Goal: Task Accomplishment & Management: Complete application form

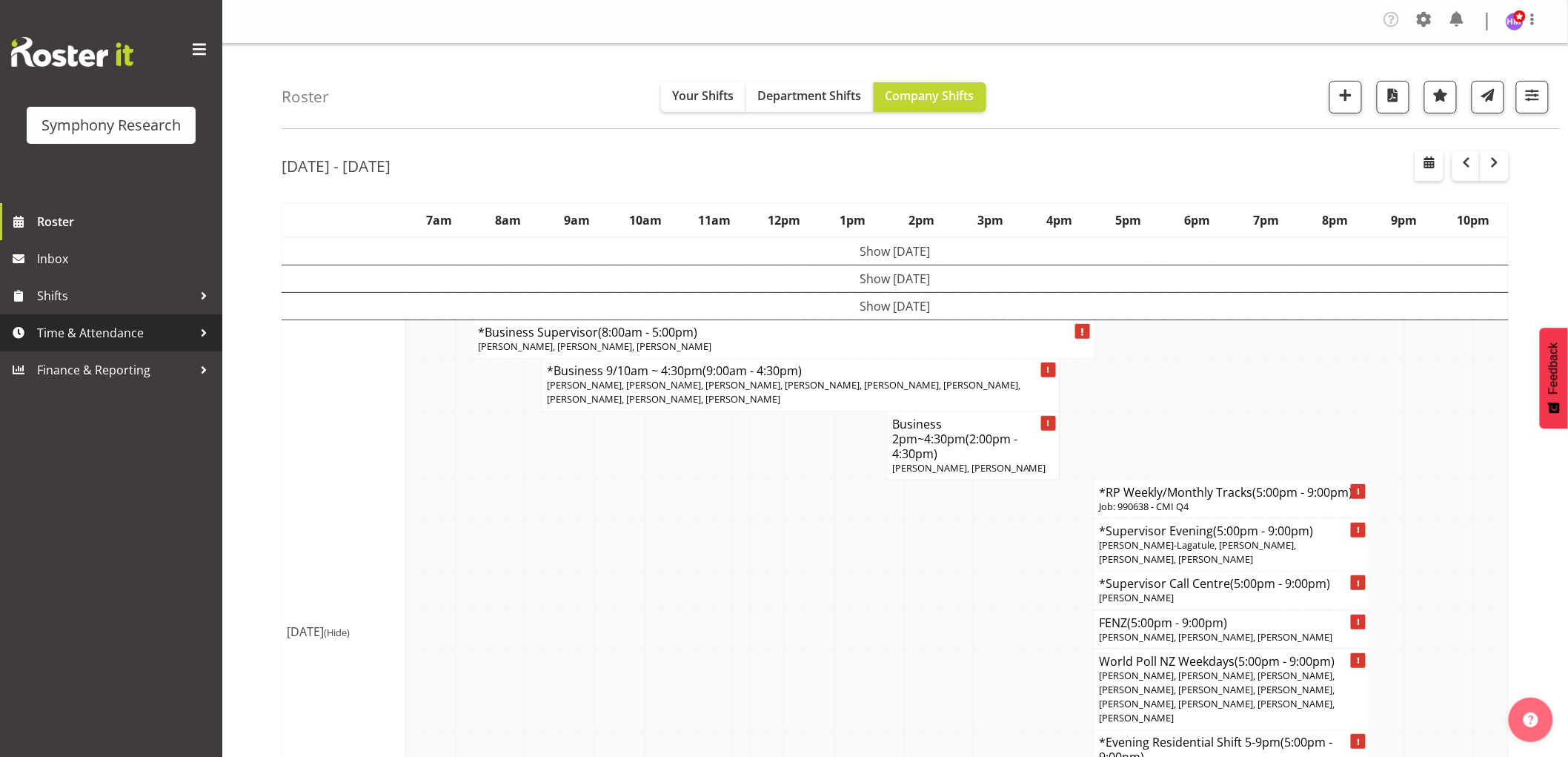
click at [84, 329] on span "Time & Attendance" at bounding box center [114, 332] width 156 height 22
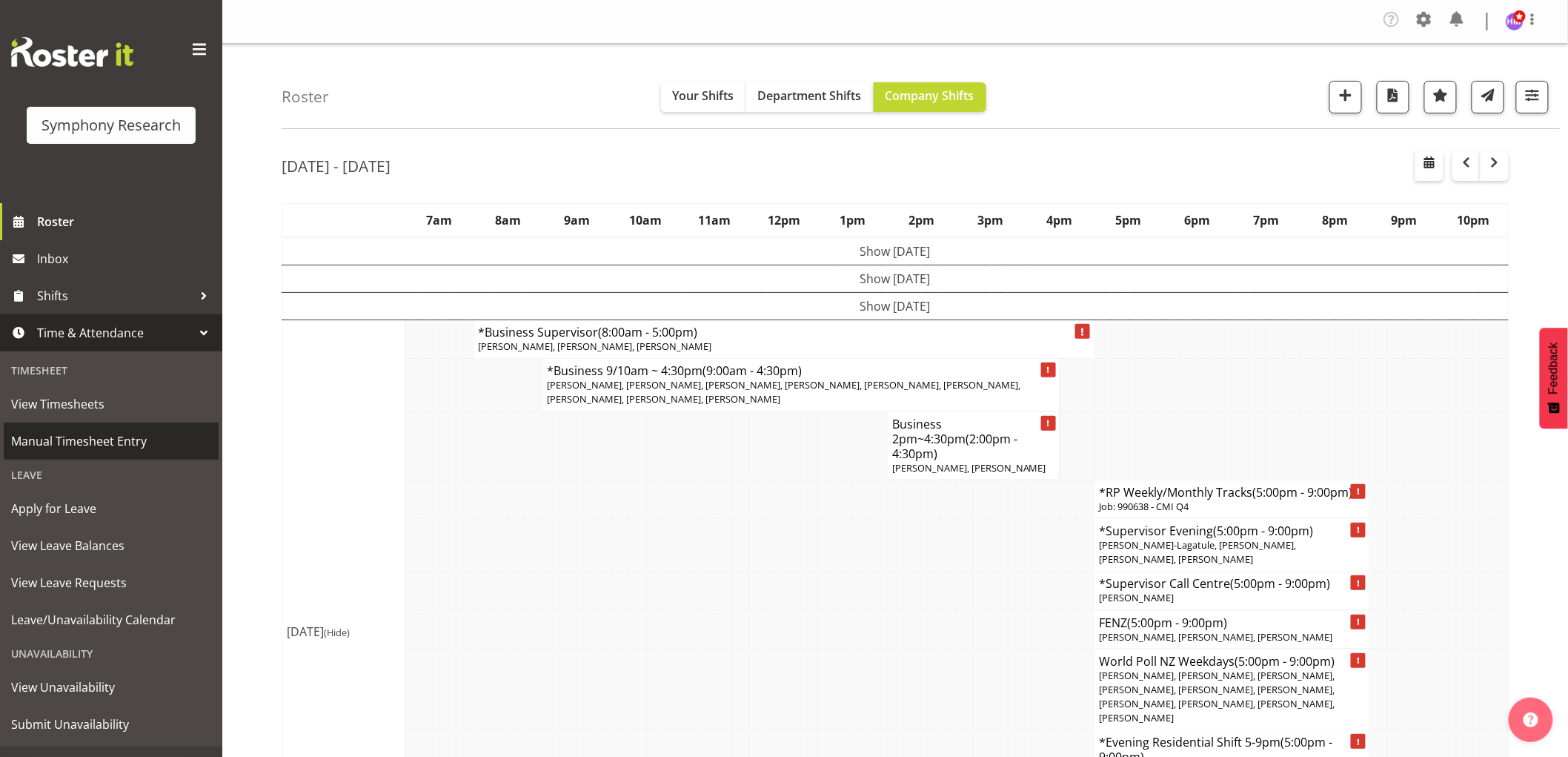
click at [85, 428] on link "Manual Timesheet Entry" at bounding box center [111, 441] width 215 height 37
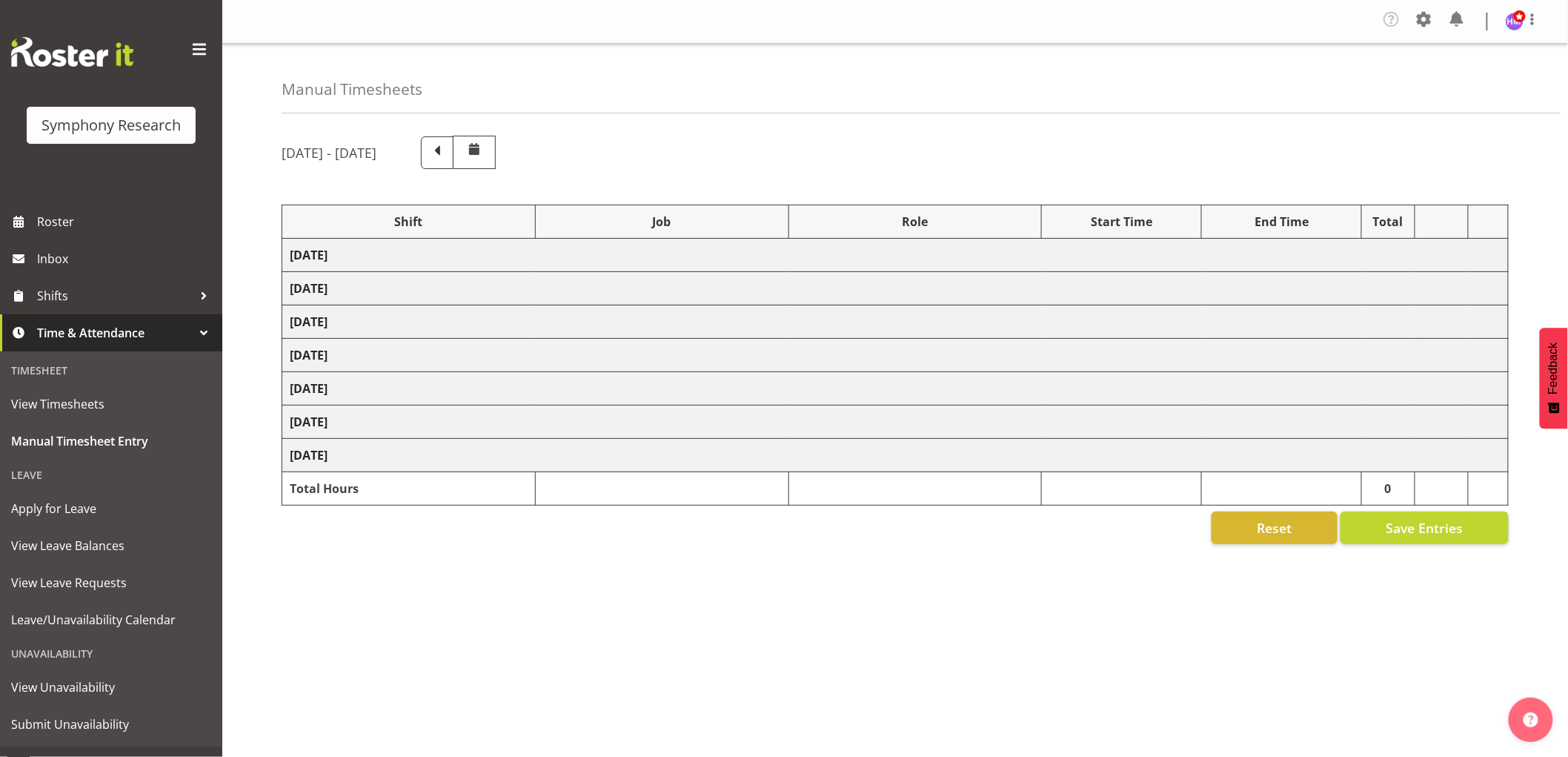
select select "1607"
select select "2379"
select select "1607"
select select "10549"
select select "1607"
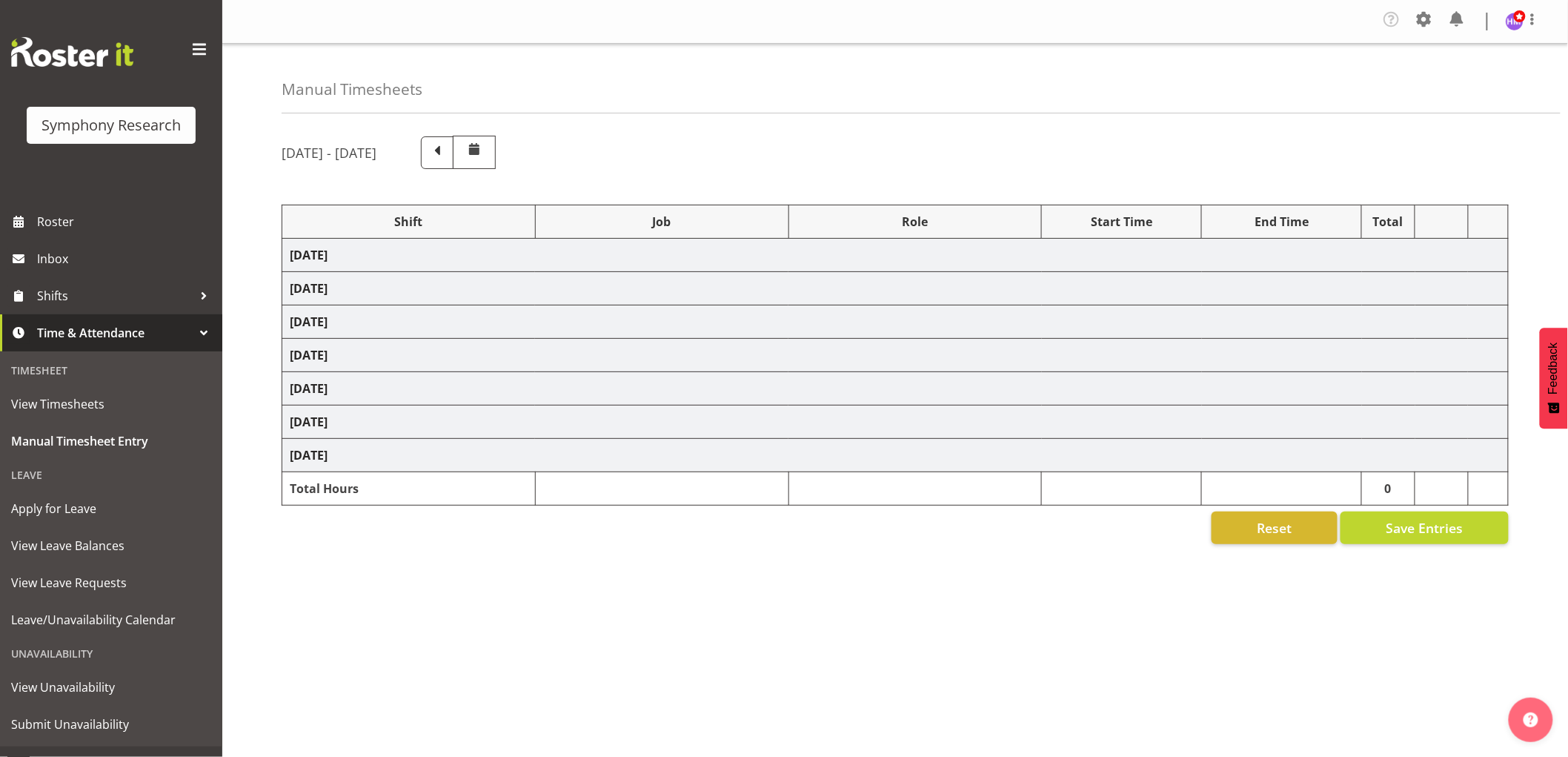
select select "9426"
select select "1607"
select select "9636"
select select "1607"
select select "10242"
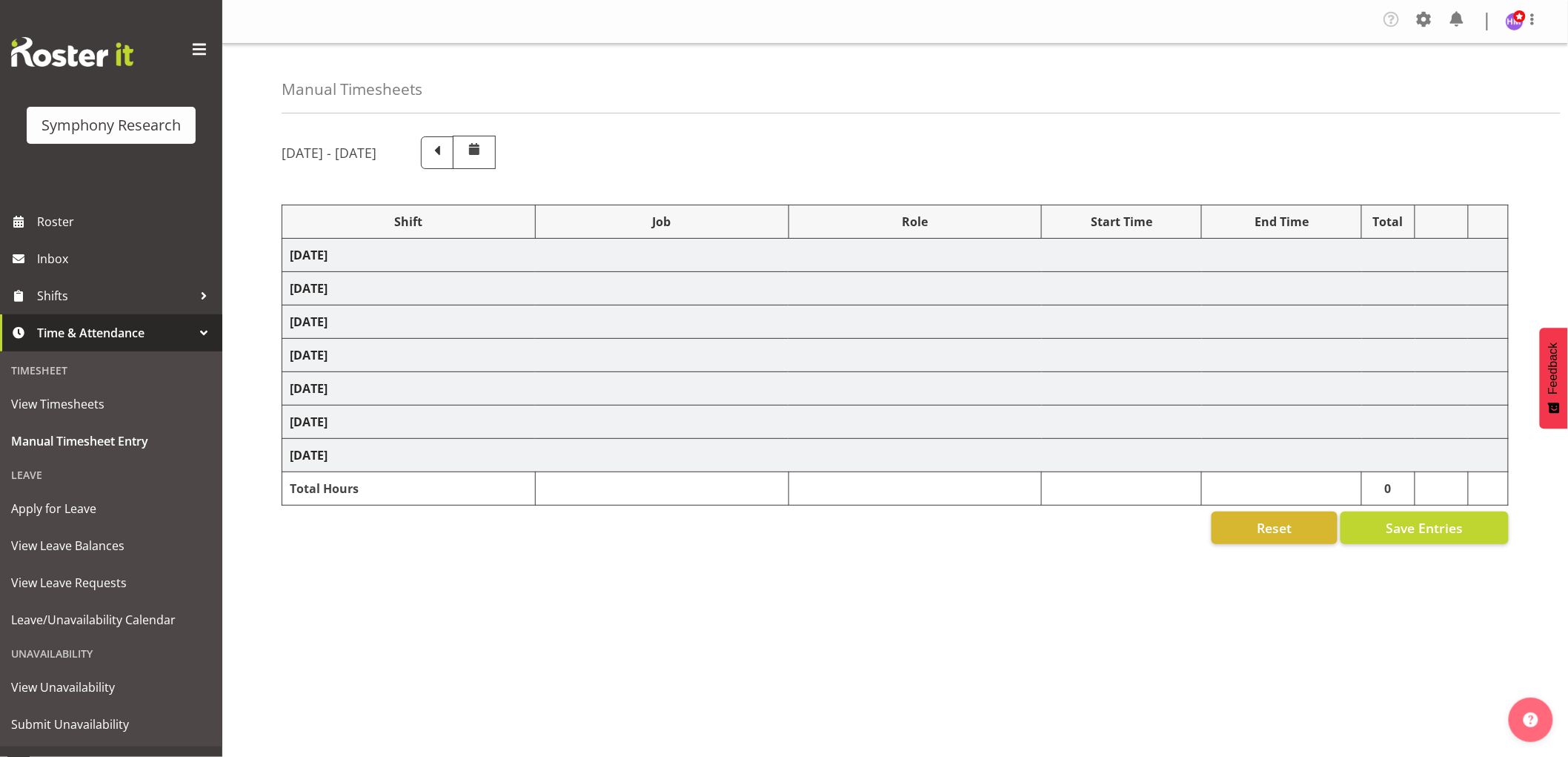
select select "1607"
select select "743"
select select "1607"
select select "743"
select select "1607"
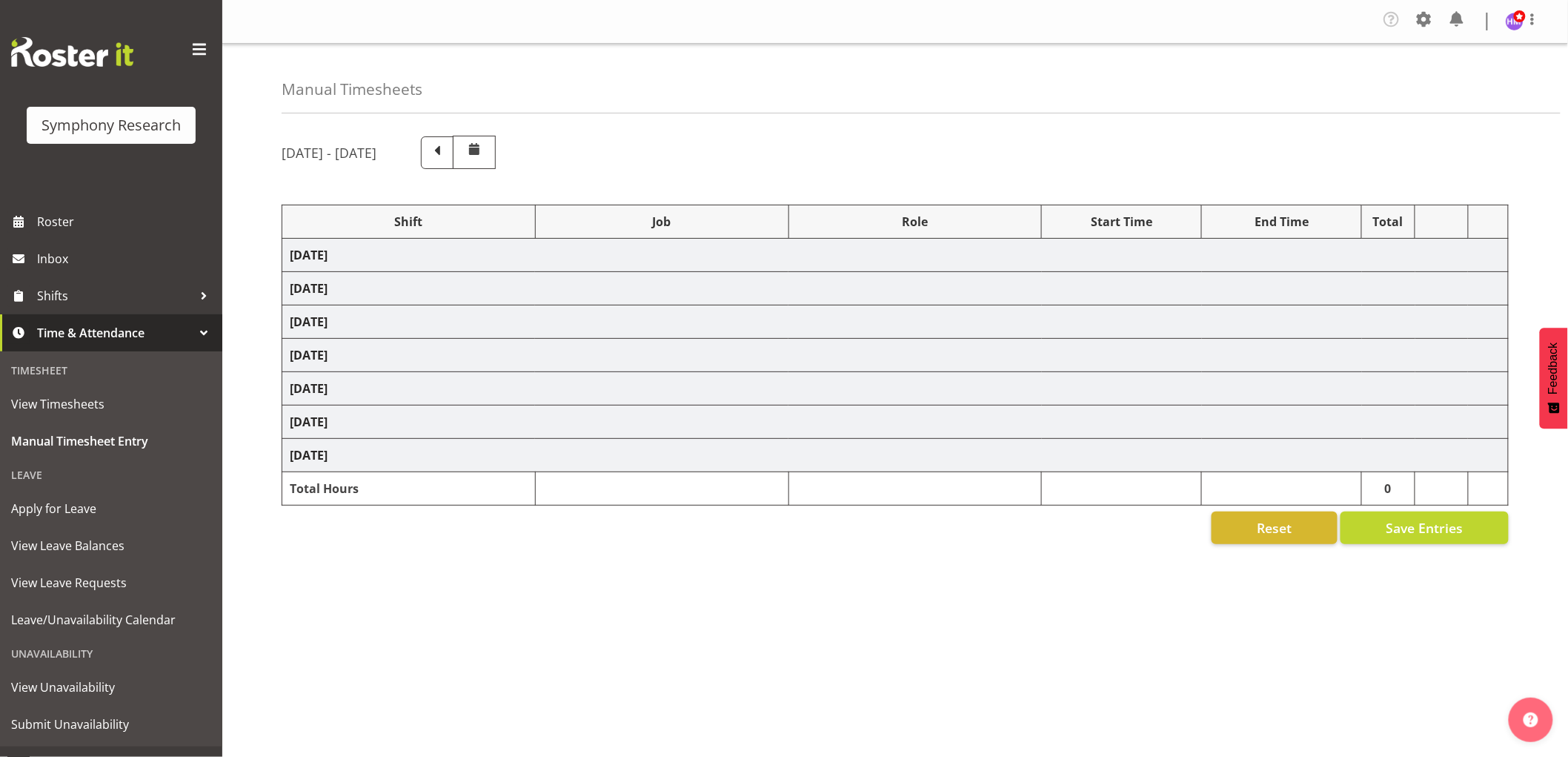
select select "757"
select select "1607"
select select "2379"
select select "1607"
select select "10242"
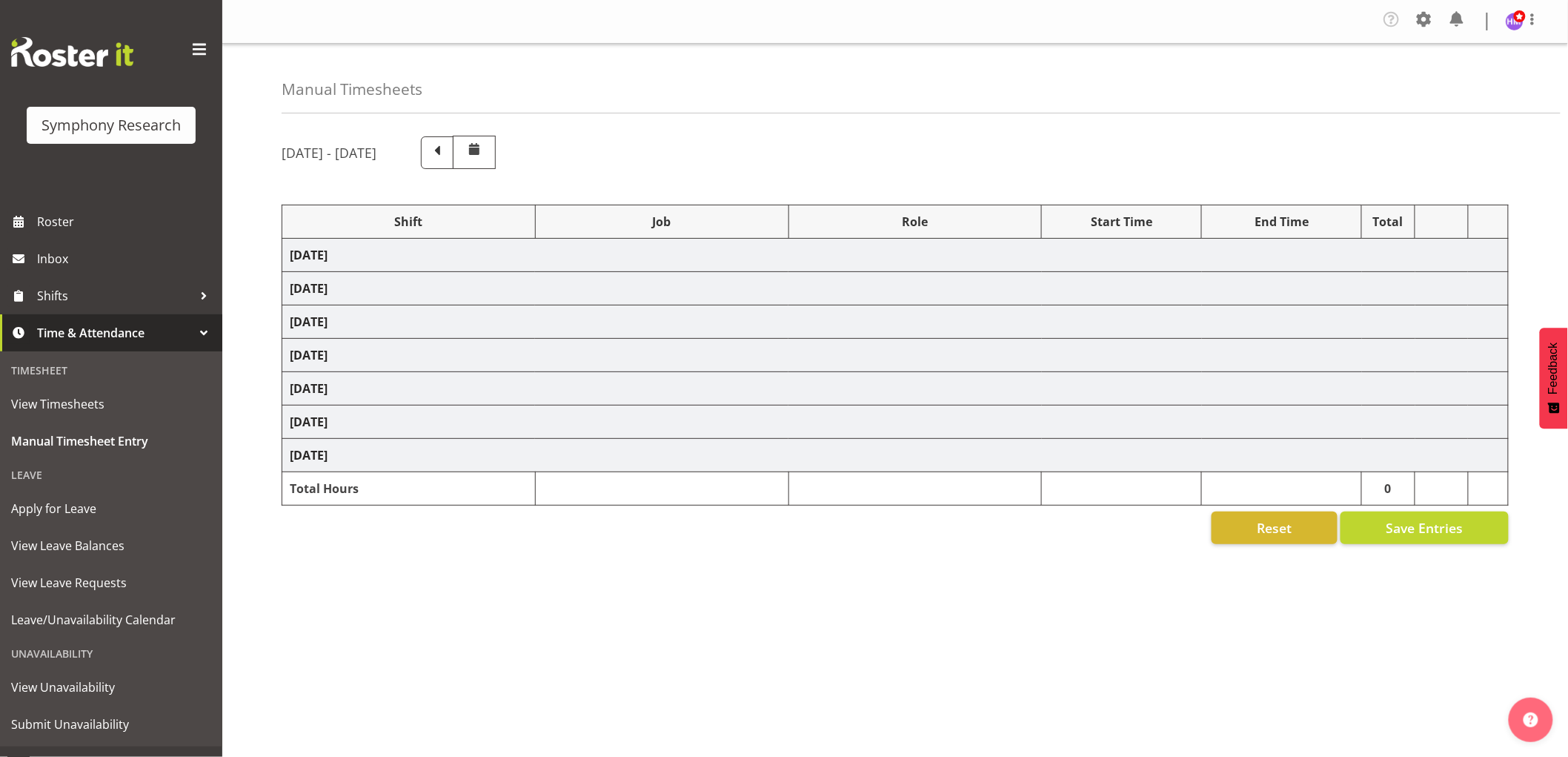
select select "1607"
select select "10536"
select select "1607"
select select "2379"
select select "1607"
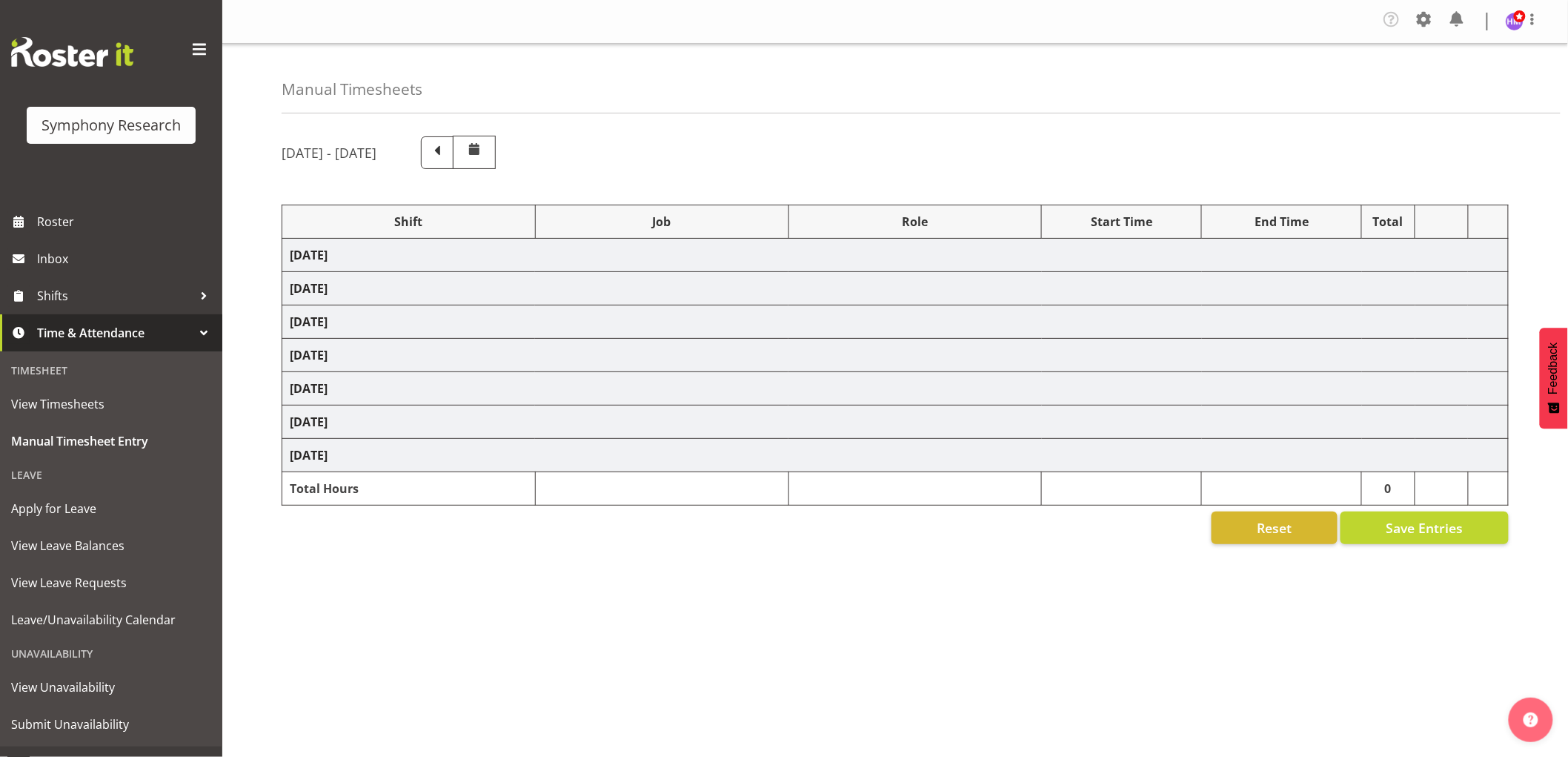
select select "7759"
select select "1607"
select select "7759"
select select "1607"
select select "9636"
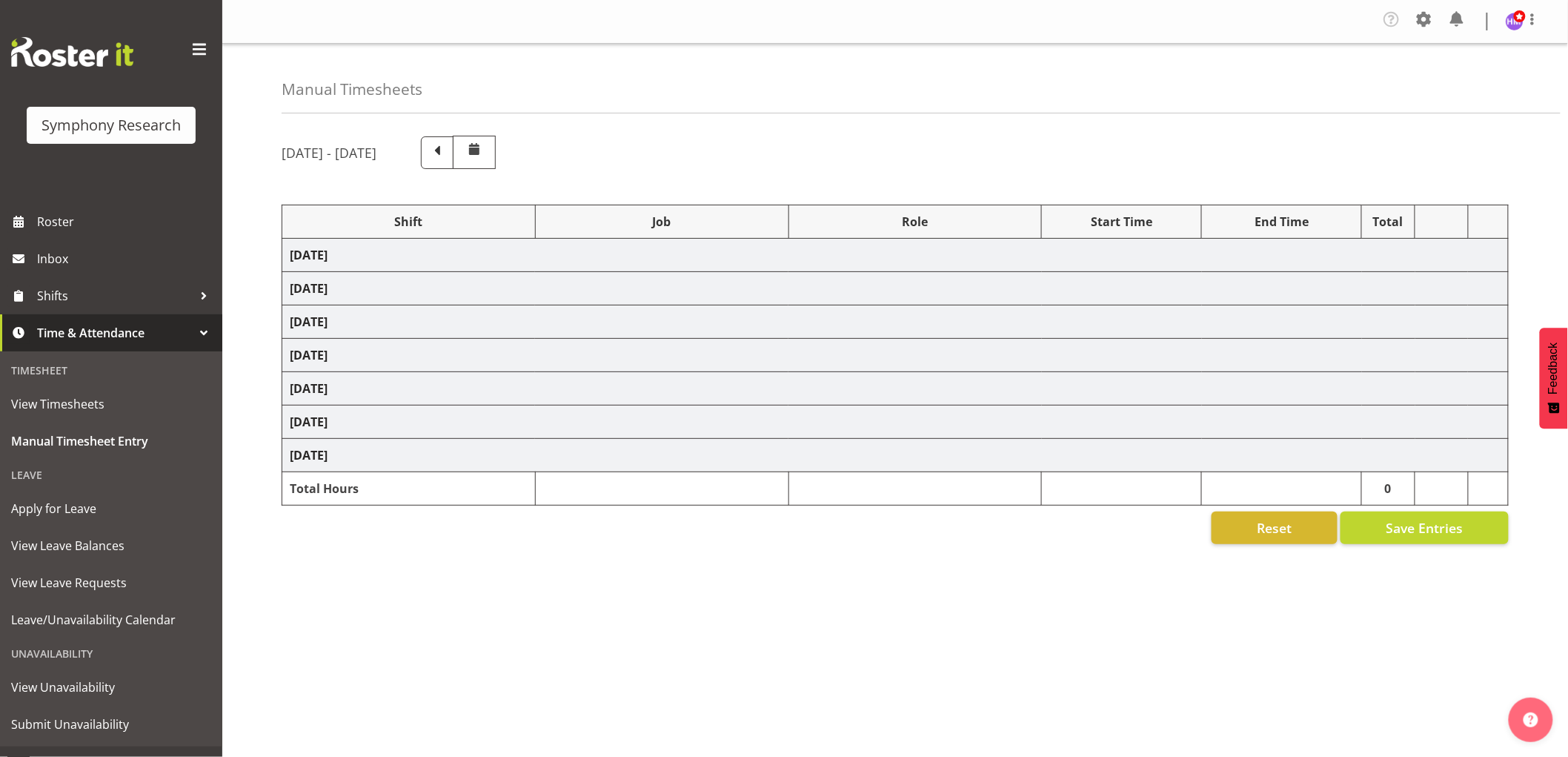
select select "1607"
select select "10499"
select select "1607"
select select "743"
select select "1607"
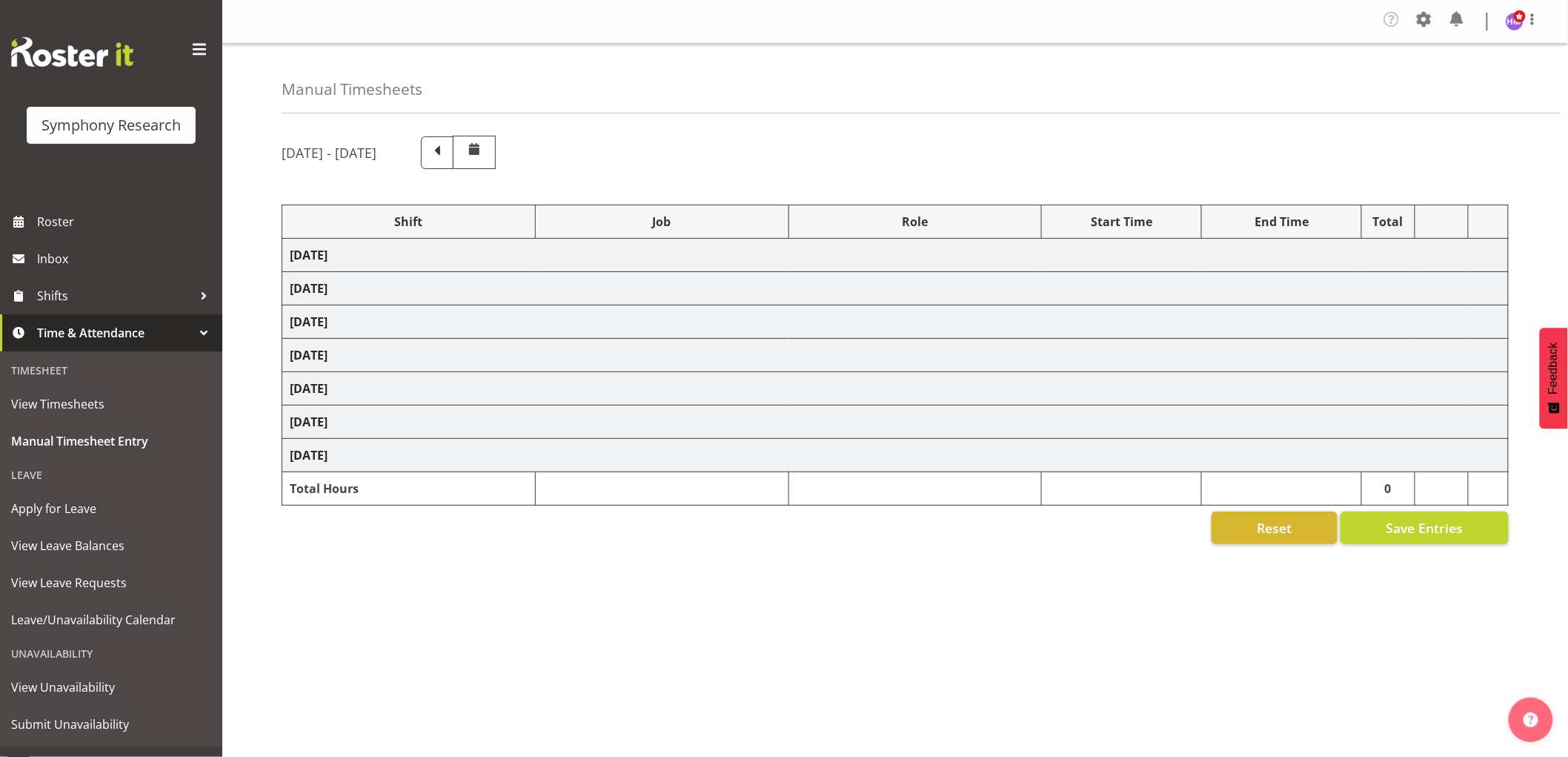
select select "2379"
select select "1607"
select select "743"
select select "1607"
select select "10549"
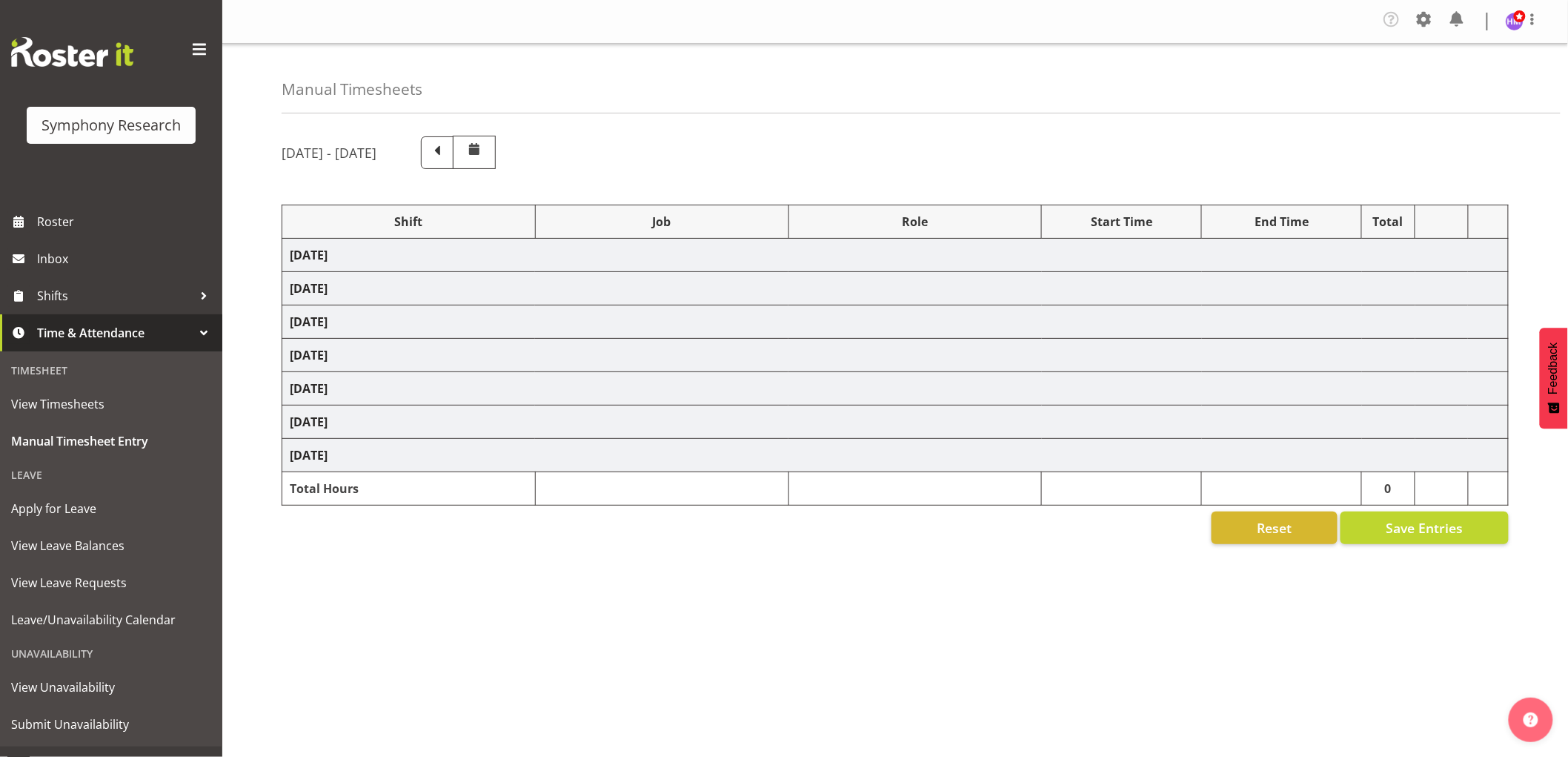
select select "1607"
select select "9636"
select select "1607"
select select "10499"
select select "1607"
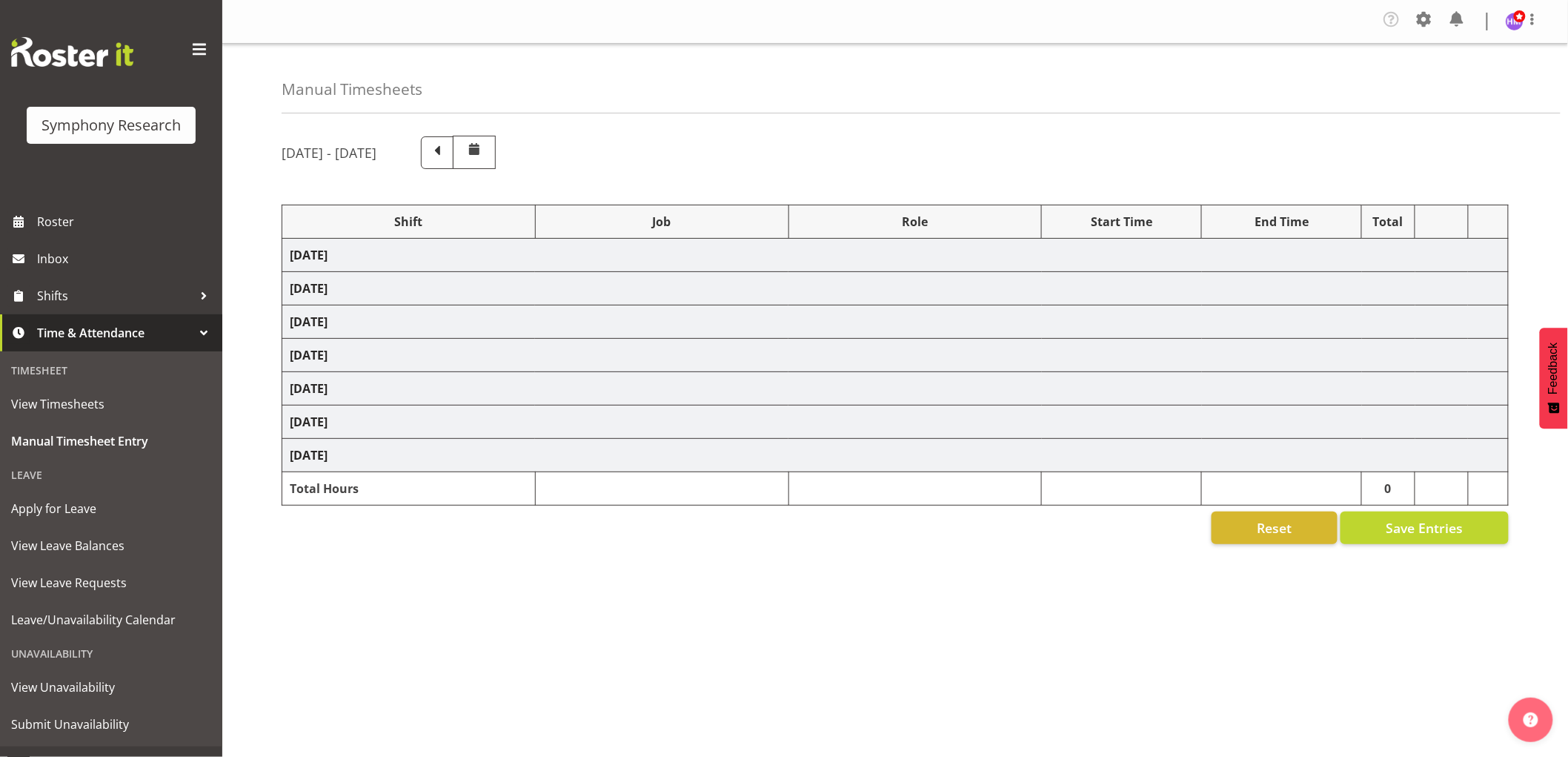
select select "10536"
select select "1607"
select select "9426"
select select "1607"
select select "10242"
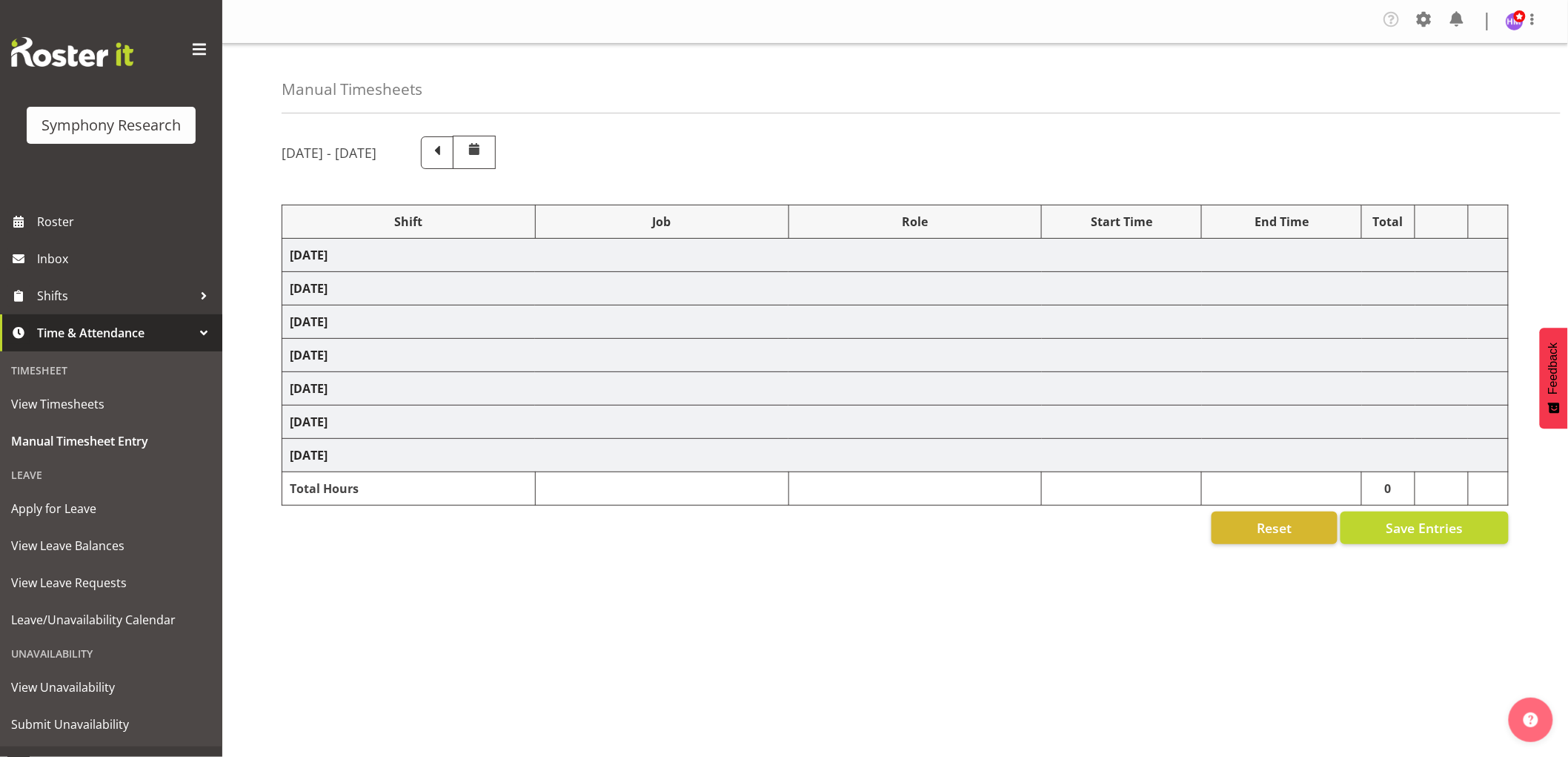
select select "1607"
select select "10576"
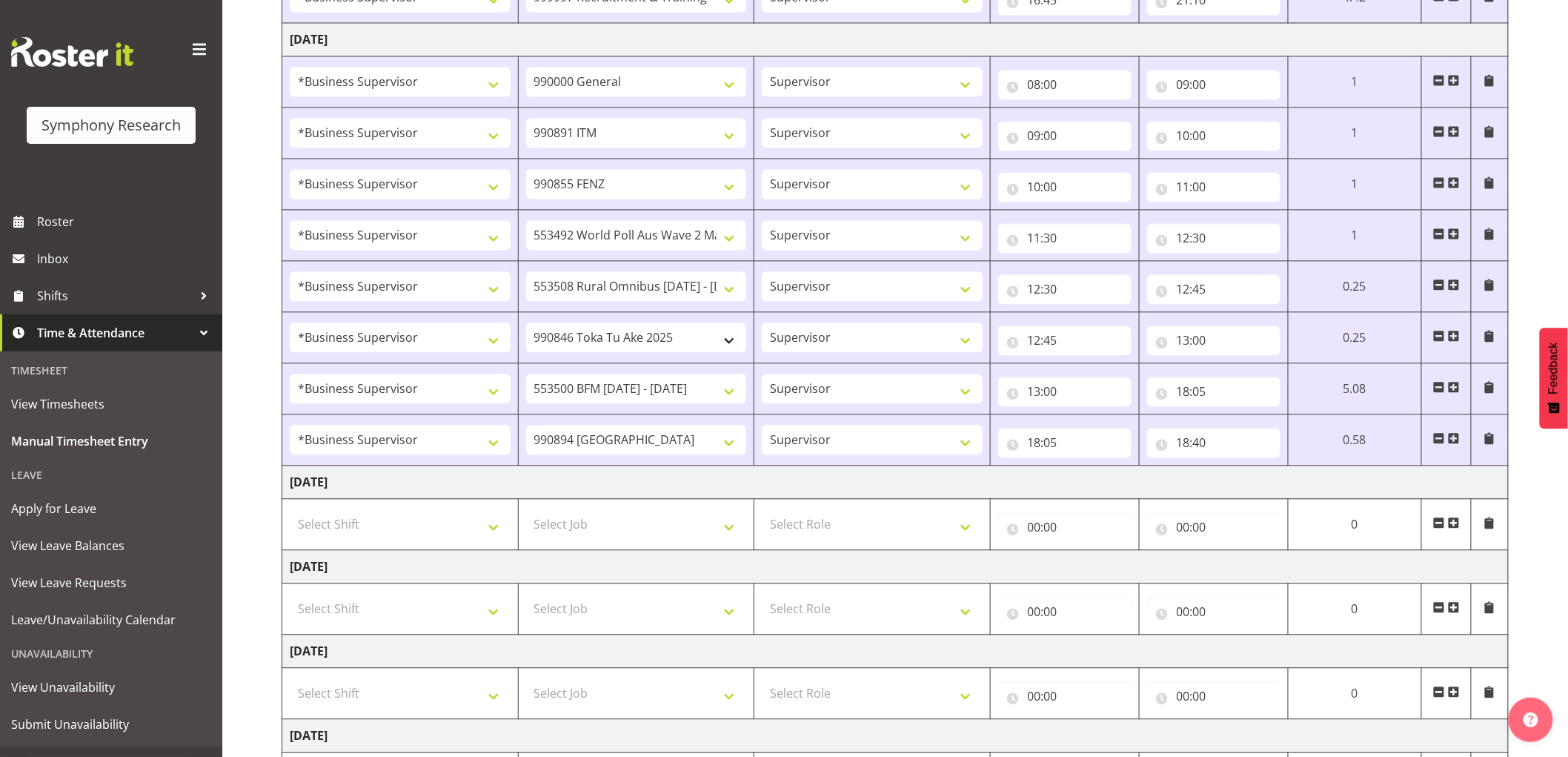
scroll to position [1348, 0]
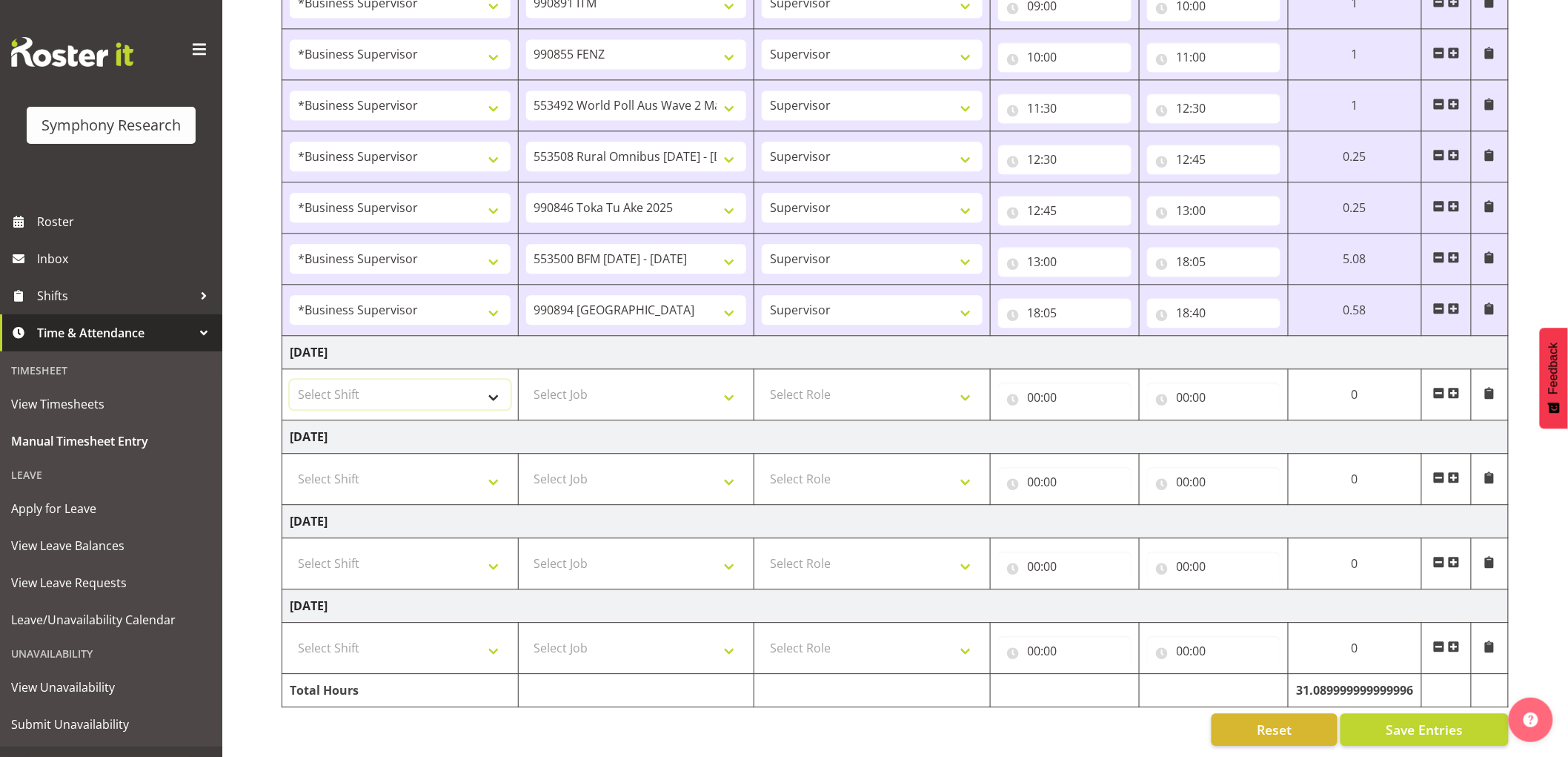
click at [373, 386] on select "Select Shift !!Weekend Residential (Roster IT Shift Label) *Business 9/10am ~ 4…" at bounding box center [400, 394] width 221 height 30
select select "1607"
click at [290, 379] on select "Select Shift !!Weekend Residential (Roster IT Shift Label) *Business 9/10am ~ 4…" at bounding box center [400, 394] width 221 height 30
click at [623, 379] on select "Select Job 550060 IF Admin 553492 World Poll Aus Wave 2 Main 2025 553493 World …" at bounding box center [637, 394] width 221 height 30
select select "743"
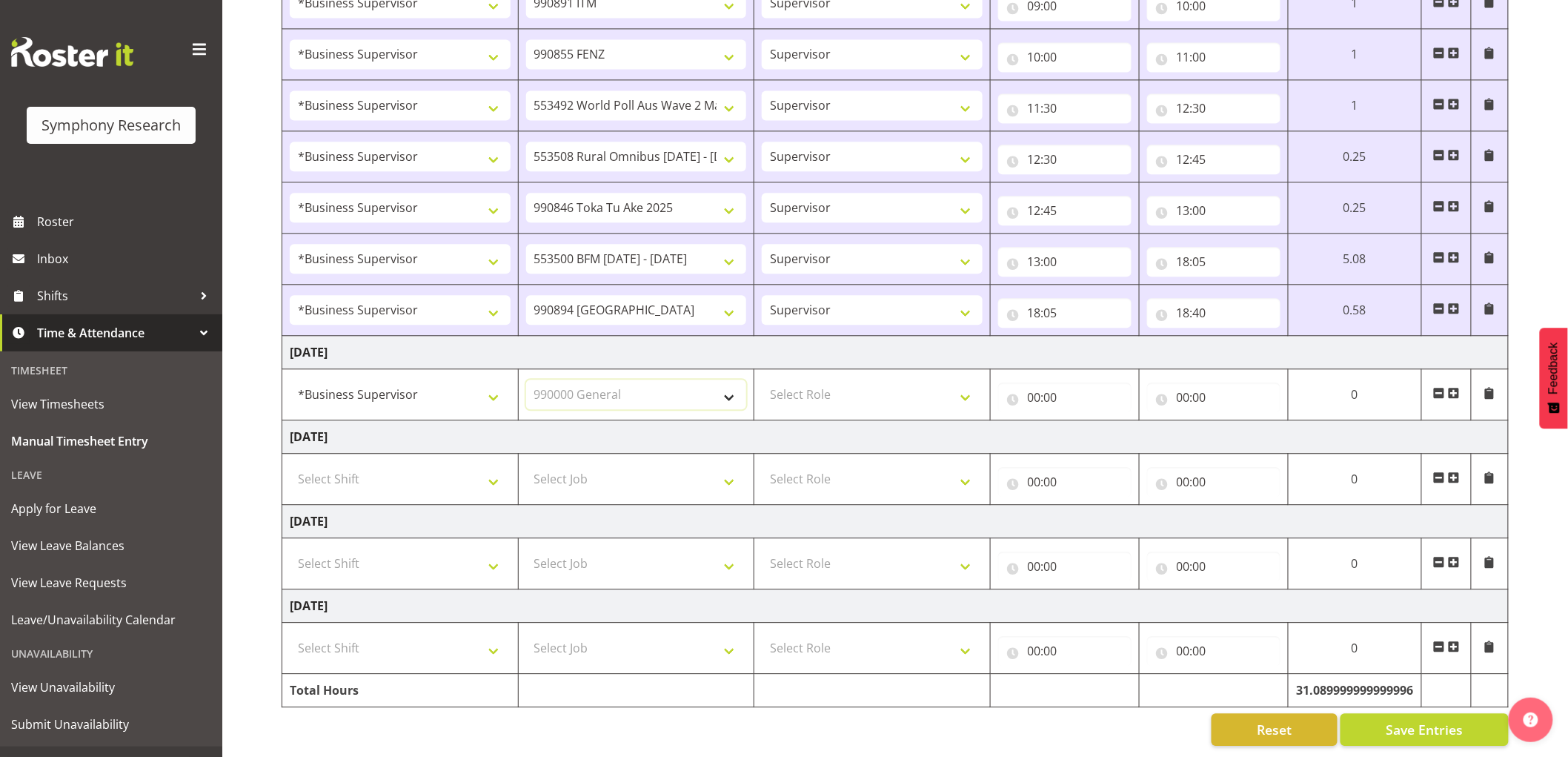
click at [526, 379] on select "Select Job 550060 IF Admin 553492 World Poll Aus Wave 2 Main 2025 553493 World …" at bounding box center [637, 394] width 221 height 30
drag, startPoint x: 916, startPoint y: 394, endPoint x: 905, endPoint y: 372, distance: 24.6
click at [913, 388] on select "Select Role Supervisor Interviewing Briefing" at bounding box center [872, 394] width 221 height 30
select select "45"
click at [762, 379] on select "Select Role Supervisor Interviewing Briefing" at bounding box center [872, 394] width 221 height 30
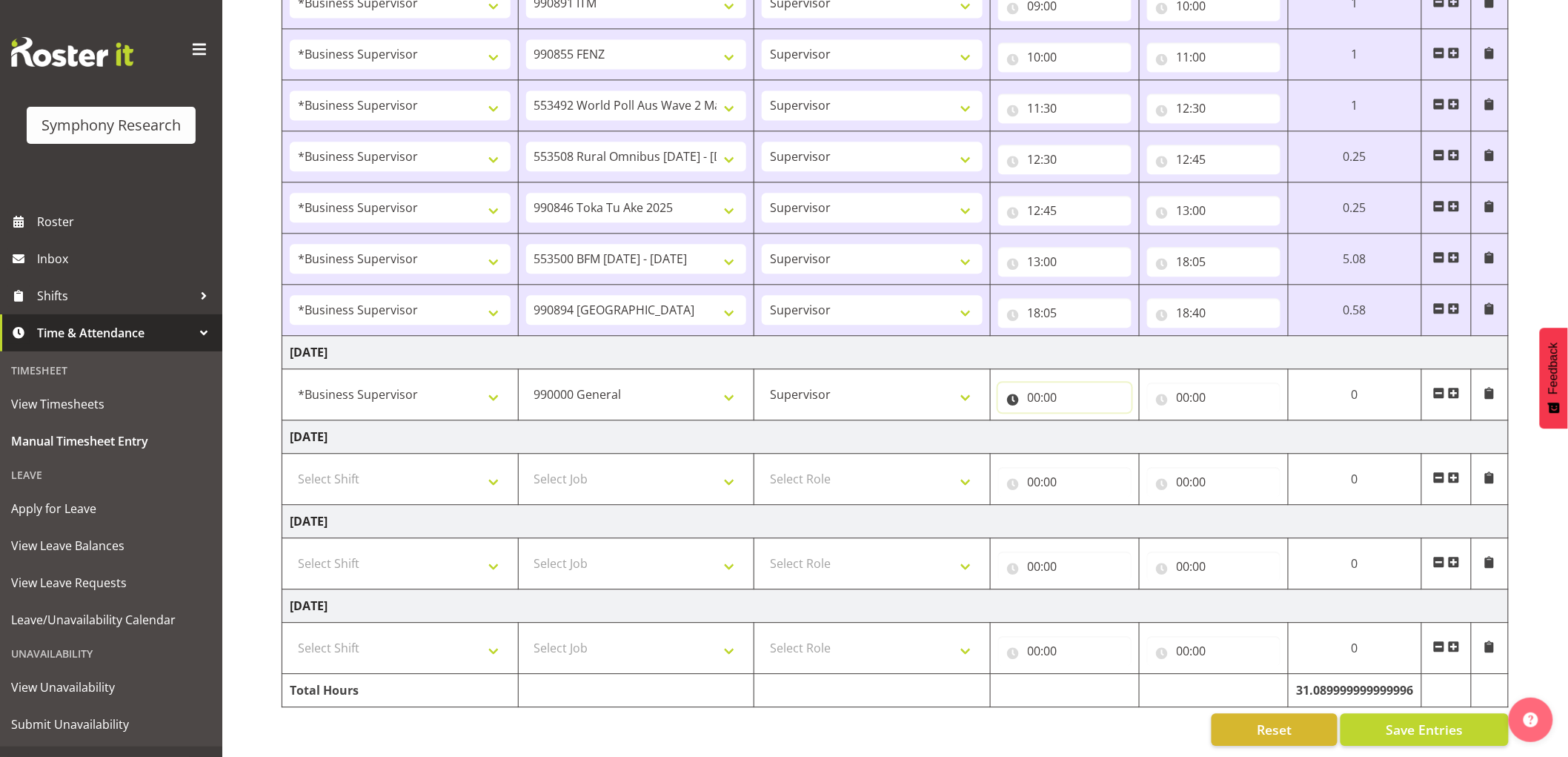
click at [1033, 386] on input "00:00" at bounding box center [1065, 397] width 134 height 30
drag, startPoint x: 1089, startPoint y: 425, endPoint x: 1083, endPoint y: 429, distance: 7.2
click at [1089, 425] on select "00 01 02 03 04 05 06 07 08 09 10 11 12 13 14 15 16 17 18 19 20 21 22 23" at bounding box center [1099, 435] width 33 height 30
click at [1097, 432] on select "00 01 02 03 04 05 06 07 08 09 10 11 12 13 14 15 16 17 18 19 20 21 22 23" at bounding box center [1099, 435] width 33 height 30
click at [1099, 432] on select "00 01 02 03 04 05 06 07 08 09 10 11 12 13 14 15 16 17 18 19 20 21 22 23" at bounding box center [1099, 435] width 33 height 30
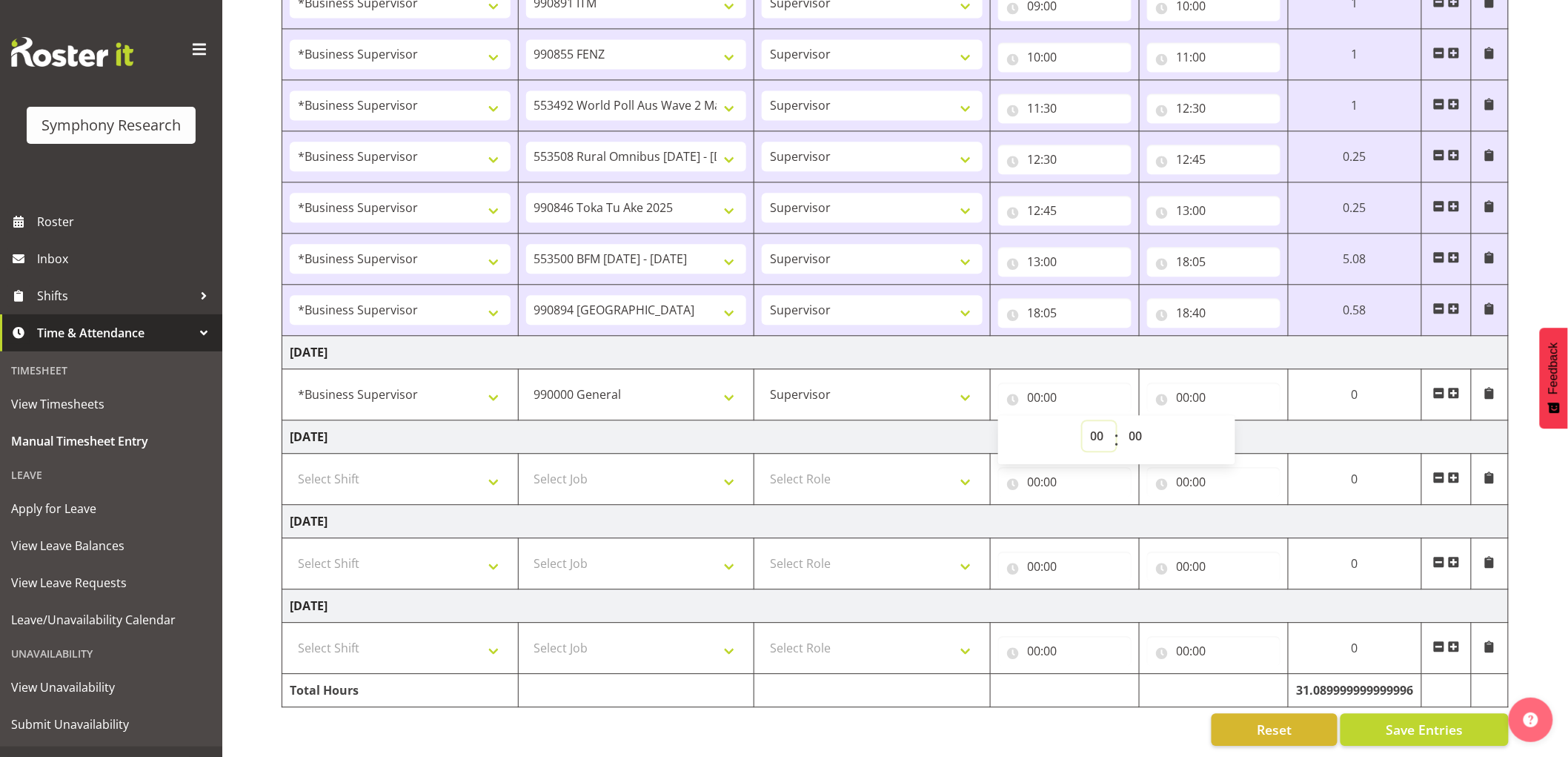
select select "7"
click at [1082, 421] on select "00 01 02 03 04 05 06 07 08 09 10 11 12 13 14 15 16 17 18 19 20 21 22 23" at bounding box center [1099, 435] width 33 height 30
type input "07:00"
drag, startPoint x: 1143, startPoint y: 419, endPoint x: 1138, endPoint y: 434, distance: 15.8
click at [1143, 421] on select "00 01 02 03 04 05 06 07 08 09 10 11 12 13 14 15 16 17 18 19 20 21 22 23 24 25 2…" at bounding box center [1138, 435] width 33 height 30
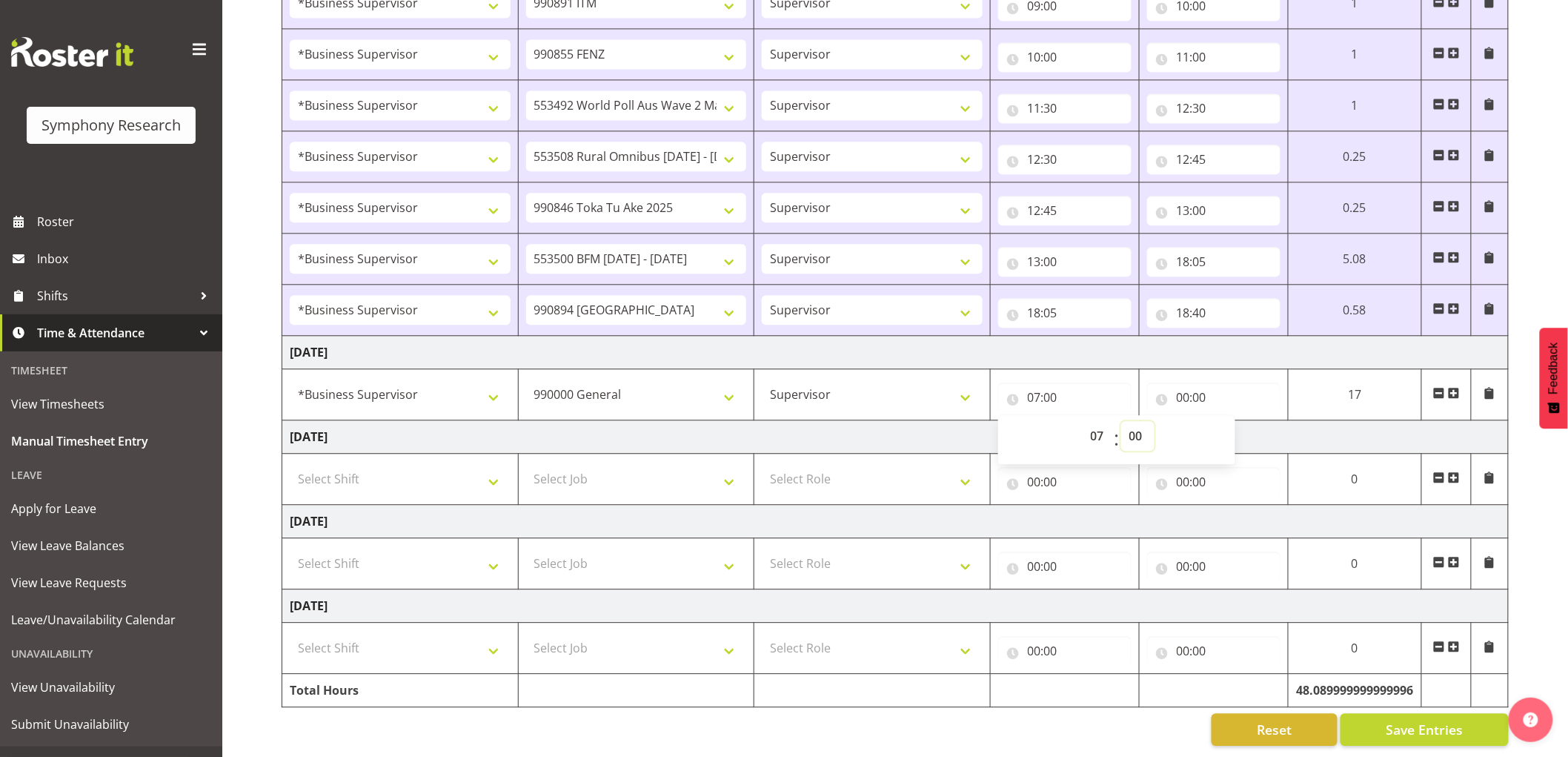
select select "50"
click at [1154, 421] on select "00 01 02 03 04 05 06 07 08 09 10 11 12 13 14 15 16 17 18 19 20 21 22 23 24 25 2…" at bounding box center [1138, 435] width 33 height 30
type input "07:50"
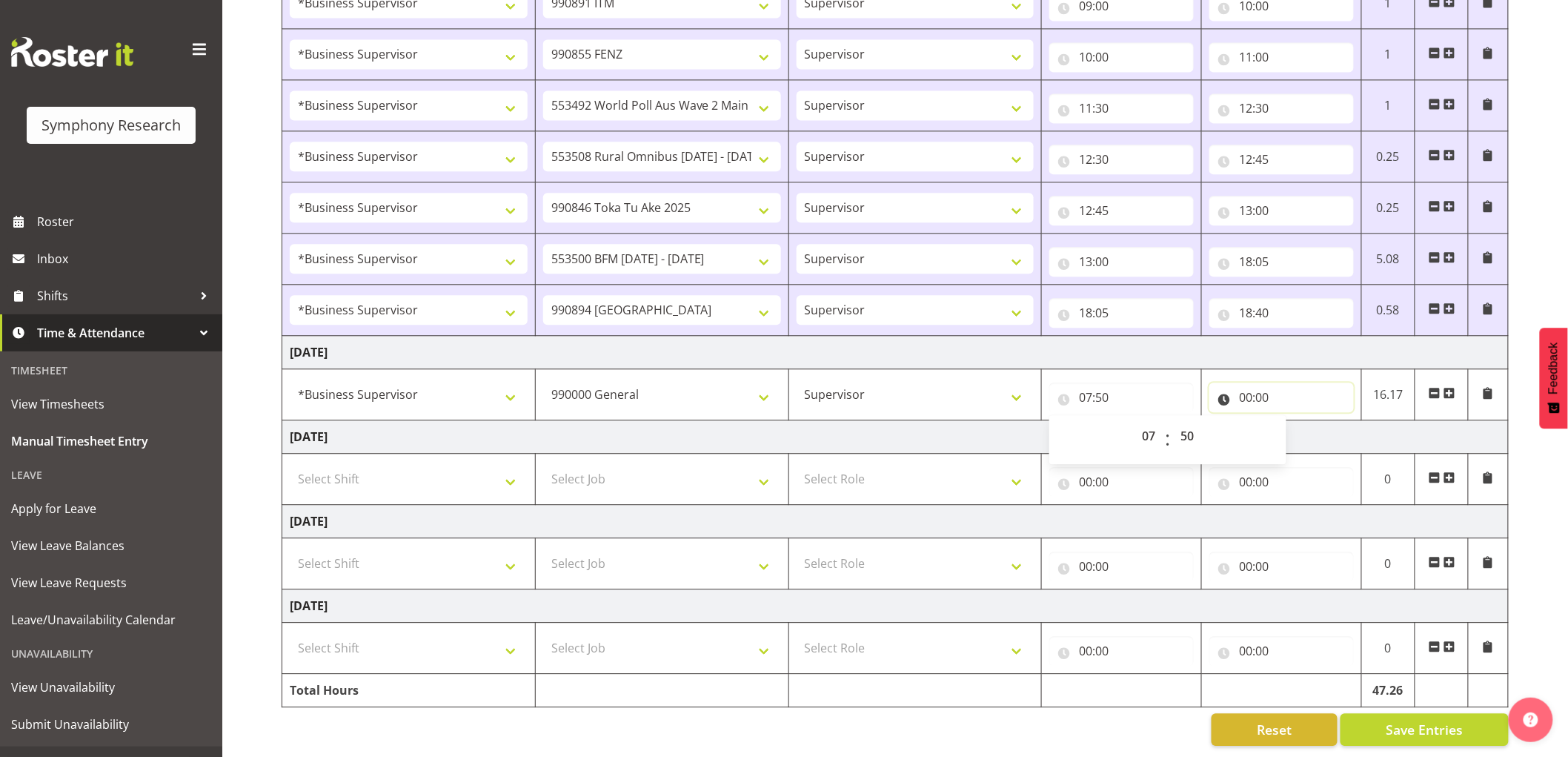
drag, startPoint x: 1248, startPoint y: 381, endPoint x: 1254, endPoint y: 393, distance: 13.4
click at [1248, 383] on input "00:00" at bounding box center [1281, 397] width 144 height 30
drag, startPoint x: 1315, startPoint y: 428, endPoint x: 1310, endPoint y: 441, distance: 13.9
click at [1315, 428] on select "00 01 02 03 04 05 06 07 08 09 10 11 12 13 14 15 16 17 18 19 20 21 22 23" at bounding box center [1310, 435] width 33 height 30
select select "8"
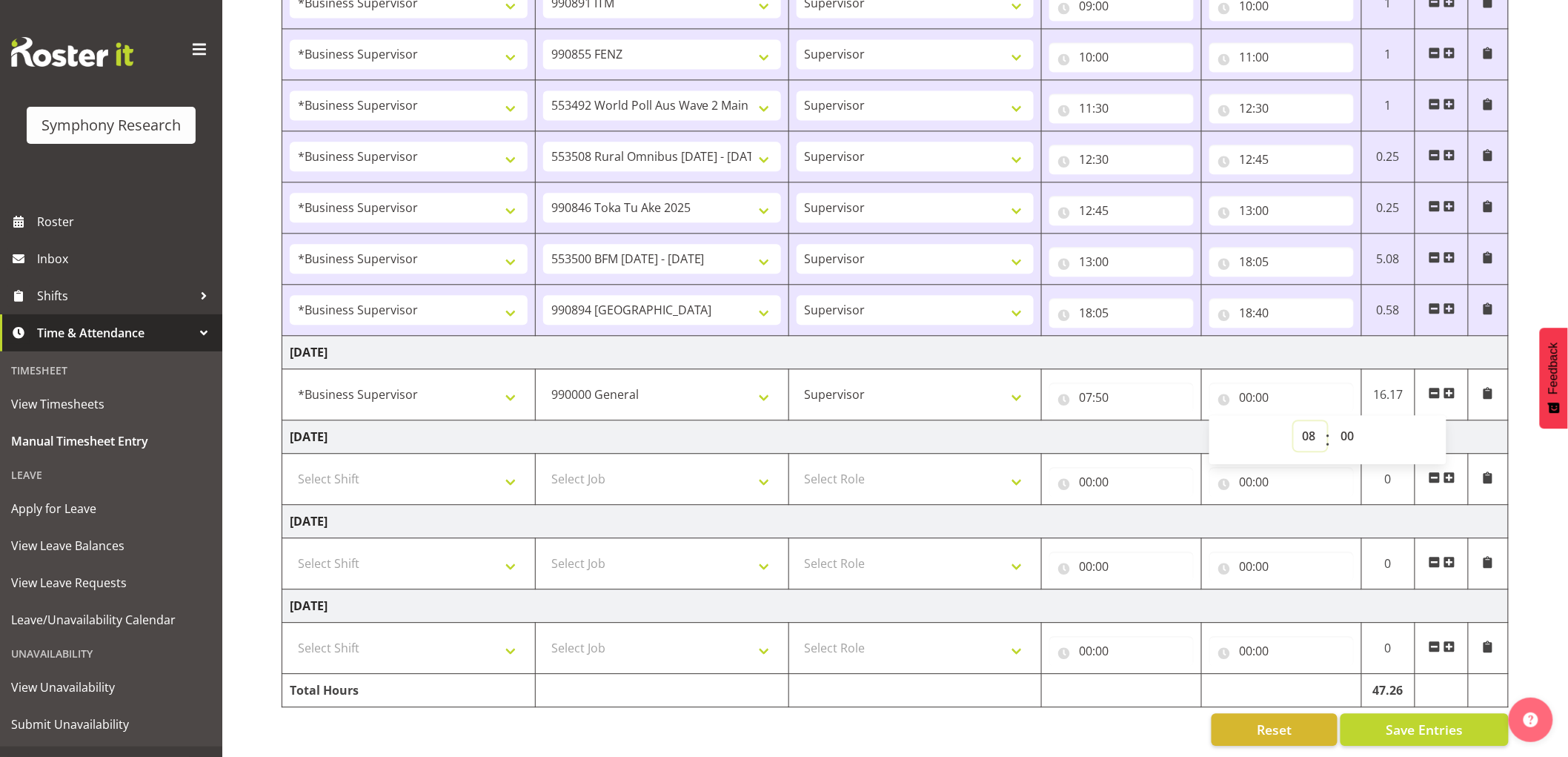
click at [1294, 421] on select "00 01 02 03 04 05 06 07 08 09 10 11 12 13 14 15 16 17 18 19 20 21 22 23" at bounding box center [1310, 435] width 33 height 30
type input "08:00"
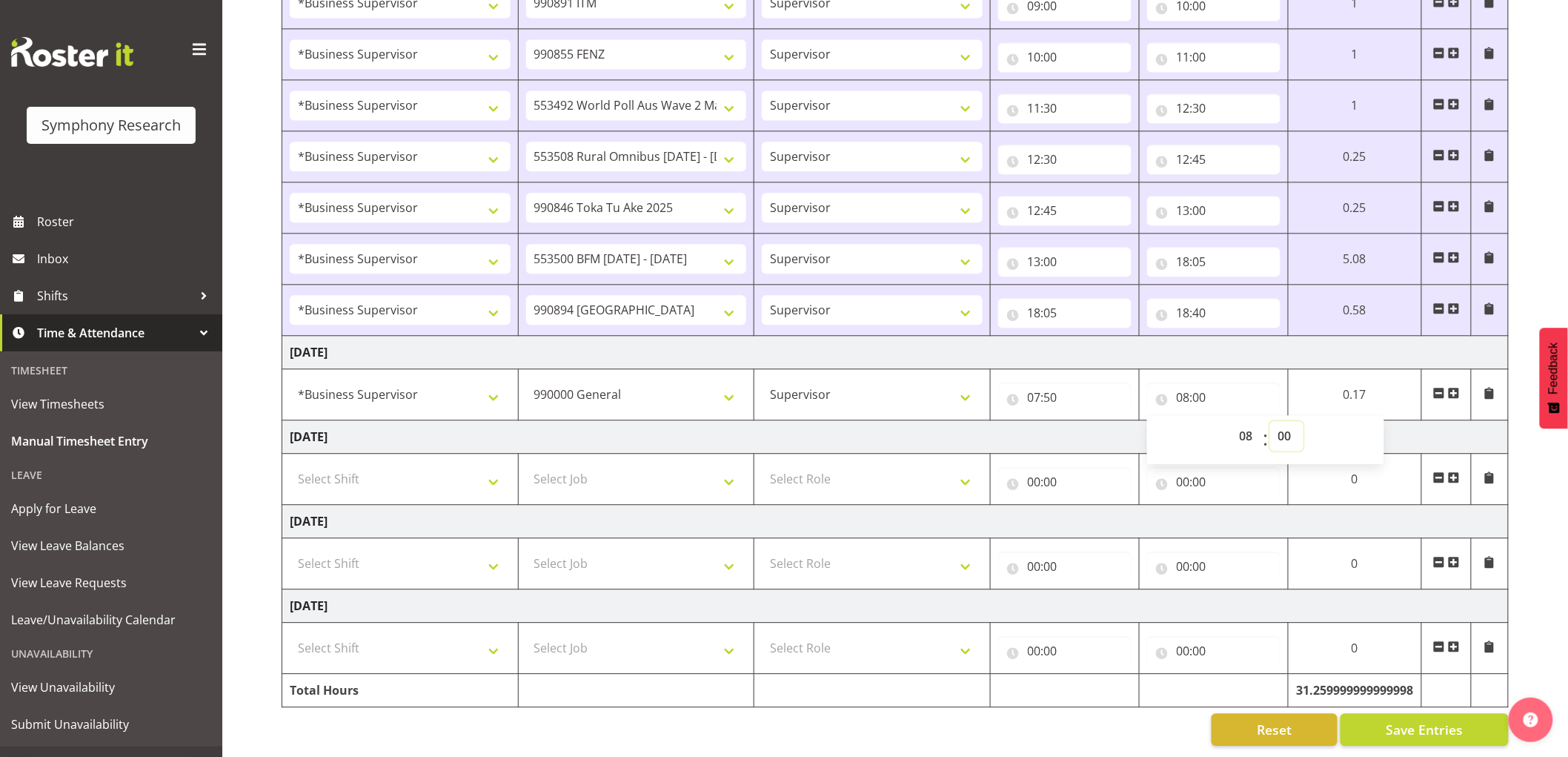
drag, startPoint x: 1289, startPoint y: 426, endPoint x: 1291, endPoint y: 439, distance: 13.2
click at [1289, 426] on select "00 01 02 03 04 05 06 07 08 09 10 11 12 13 14 15 16 17 18 19 20 21 22 23 24 25 2…" at bounding box center [1286, 435] width 33 height 30
select select "50"
click at [1270, 421] on select "00 01 02 03 04 05 06 07 08 09 10 11 12 13 14 15 16 17 18 19 20 21 22 23 24 25 2…" at bounding box center [1286, 435] width 33 height 30
type input "08:50"
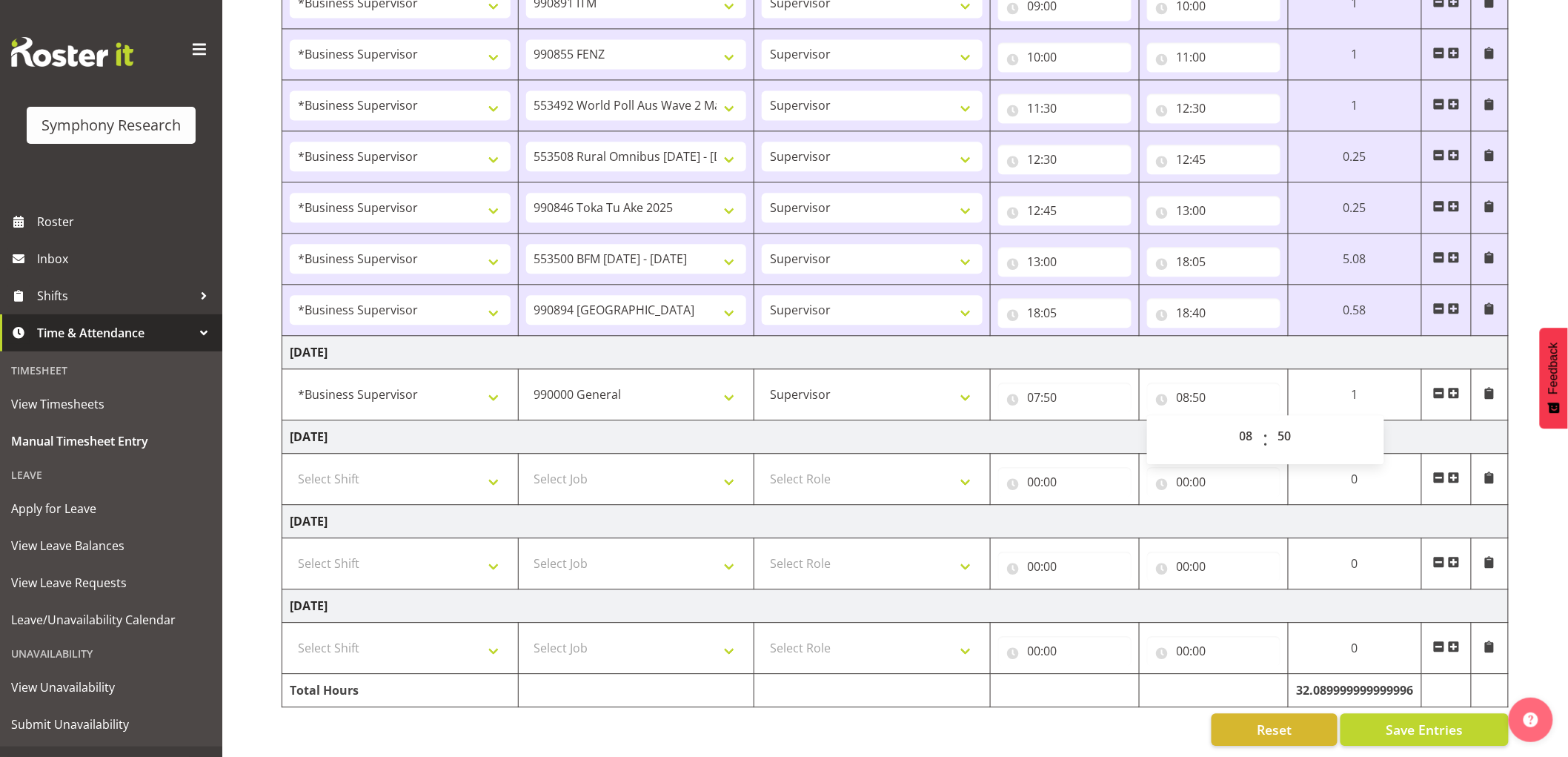
click at [1452, 387] on span at bounding box center [1454, 393] width 12 height 12
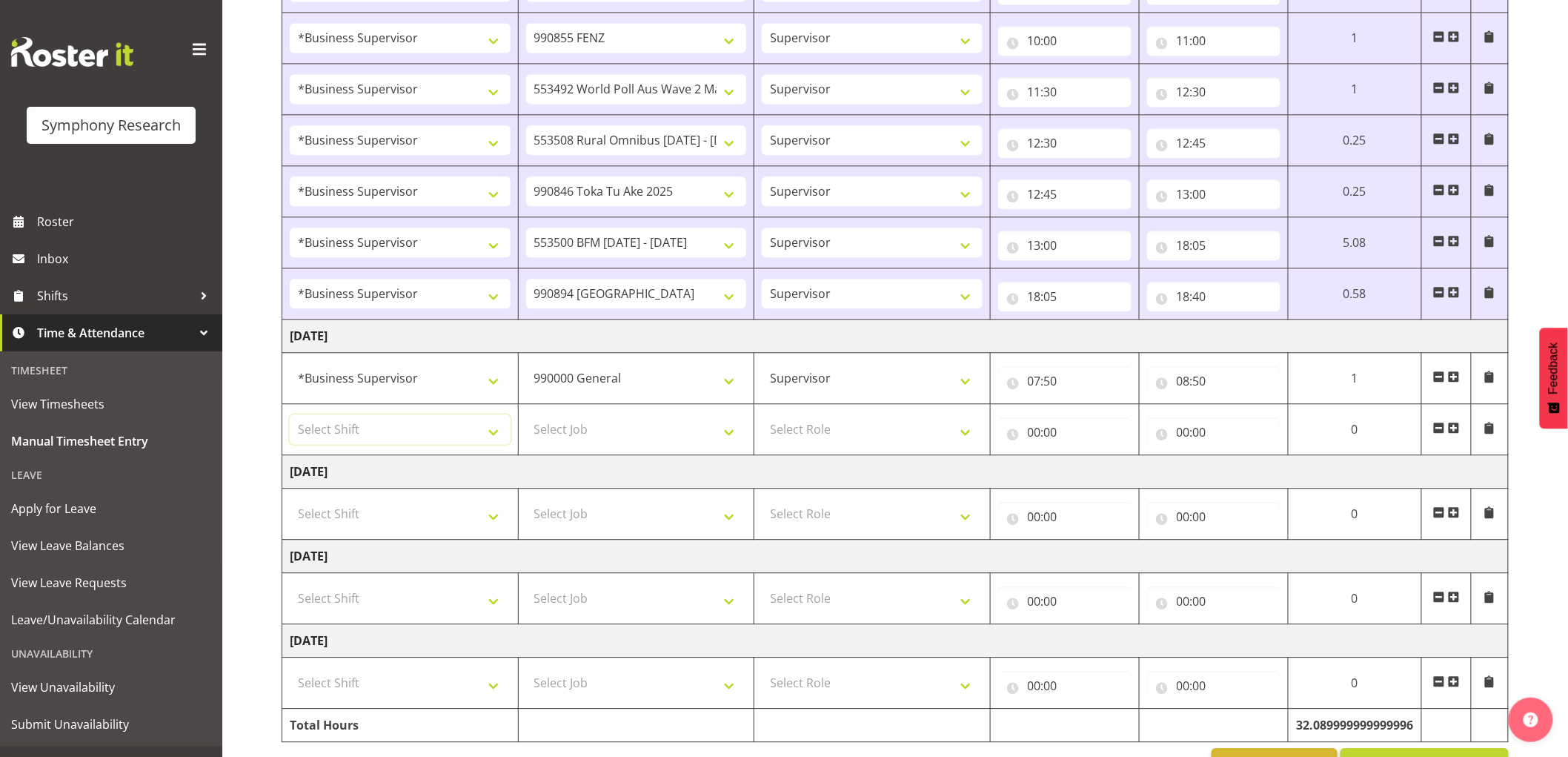
drag, startPoint x: 460, startPoint y: 441, endPoint x: 436, endPoint y: 455, distance: 27.8
click at [460, 441] on select "Select Shift !!Weekend Residential (Roster IT Shift Label) *Business 9/10am ~ 4…" at bounding box center [400, 428] width 221 height 30
select select "1607"
click at [290, 417] on select "Select Shift !!Weekend Residential (Roster IT Shift Label) *Business 9/10am ~ 4…" at bounding box center [400, 428] width 221 height 30
click at [605, 426] on select "Select Job 550060 IF Admin 553492 World Poll Aus Wave 2 Main 2025 553493 World …" at bounding box center [637, 428] width 221 height 30
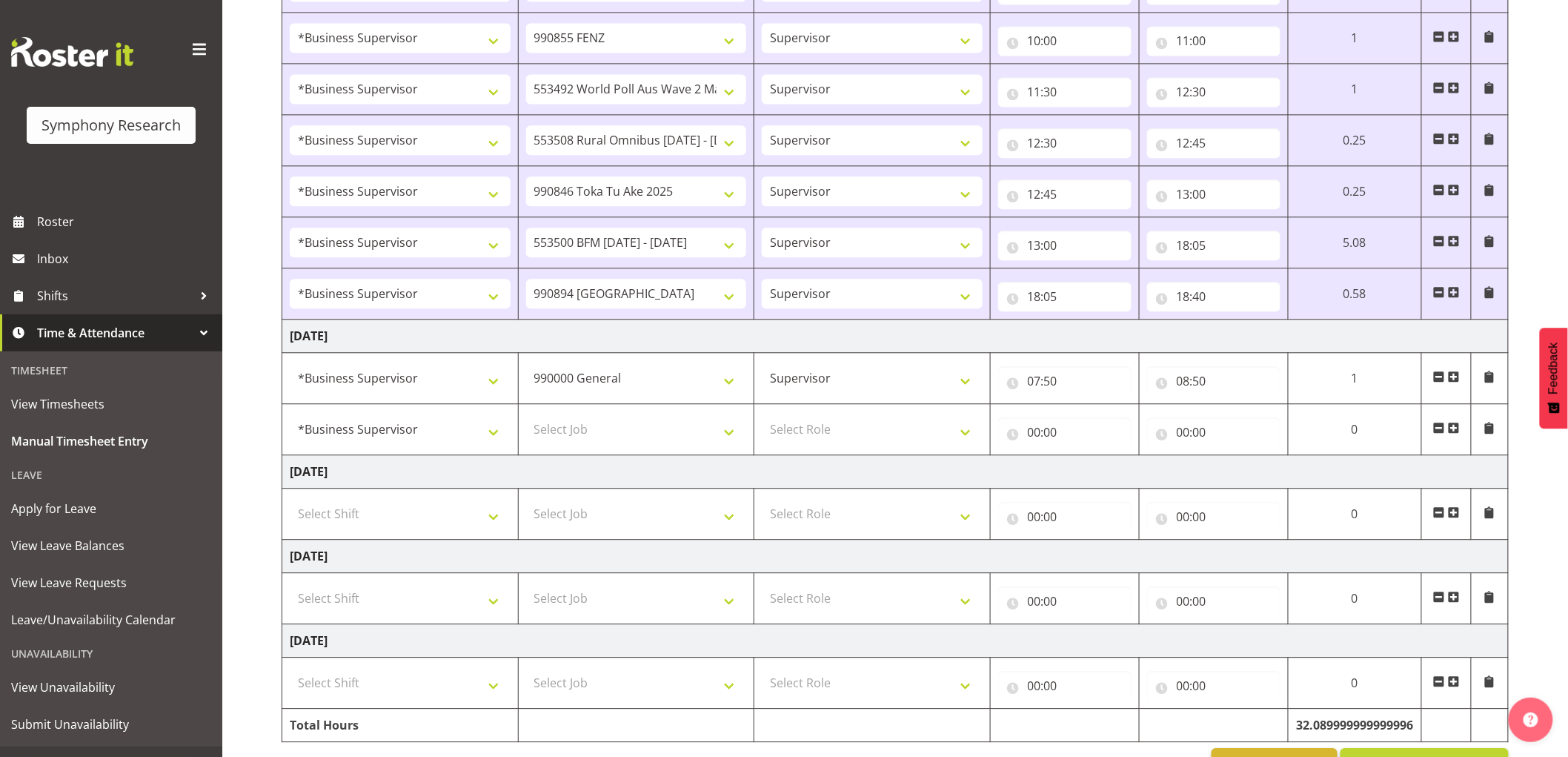
click at [381, 420] on select "!!Weekend Residential (Roster IT Shift Label) *Business 9/10am ~ 4:30pm *Busine…" at bounding box center [400, 428] width 221 height 30
click at [290, 417] on select "!!Weekend Residential (Roster IT Shift Label) *Business 9/10am ~ 4:30pm *Busine…" at bounding box center [400, 428] width 221 height 30
click at [690, 432] on select "Select Job 550060 IF Admin 553492 World Poll Aus Wave 2 Main 2025 553493 World …" at bounding box center [637, 428] width 221 height 30
click at [590, 436] on select "Select Job 550060 IF Admin 553492 World Poll Aus Wave 2 Main 2025 553493 World …" at bounding box center [637, 428] width 221 height 30
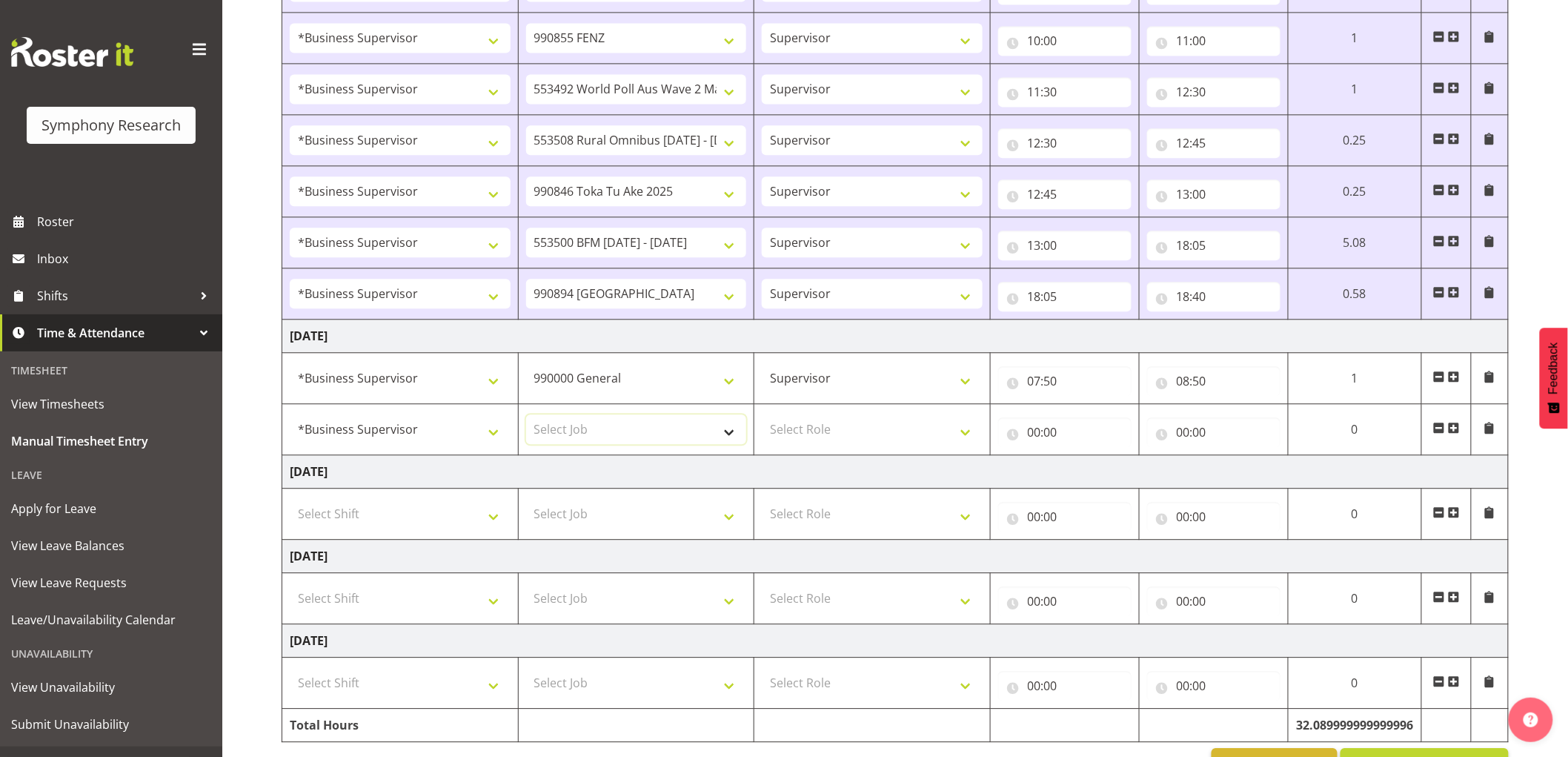
select select "9636"
click at [526, 417] on select "Select Job 550060 IF Admin 553492 World Poll Aus Wave 2 Main 2025 553493 World …" at bounding box center [637, 428] width 221 height 30
click at [870, 438] on select "Select Role Supervisor Interviewing Briefing" at bounding box center [872, 428] width 221 height 30
select select "45"
click at [762, 417] on select "Select Role Supervisor Interviewing Briefing" at bounding box center [872, 428] width 221 height 30
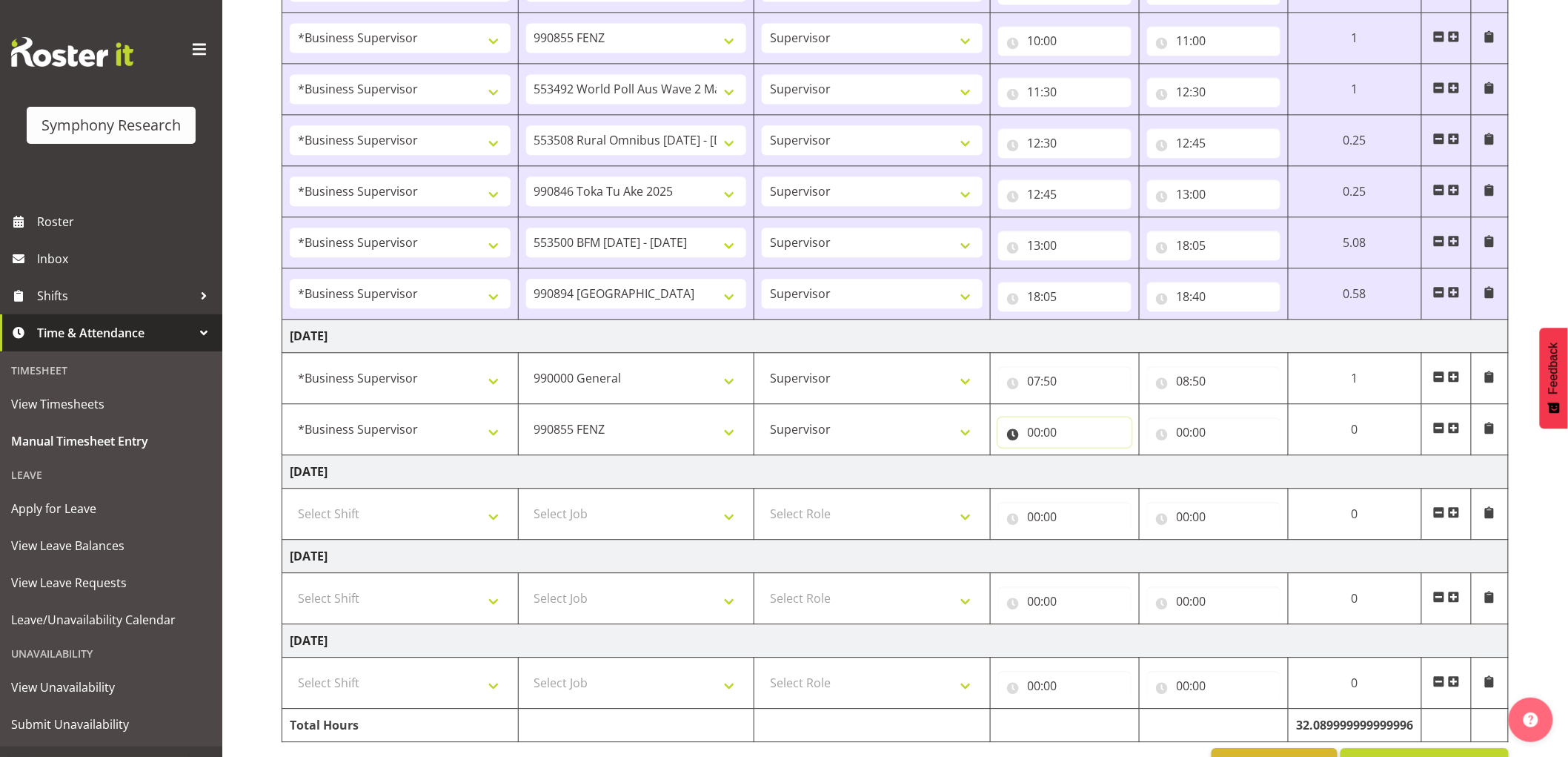
click at [1047, 447] on input "00:00" at bounding box center [1065, 431] width 134 height 30
drag, startPoint x: 1093, startPoint y: 472, endPoint x: 1103, endPoint y: 478, distance: 11.7
click at [1093, 472] on select "00 01 02 03 04 05 06 07 08 09 10 11 12 13 14 15 16 17 18 19 20 21 22 23" at bounding box center [1099, 470] width 33 height 30
select select "8"
click at [1082, 458] on select "00 01 02 03 04 05 06 07 08 09 10 11 12 13 14 15 16 17 18 19 20 21 22 23" at bounding box center [1099, 470] width 33 height 30
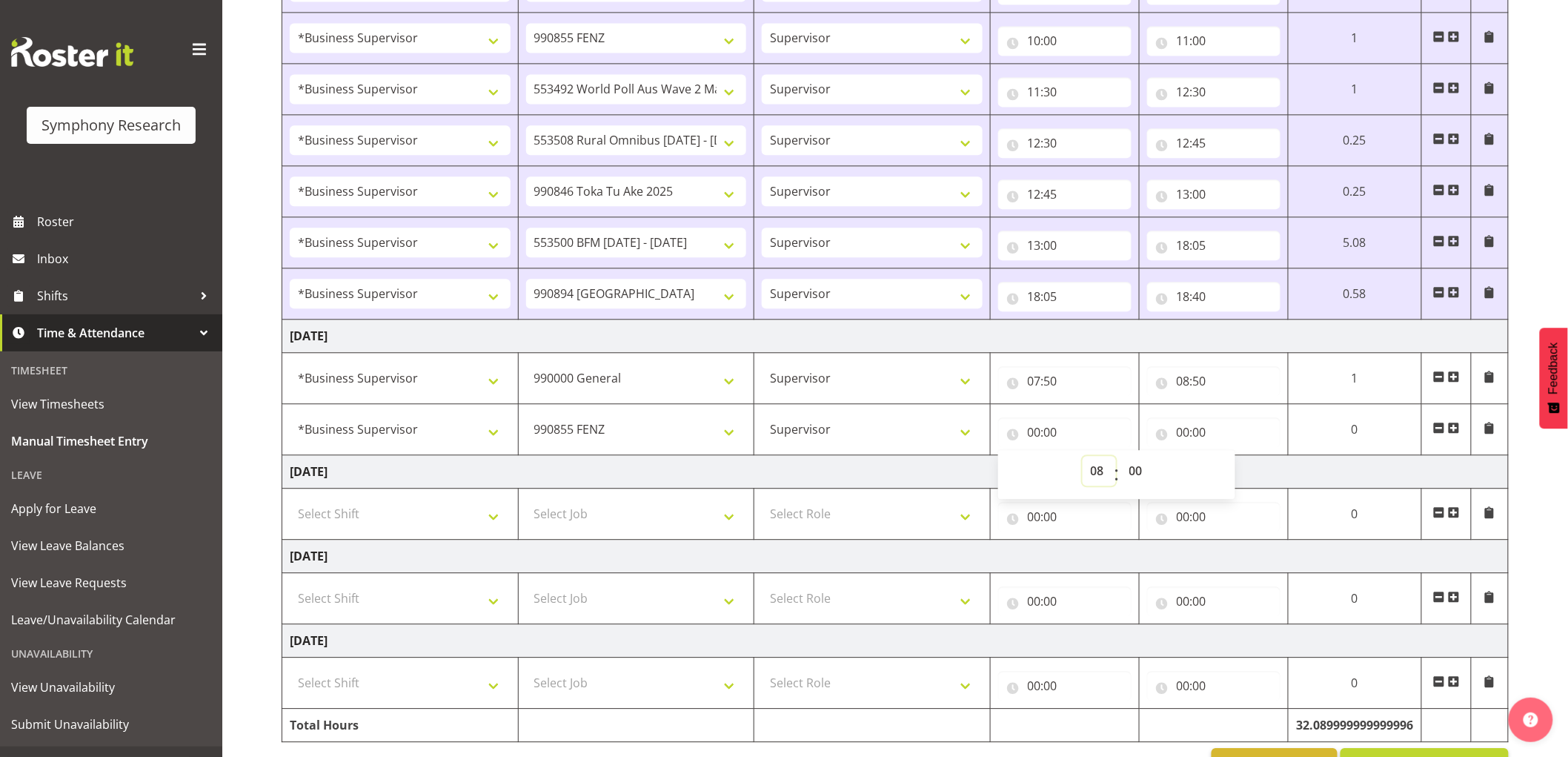
type input "08:00"
click at [1130, 480] on select "00 01 02 03 04 05 06 07 08 09 10 11 12 13 14 15 16 17 18 19 20 21 22 23 24 25 2…" at bounding box center [1138, 470] width 33 height 30
select select "50"
click at [1154, 458] on select "00 01 02 03 04 05 06 07 08 09 10 11 12 13 14 15 16 17 18 19 20 21 22 23 24 25 2…" at bounding box center [1138, 470] width 33 height 30
type input "08:50"
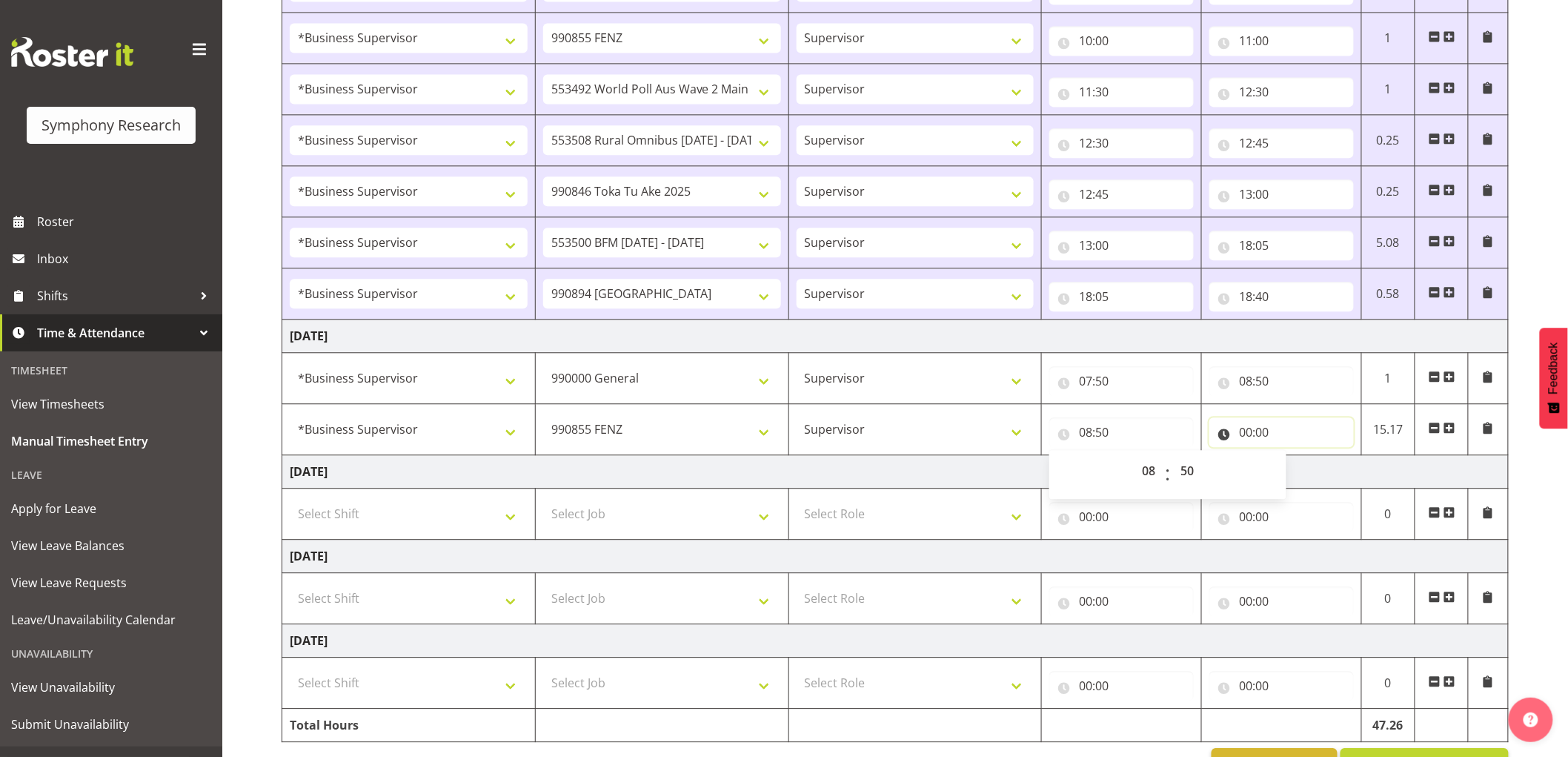
click at [1260, 423] on input "00:00" at bounding box center [1281, 431] width 144 height 30
click at [1313, 477] on select "00 01 02 03 04 05 06 07 08 09 10 11 12 13 14 15 16 17 18 19 20 21 22 23" at bounding box center [1310, 470] width 33 height 30
select select "9"
click at [1294, 458] on select "00 01 02 03 04 05 06 07 08 09 10 11 12 13 14 15 16 17 18 19 20 21 22 23" at bounding box center [1310, 470] width 33 height 30
type input "09:00"
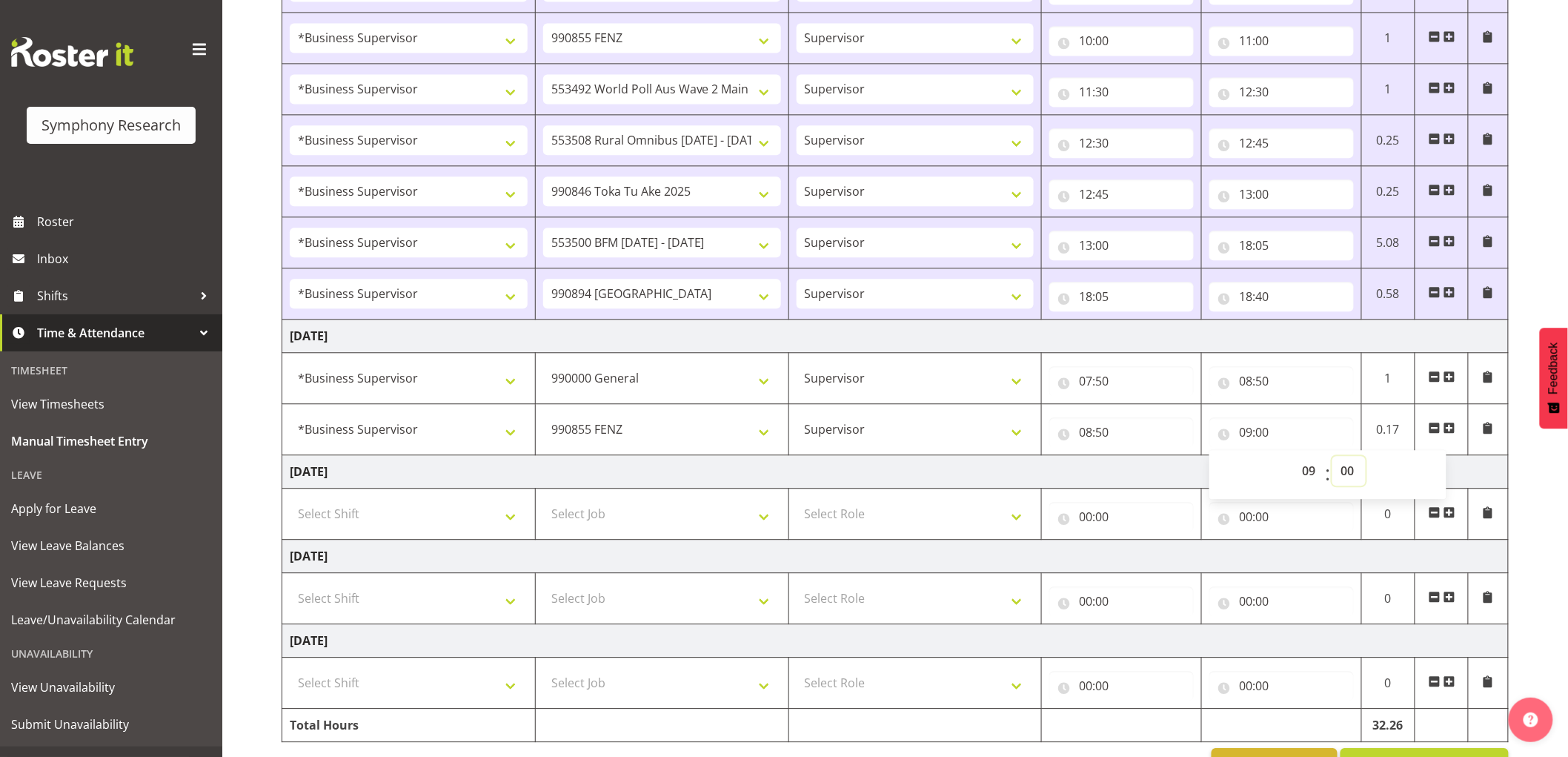
drag, startPoint x: 1346, startPoint y: 464, endPoint x: 1346, endPoint y: 490, distance: 26.0
click at [1346, 464] on select "00 01 02 03 04 05 06 07 08 09 10 11 12 13 14 15 16 17 18 19 20 21 22 23 24 25 2…" at bounding box center [1349, 470] width 33 height 30
select select "50"
click at [1333, 458] on select "00 01 02 03 04 05 06 07 08 09 10 11 12 13 14 15 16 17 18 19 20 21 22 23 24 25 2…" at bounding box center [1349, 470] width 33 height 30
type input "09:50"
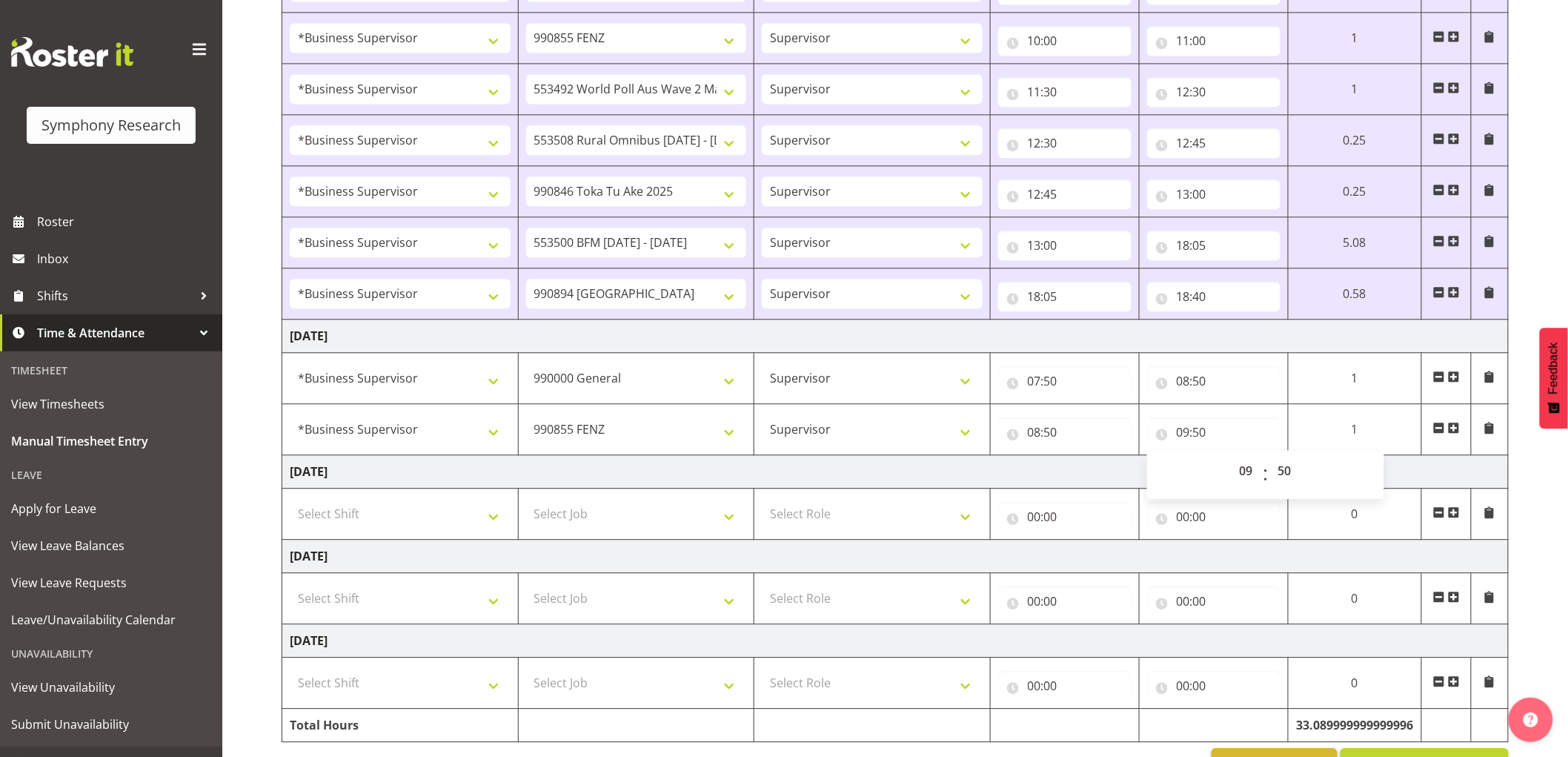
click at [1459, 429] on span at bounding box center [1454, 427] width 12 height 12
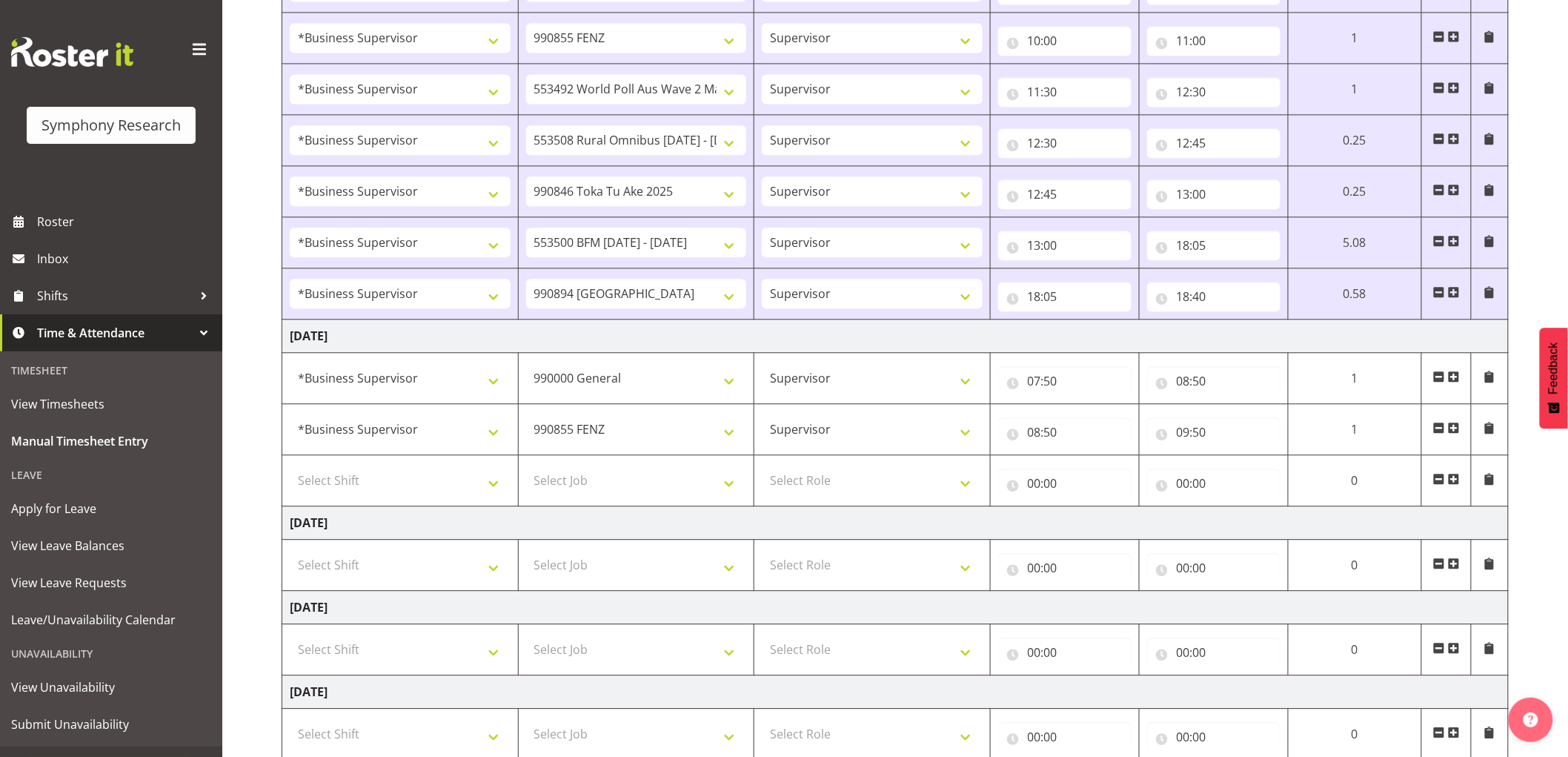
click at [341, 501] on td "Select Shift !!Weekend Residential (Roster IT Shift Label) *Business 9/10am ~ 4…" at bounding box center [400, 480] width 236 height 51
click at [367, 505] on td "Select Shift !!Weekend Residential (Roster IT Shift Label) *Business 9/10am ~ 4…" at bounding box center [400, 480] width 236 height 51
click at [371, 484] on select "Select Shift !!Weekend Residential (Roster IT Shift Label) *Business 9/10am ~ 4…" at bounding box center [400, 480] width 221 height 30
select select "1607"
click at [290, 468] on select "Select Shift !!Weekend Residential (Roster IT Shift Label) *Business 9/10am ~ 4…" at bounding box center [400, 480] width 221 height 30
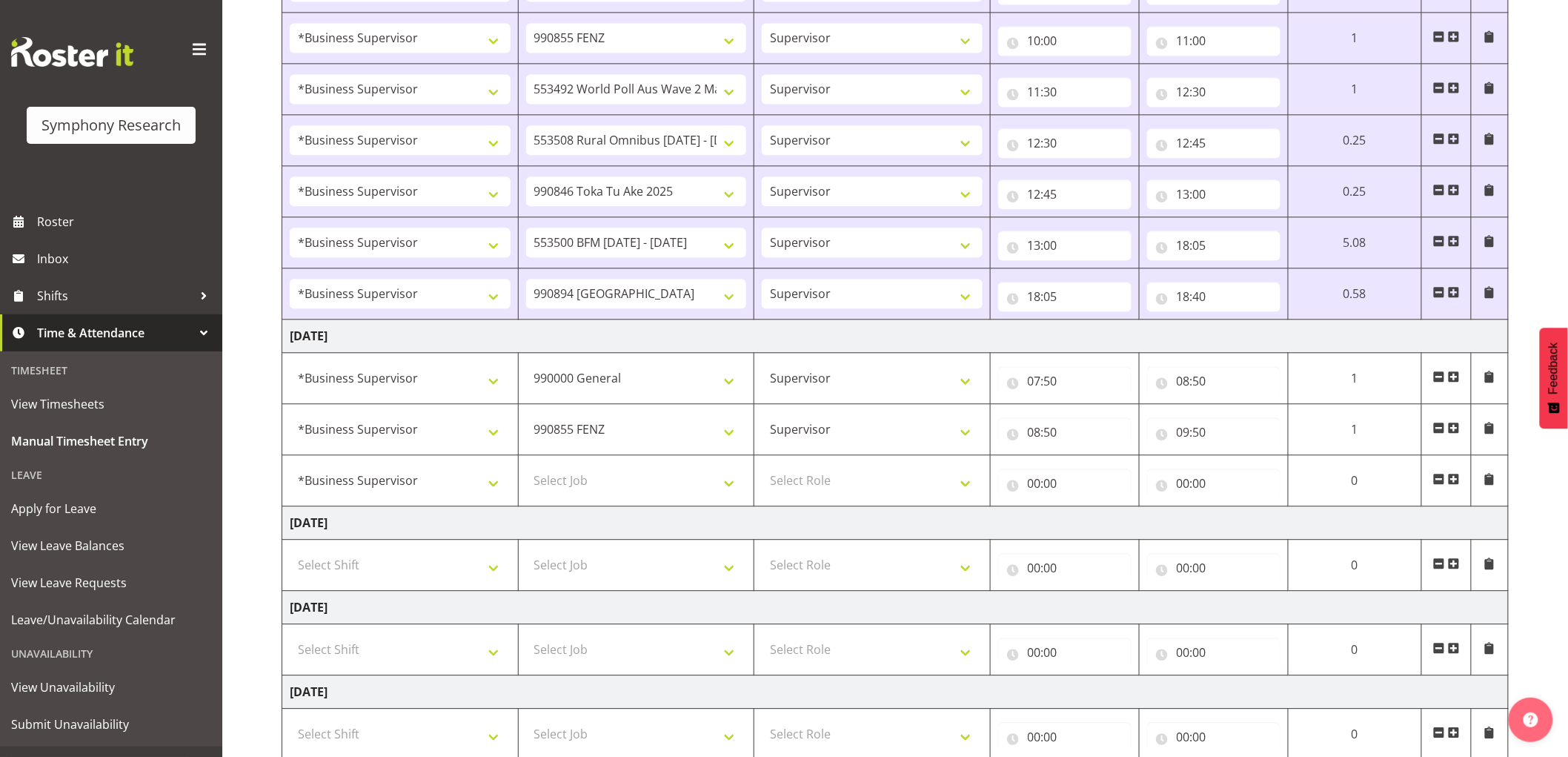
click at [669, 517] on td "Friday 29th August 2025" at bounding box center [894, 522] width 1226 height 33
click at [685, 492] on select "Select Job 550060 IF Admin 553492 World Poll Aus Wave 2 Main 2025 553493 World …" at bounding box center [637, 480] width 221 height 30
select select "10536"
click at [526, 468] on select "Select Job 550060 IF Admin 553492 World Poll Aus Wave 2 Main 2025 553493 World …" at bounding box center [637, 480] width 221 height 30
click at [828, 484] on select "Select Role Supervisor Interviewing Briefing" at bounding box center [872, 480] width 221 height 30
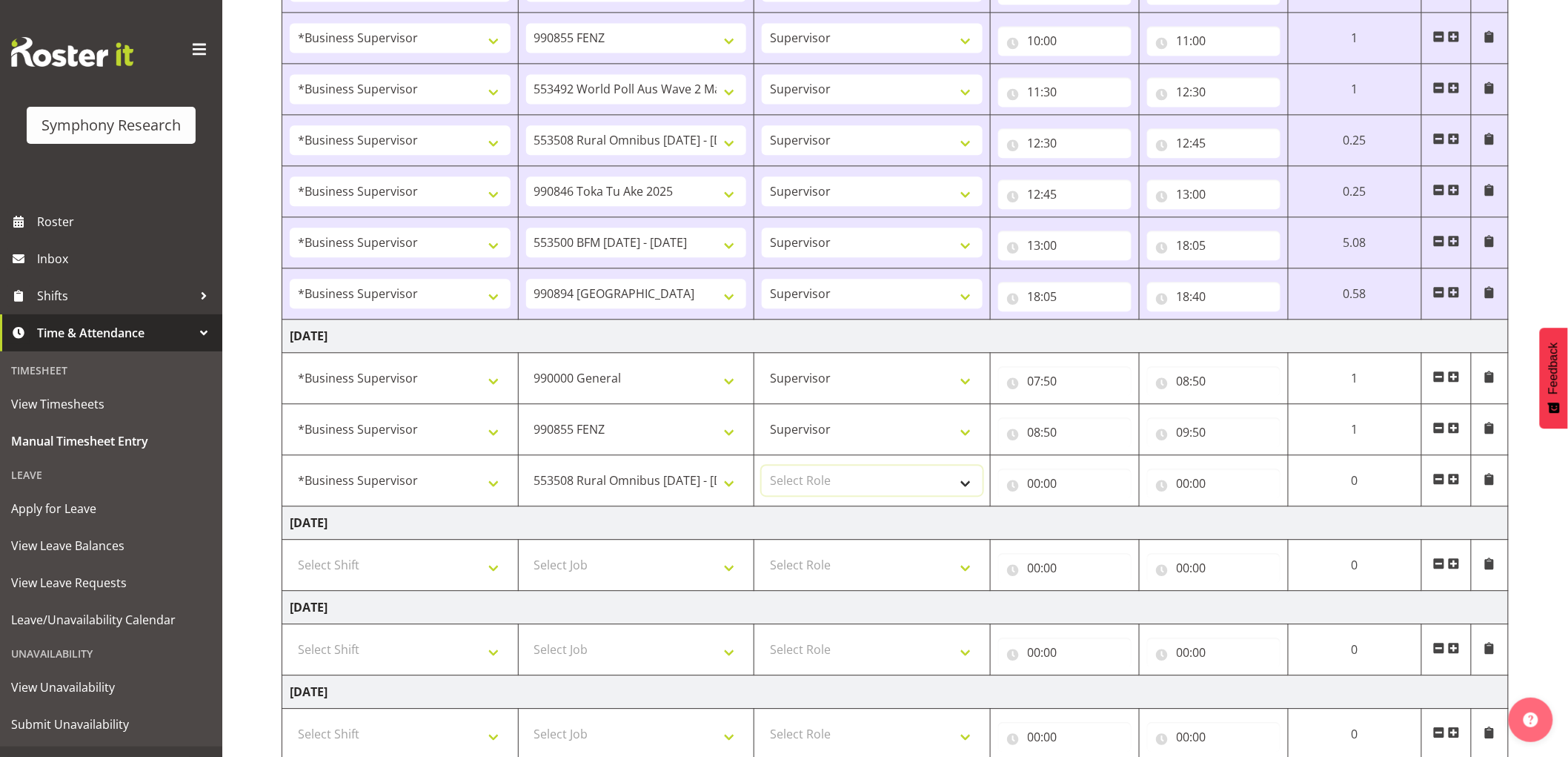
select select "45"
click at [762, 468] on select "Select Role Supervisor Interviewing Briefing" at bounding box center [872, 480] width 221 height 30
click at [1062, 488] on input "00:00" at bounding box center [1065, 483] width 134 height 30
drag, startPoint x: 1095, startPoint y: 527, endPoint x: 1057, endPoint y: 527, distance: 38.0
click at [1095, 527] on select "00 01 02 03 04 05 06 07 08 09 10 11 12 13 14 15 16 17 18 19 20 21 22 23" at bounding box center [1099, 521] width 33 height 30
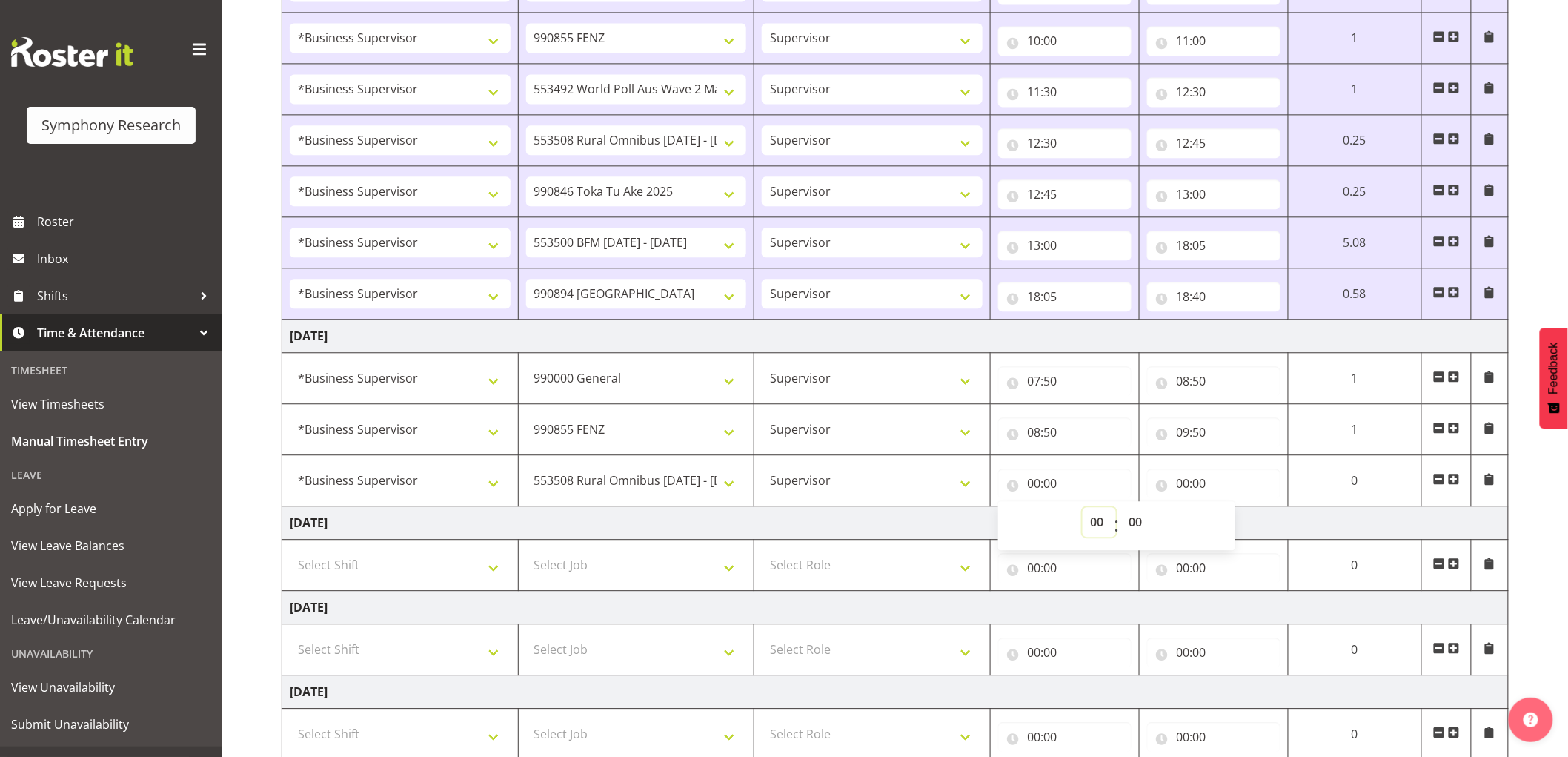
select select "9"
click at [1082, 510] on select "00 01 02 03 04 05 06 07 08 09 10 11 12 13 14 15 16 17 18 19 20 21 22 23" at bounding box center [1099, 521] width 33 height 30
type input "09:00"
drag, startPoint x: 1144, startPoint y: 530, endPoint x: 1125, endPoint y: 537, distance: 20.2
click at [1144, 530] on select "00 01 02 03 04 05 06 07 08 09 10 11 12 13 14 15 16 17 18 19 20 21 22 23 24 25 2…" at bounding box center [1138, 521] width 33 height 30
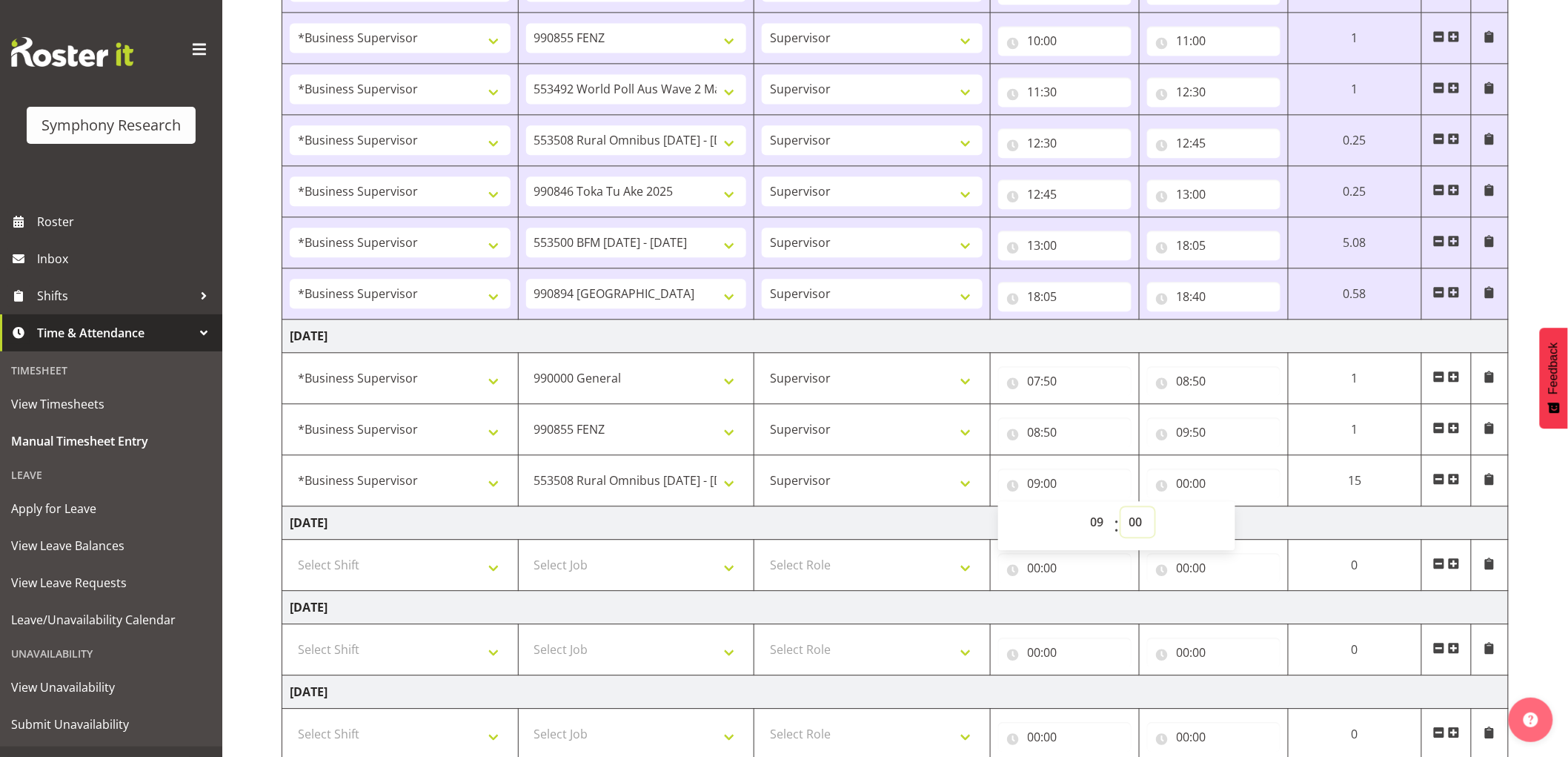
select select "50"
click at [1154, 510] on select "00 01 02 03 04 05 06 07 08 09 10 11 12 13 14 15 16 17 18 19 20 21 22 23 24 25 2…" at bounding box center [1138, 521] width 33 height 30
type input "09:50"
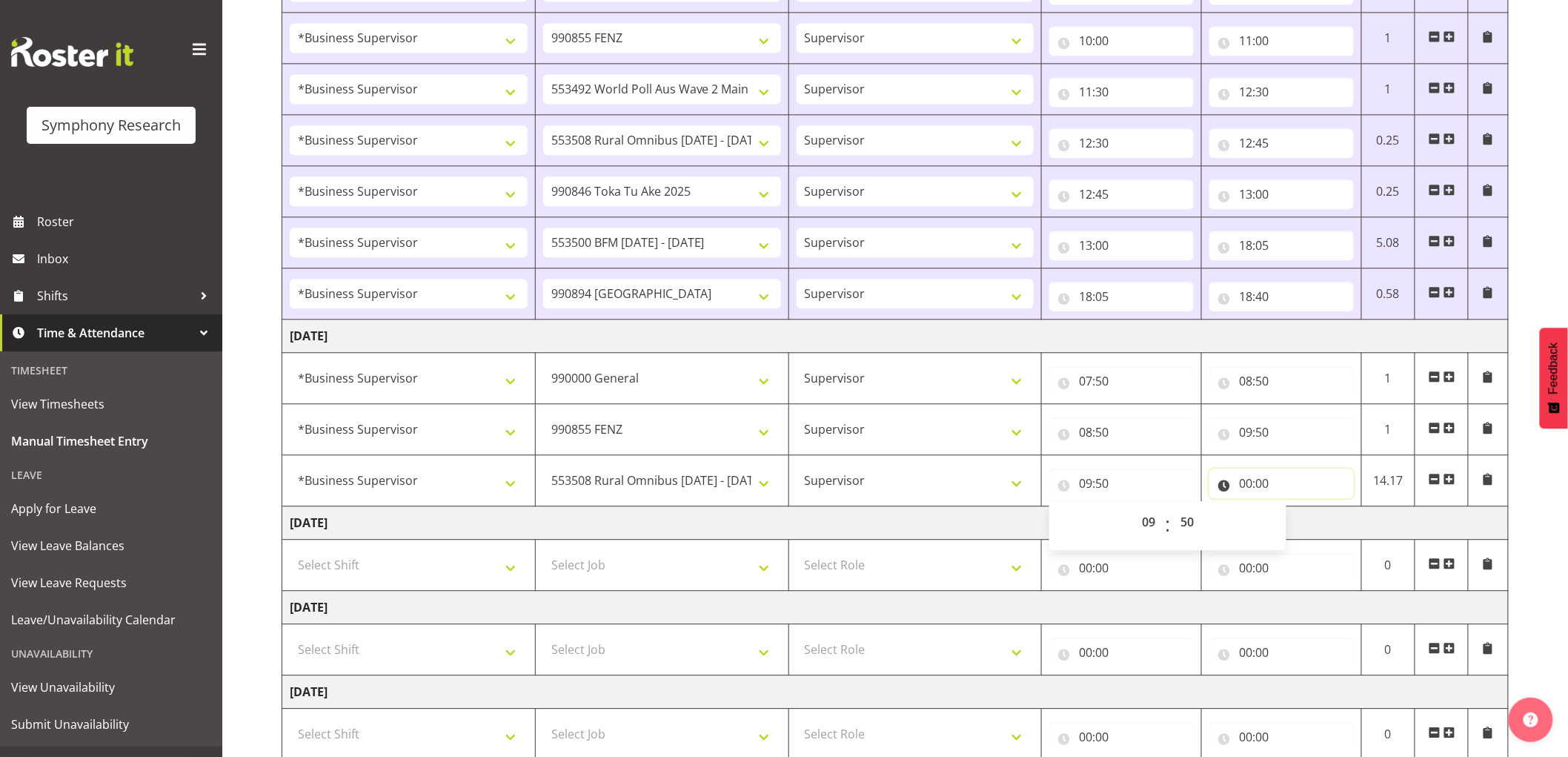
click at [1243, 495] on input "00:00" at bounding box center [1281, 483] width 144 height 30
drag, startPoint x: 1293, startPoint y: 535, endPoint x: 1239, endPoint y: 550, distance: 56.0
click at [1294, 535] on select "00 01 02 03 04 05 06 07 08 09 10 11 12 13 14 15 16 17 18 19 20 21 22 23" at bounding box center [1310, 521] width 33 height 30
select select "10"
click at [1294, 510] on select "00 01 02 03 04 05 06 07 08 09 10 11 12 13 14 15 16 17 18 19 20 21 22 23" at bounding box center [1310, 521] width 33 height 30
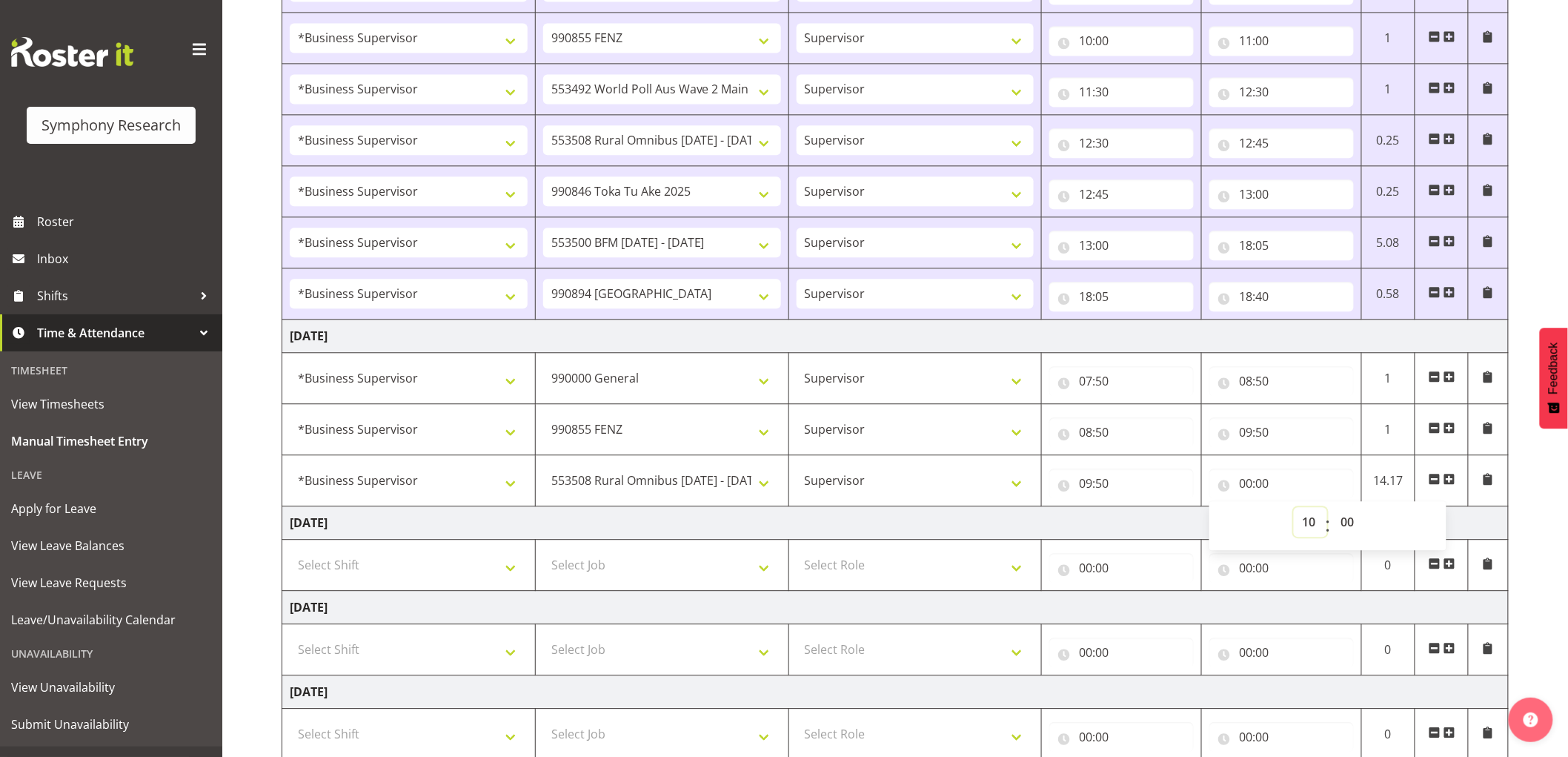
type input "10:00"
drag, startPoint x: 1344, startPoint y: 524, endPoint x: 1106, endPoint y: 656, distance: 272.2
click at [1345, 524] on select "00 01 02 03 04 05 06 07 08 09 10 11 12 13 14 15 16 17 18 19 20 21 22 23 24 25 2…" at bounding box center [1349, 521] width 33 height 30
select select "30"
click at [1333, 510] on select "00 01 02 03 04 05 06 07 08 09 10 11 12 13 14 15 16 17 18 19 20 21 22 23 24 25 2…" at bounding box center [1349, 521] width 33 height 30
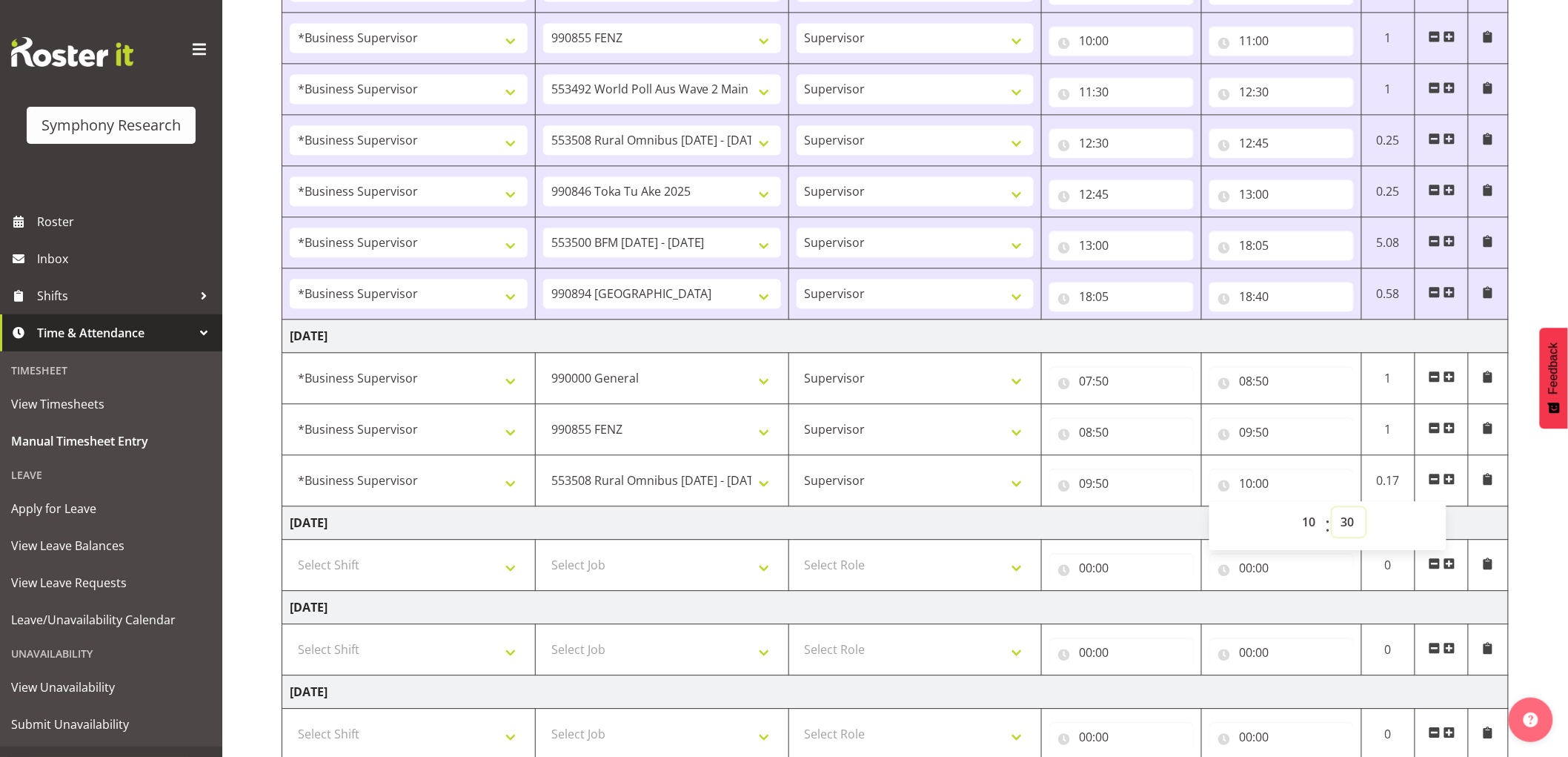
type input "10:30"
click at [1449, 483] on span at bounding box center [1449, 479] width 12 height 12
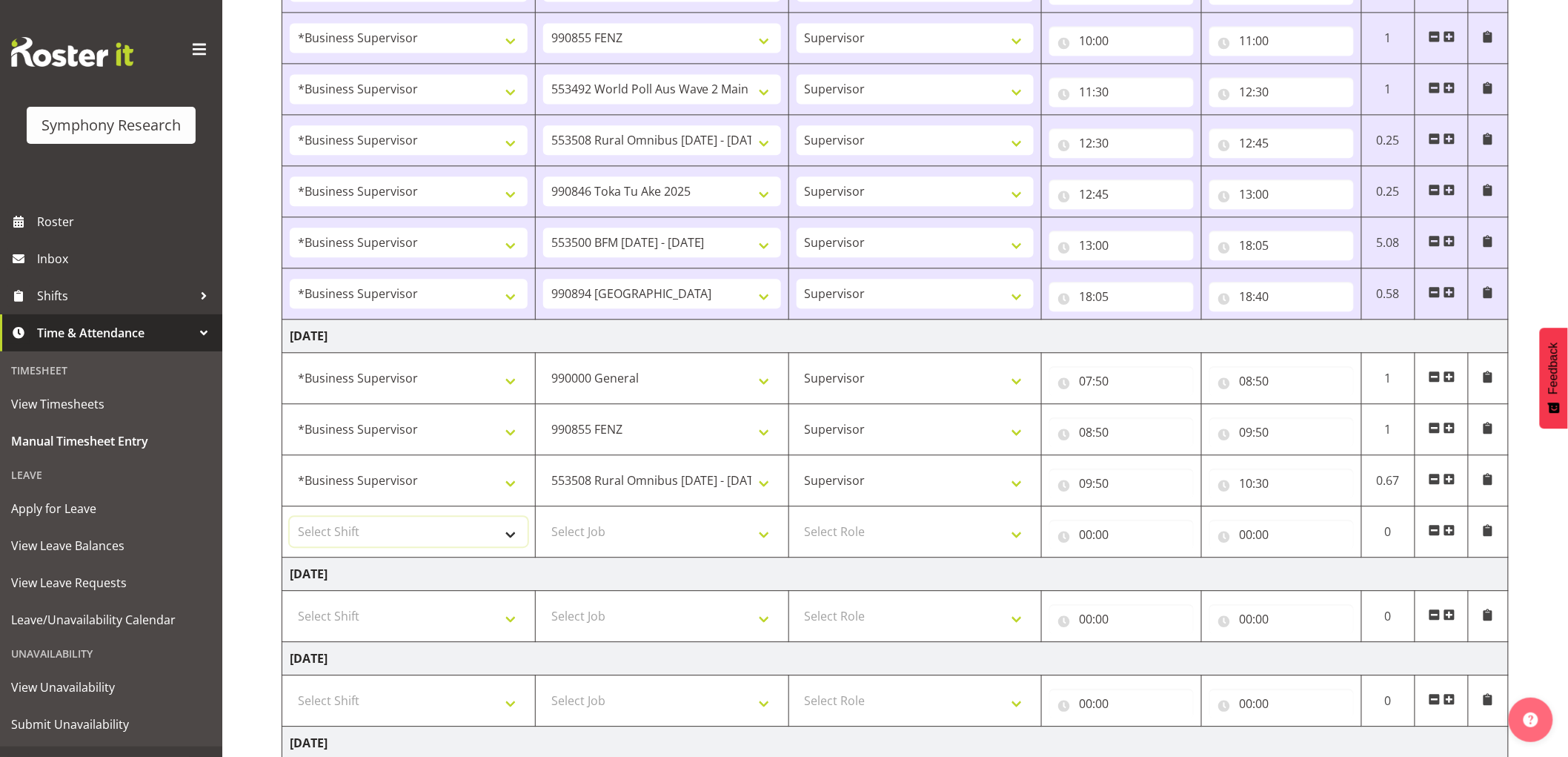
drag, startPoint x: 455, startPoint y: 535, endPoint x: 460, endPoint y: 520, distance: 15.8
click at [455, 535] on select "Select Shift !!Weekend Residential (Roster IT Shift Label) *Business 9/10am ~ 4…" at bounding box center [408, 531] width 237 height 30
select select "1607"
click at [290, 520] on select "Select Shift !!Weekend Residential (Roster IT Shift Label) *Business 9/10am ~ 4…" at bounding box center [408, 531] width 237 height 30
click at [612, 546] on select "Select Job 550060 IF Admin 553492 World Poll Aus Wave 2 Main 2025 553493 World …" at bounding box center [661, 531] width 237 height 30
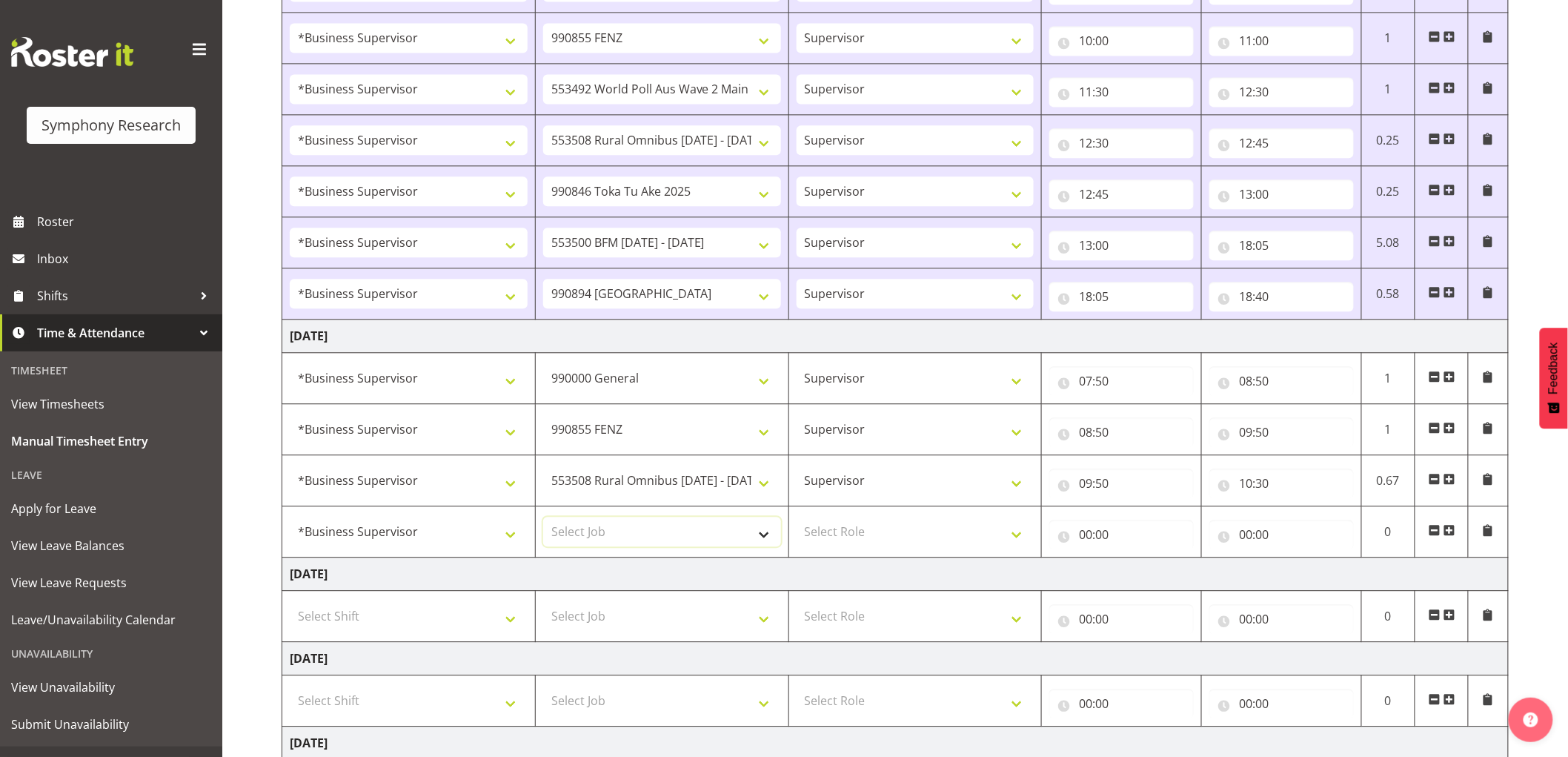
select select "10549"
click at [543, 520] on select "Select Job 550060 IF Admin 553492 World Poll Aus Wave 2 Main 2025 553493 World …" at bounding box center [661, 531] width 237 height 30
click at [952, 538] on select "Select Role Supervisor Interviewing Briefing" at bounding box center [915, 531] width 237 height 30
select select "45"
click at [797, 520] on select "Select Role Supervisor Interviewing Briefing" at bounding box center [915, 531] width 237 height 30
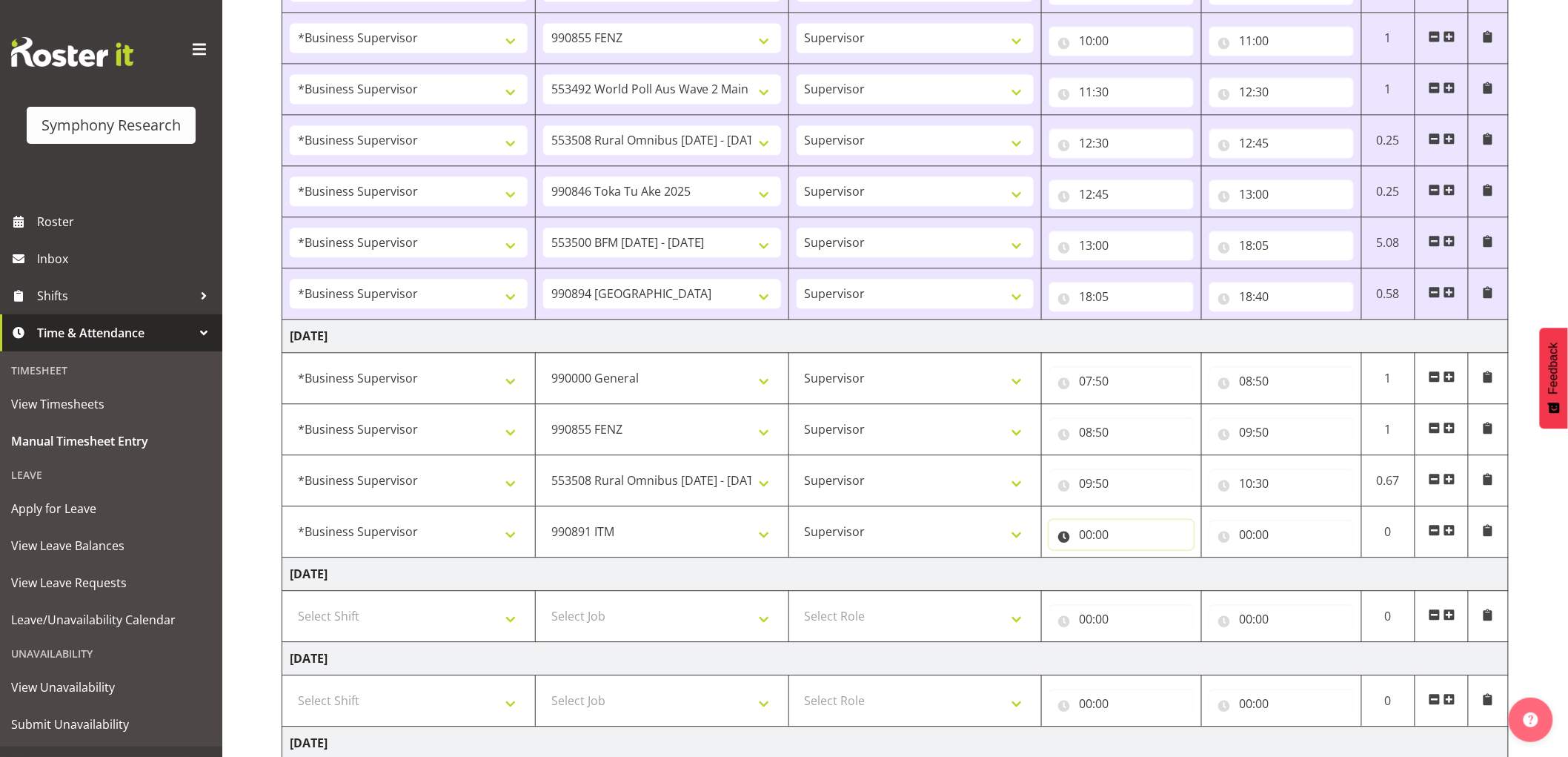
click at [1115, 545] on input "00:00" at bounding box center [1121, 534] width 144 height 30
click at [1150, 568] on select "00 01 02 03 04 05 06 07 08 09 10 11 12 13 14 15 16 17 18 19 20 21 22 23" at bounding box center [1150, 573] width 33 height 30
select select "10"
click at [1134, 561] on select "00 01 02 03 04 05 06 07 08 09 10 11 12 13 14 15 16 17 18 19 20 21 22 23" at bounding box center [1150, 573] width 33 height 30
type input "10:00"
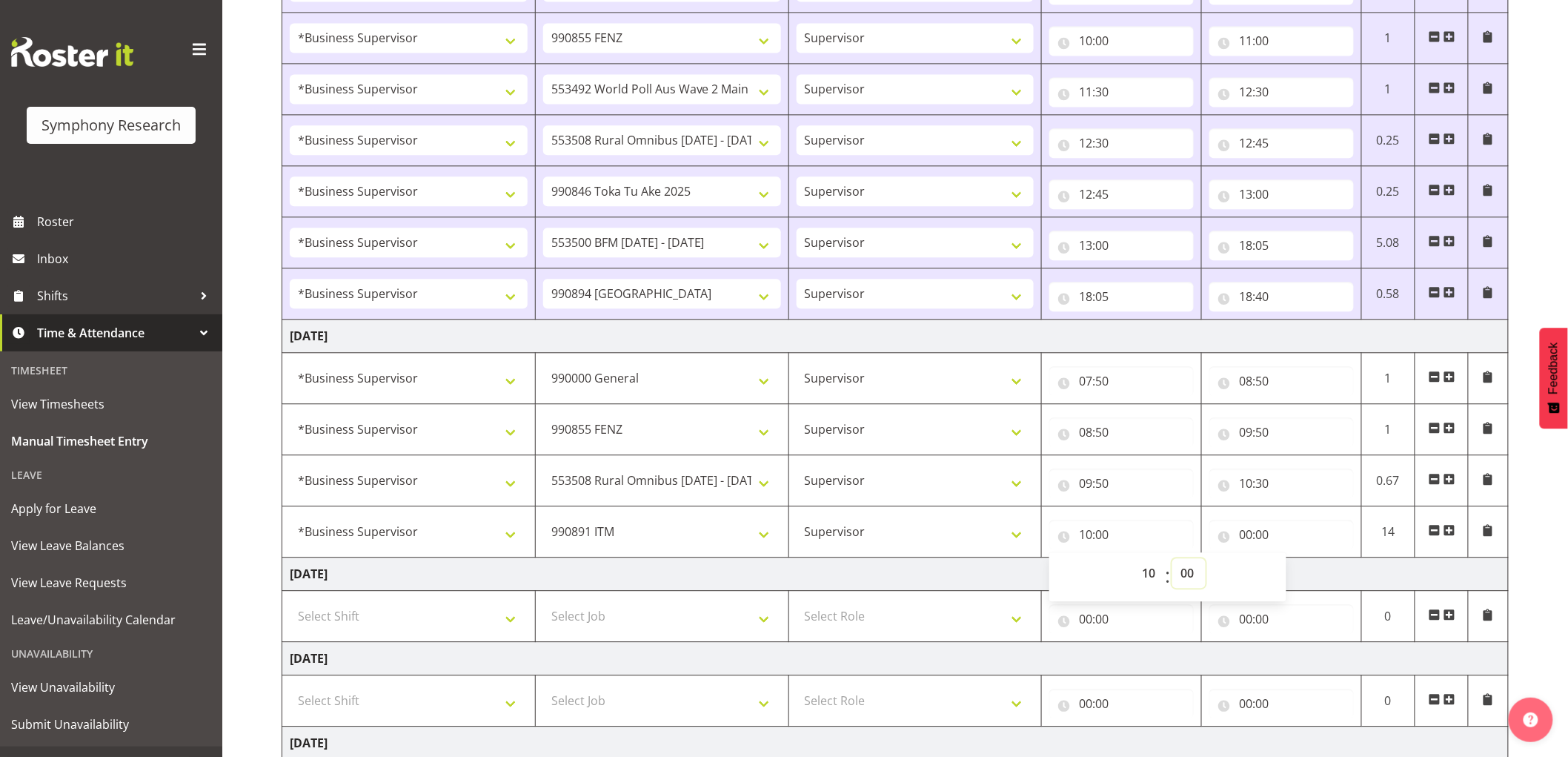
drag, startPoint x: 1184, startPoint y: 573, endPoint x: 1179, endPoint y: 580, distance: 8.6
click at [1184, 573] on select "00 01 02 03 04 05 06 07 08 09 10 11 12 13 14 15 16 17 18 19 20 21 22 23 24 25 2…" at bounding box center [1188, 573] width 33 height 30
select select "30"
click at [1172, 561] on select "00 01 02 03 04 05 06 07 08 09 10 11 12 13 14 15 16 17 18 19 20 21 22 23 24 25 2…" at bounding box center [1188, 573] width 33 height 30
type input "10:30"
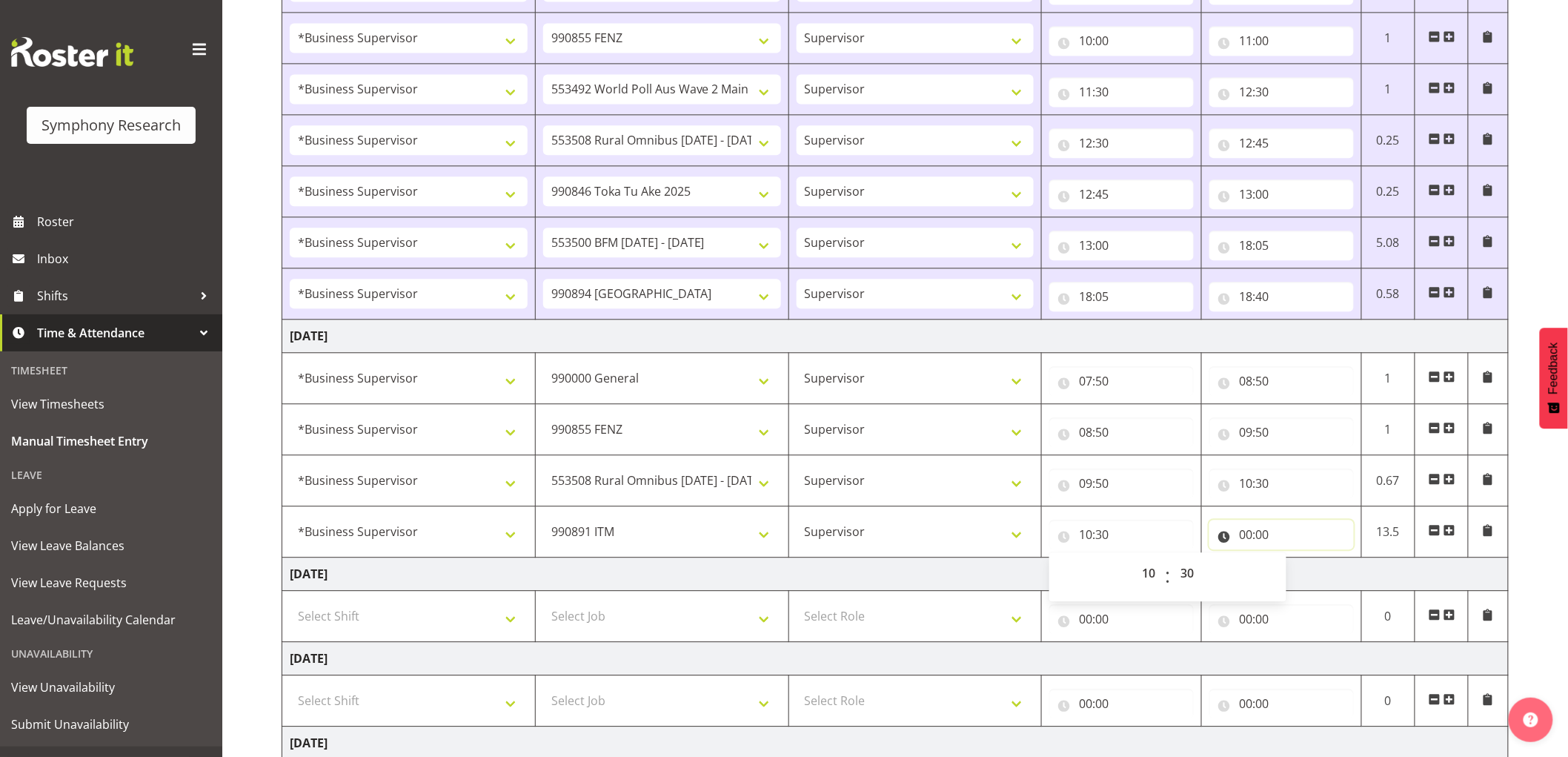
click at [1239, 537] on input "00:00" at bounding box center [1281, 534] width 144 height 30
click at [1317, 579] on select "00 01 02 03 04 05 06 07 08 09 10 11 12 13 14 15 16 17 18 19 20 21 22 23" at bounding box center [1310, 573] width 33 height 30
select select "11"
click at [1294, 561] on select "00 01 02 03 04 05 06 07 08 09 10 11 12 13 14 15 16 17 18 19 20 21 22 23" at bounding box center [1310, 573] width 33 height 30
type input "11:00"
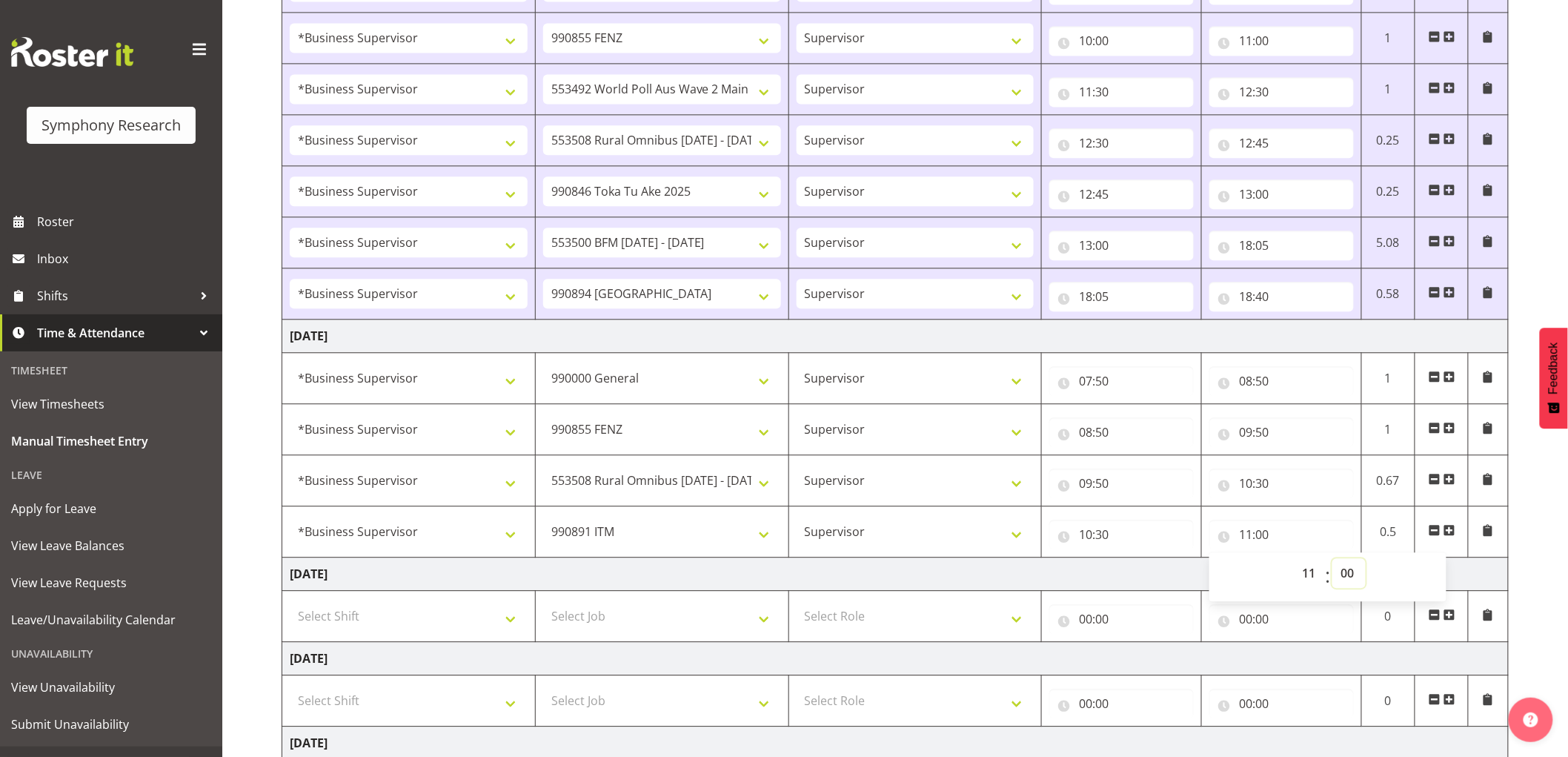
drag, startPoint x: 1338, startPoint y: 588, endPoint x: 1341, endPoint y: 609, distance: 21.2
click at [1338, 587] on select "00 01 02 03 04 05 06 07 08 09 10 11 12 13 14 15 16 17 18 19 20 21 22 23 24 25 2…" at bounding box center [1349, 573] width 33 height 30
select select "30"
click at [1333, 561] on select "00 01 02 03 04 05 06 07 08 09 10 11 12 13 14 15 16 17 18 19 20 21 22 23 24 25 2…" at bounding box center [1349, 573] width 33 height 30
type input "11:30"
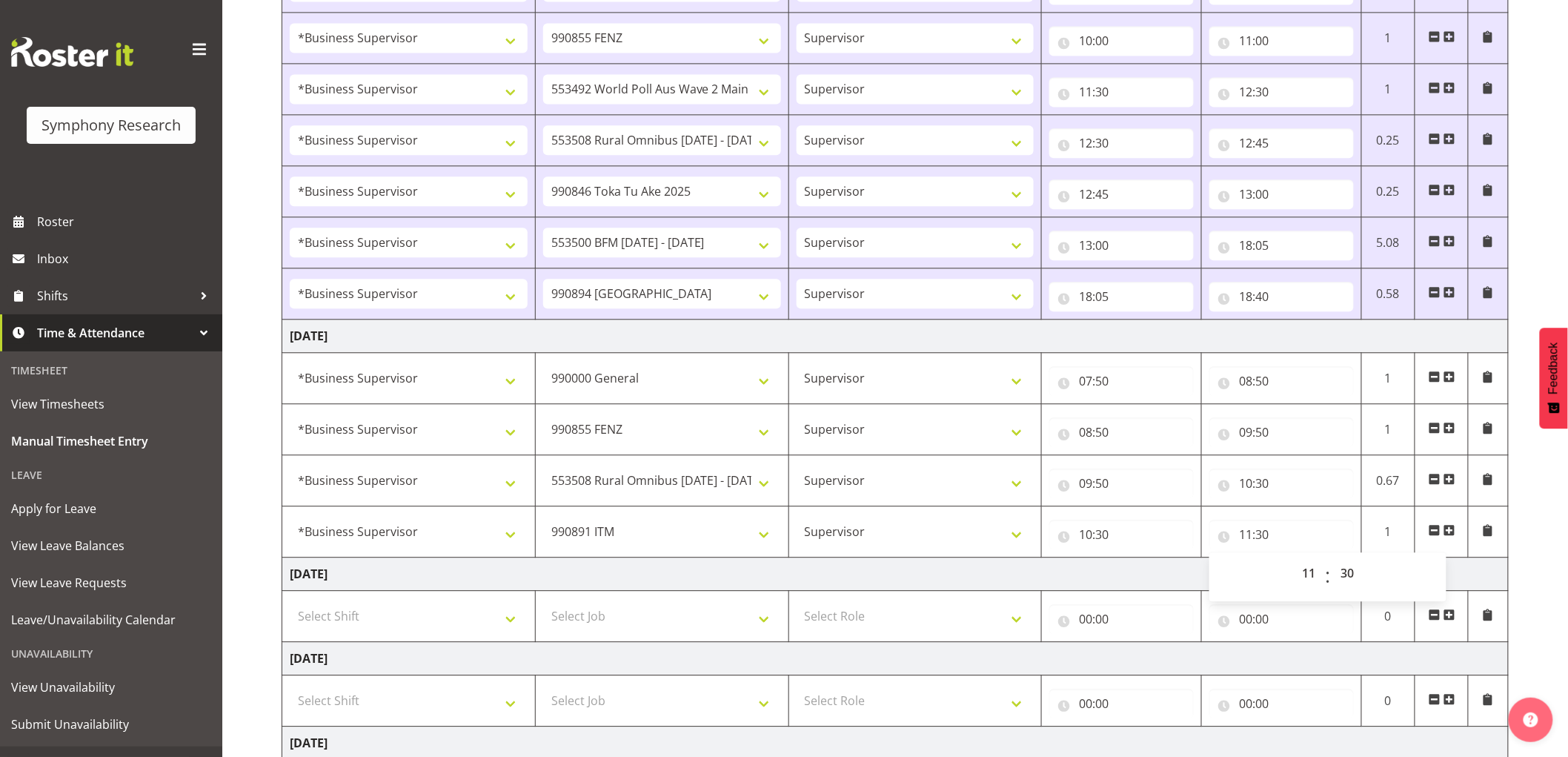
click at [1449, 533] on span at bounding box center [1449, 530] width 12 height 12
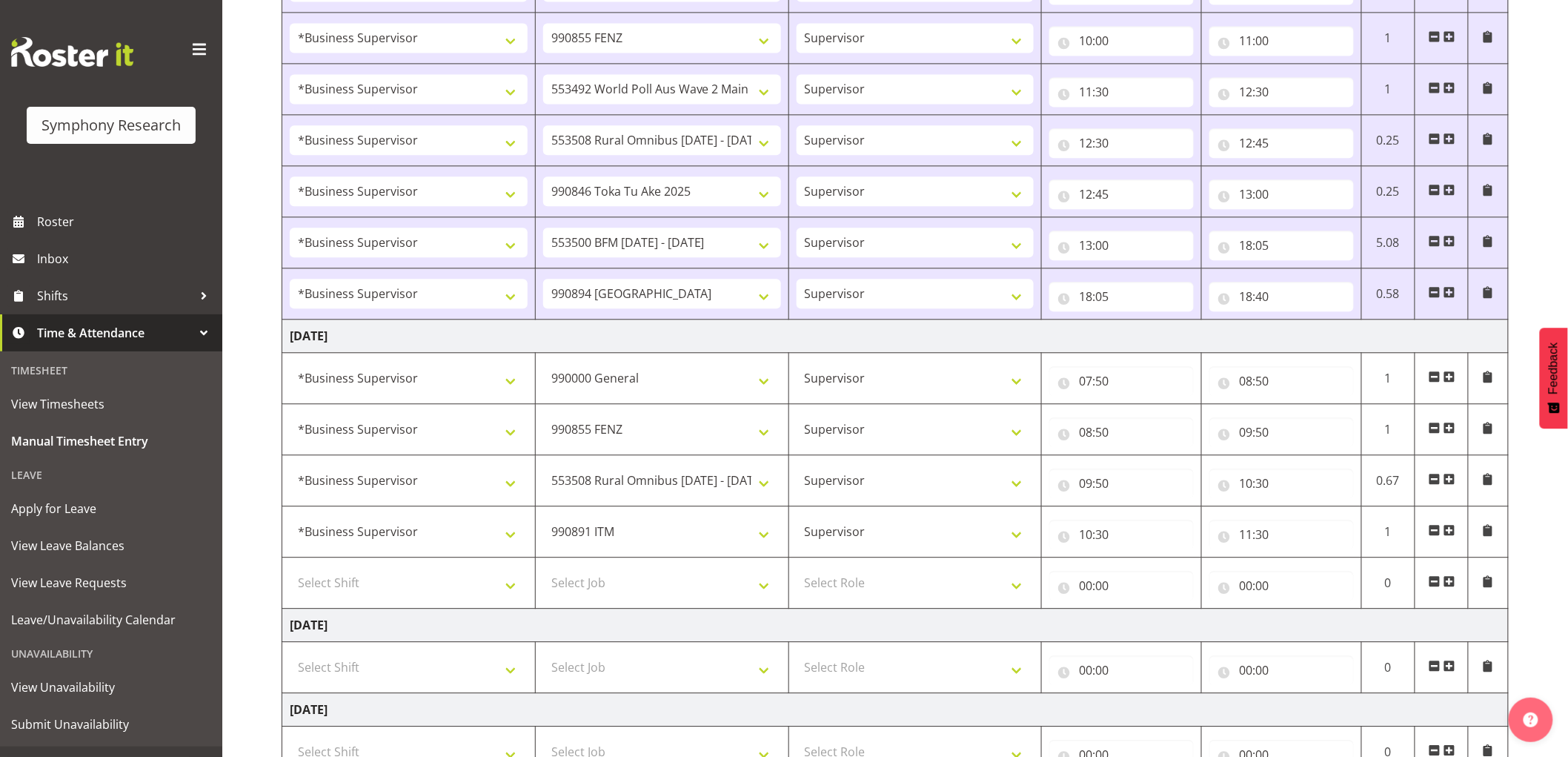
click at [423, 604] on td "Select Shift !!Weekend Residential (Roster IT Shift Label) *Business 9/10am ~ 4…" at bounding box center [408, 583] width 253 height 51
click at [442, 590] on select "Select Shift !!Weekend Residential (Roster IT Shift Label) *Business 9/10am ~ 4…" at bounding box center [408, 583] width 237 height 30
select select "1607"
click at [290, 571] on select "Select Shift !!Weekend Residential (Roster IT Shift Label) *Business 9/10am ~ 4…" at bounding box center [408, 583] width 237 height 30
click at [716, 567] on td "Select Job 550060 IF Admin 553492 World Poll Aus Wave 2 Main 2025 553493 World …" at bounding box center [661, 583] width 253 height 51
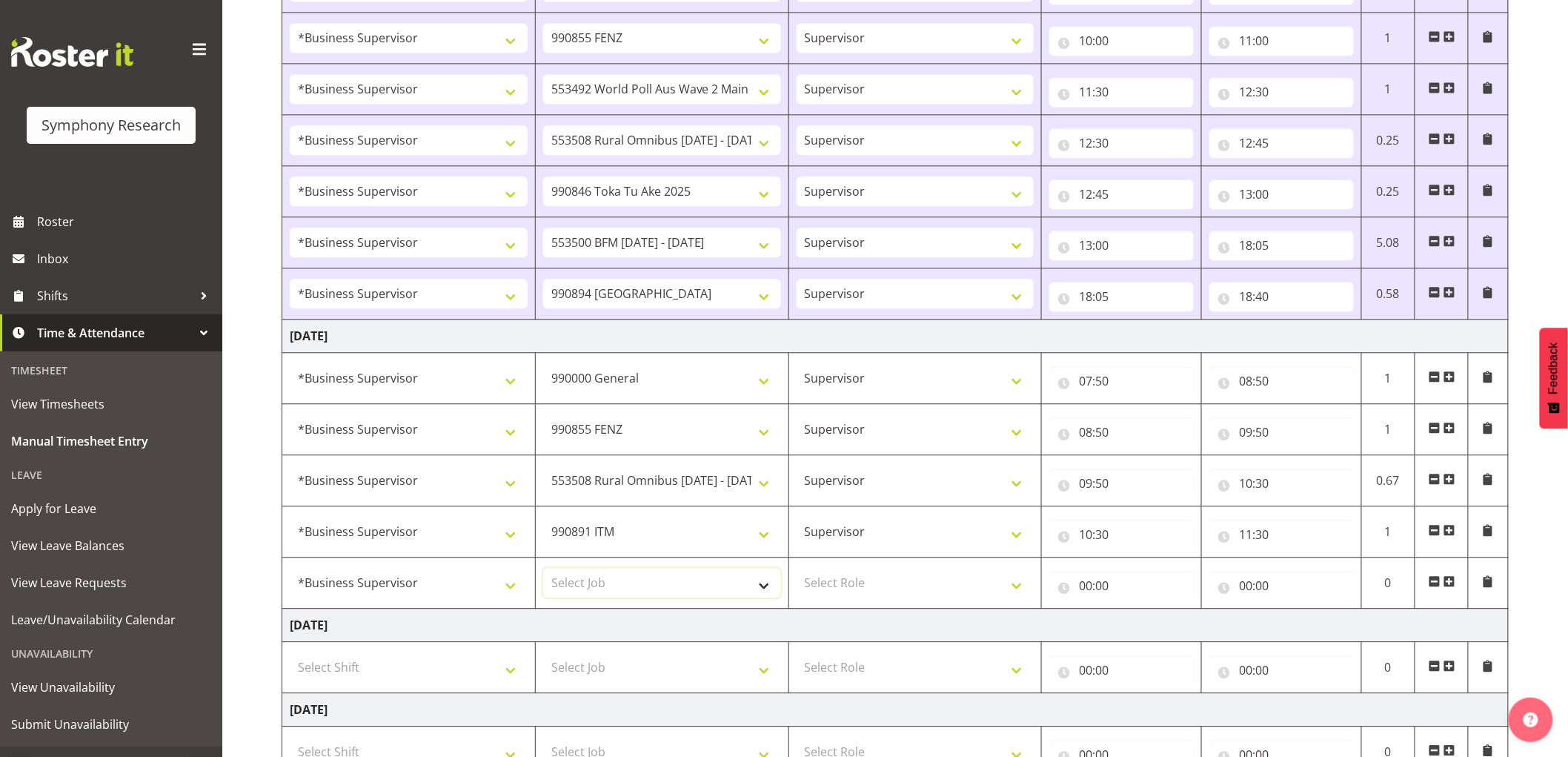
click at [624, 588] on select "Select Job 550060 IF Admin 553492 World Poll Aus Wave 2 Main 2025 553493 World …" at bounding box center [661, 583] width 237 height 30
select select "10527"
click at [543, 571] on select "Select Job 550060 IF Admin 553492 World Poll Aus Wave 2 Main 2025 553493 World …" at bounding box center [661, 583] width 237 height 30
drag, startPoint x: 902, startPoint y: 590, endPoint x: 901, endPoint y: 599, distance: 9.1
click at [902, 590] on select "Select Role Supervisor Interviewing Briefing" at bounding box center [915, 583] width 237 height 30
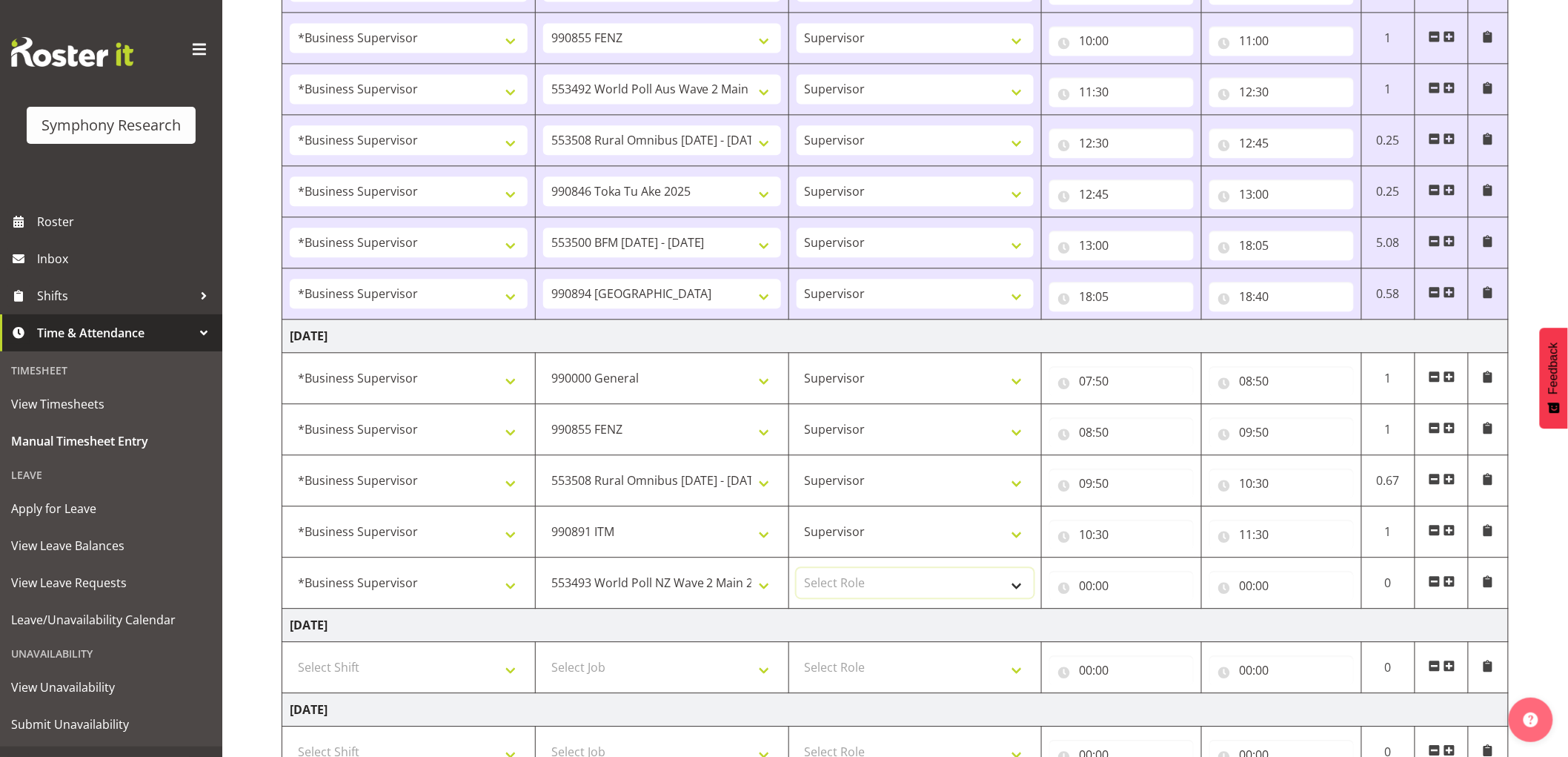
select select "45"
click at [797, 571] on select "Select Role Supervisor Interviewing Briefing" at bounding box center [915, 583] width 237 height 30
click at [1083, 596] on input "00:00" at bounding box center [1121, 585] width 144 height 30
drag, startPoint x: 1148, startPoint y: 625, endPoint x: 1104, endPoint y: 625, distance: 44.0
click at [1145, 625] on select "00 01 02 03 04 05 06 07 08 09 10 11 12 13 14 15 16 17 18 19 20 21 22 23" at bounding box center [1150, 623] width 33 height 30
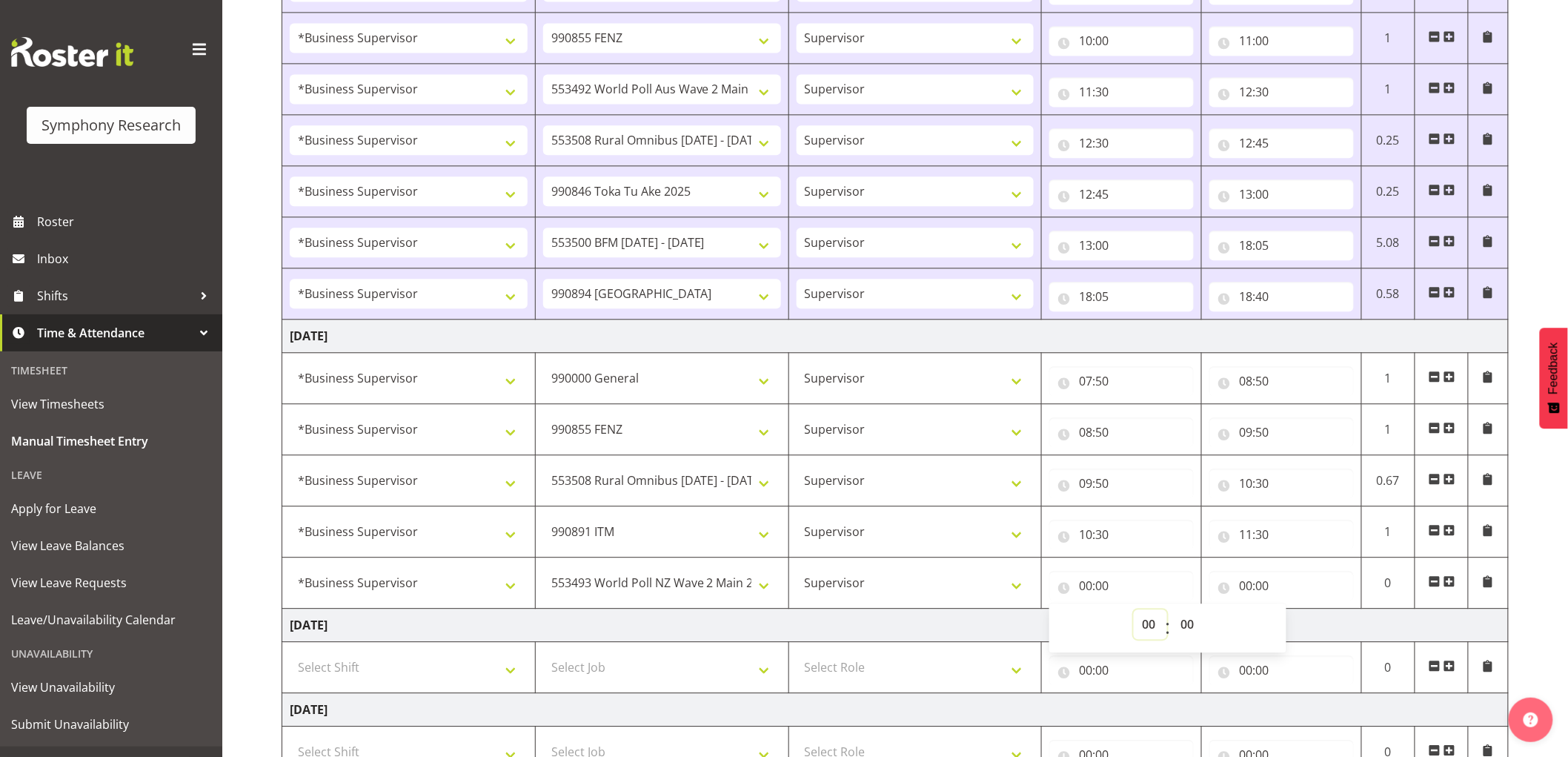
select select "12"
click at [1134, 613] on select "00 01 02 03 04 05 06 07 08 09 10 11 12 13 14 15 16 17 18 19 20 21 22 23" at bounding box center [1150, 623] width 33 height 30
type input "12:00"
click at [1254, 590] on input "00:00" at bounding box center [1281, 585] width 144 height 30
drag, startPoint x: 1307, startPoint y: 623, endPoint x: 1194, endPoint y: 638, distance: 114.0
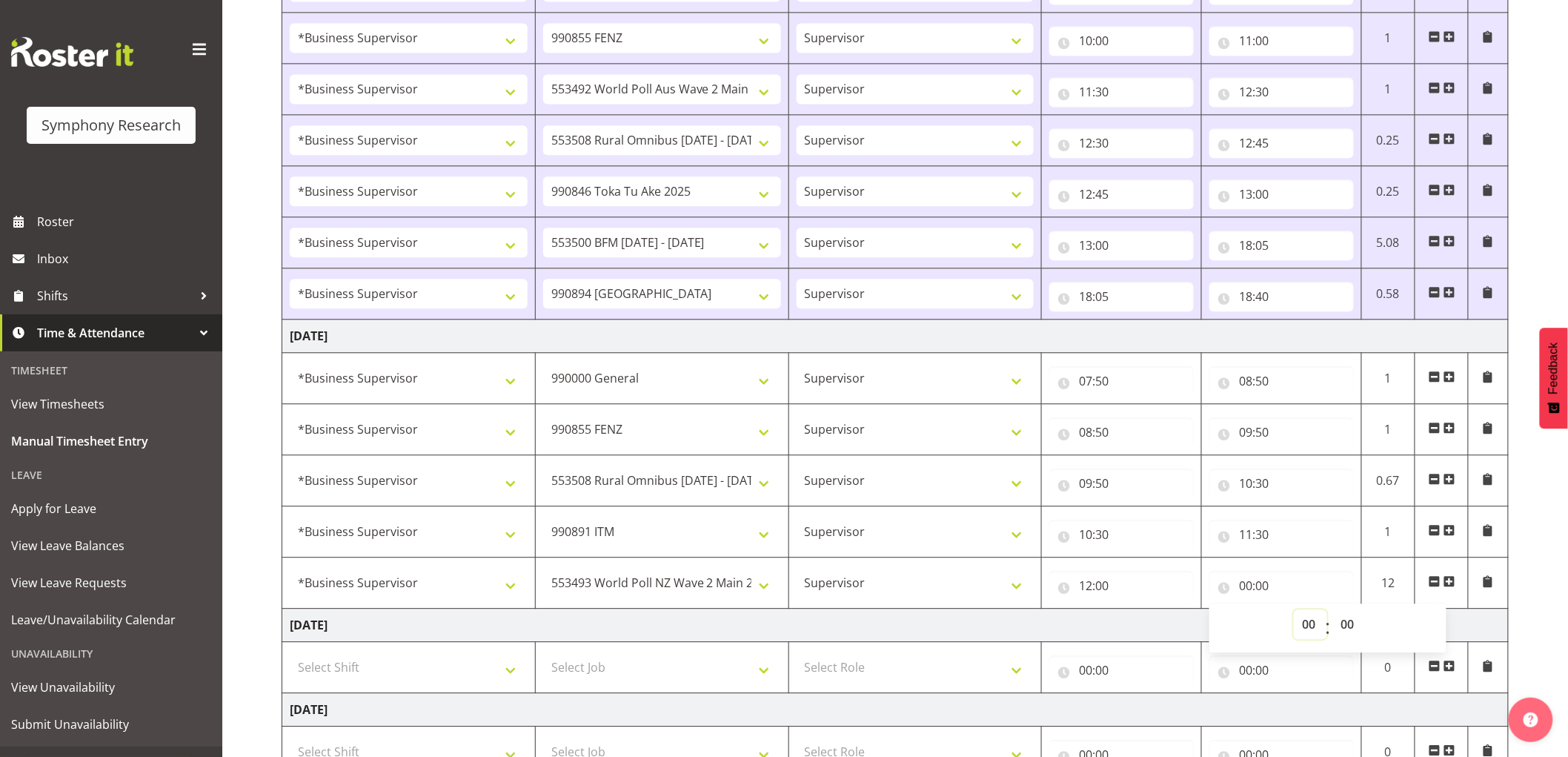
click at [1308, 624] on select "00 01 02 03 04 05 06 07 08 09 10 11 12 13 14 15 16 17 18 19 20 21 22 23" at bounding box center [1310, 623] width 33 height 30
select select "14"
click at [1294, 613] on select "00 01 02 03 04 05 06 07 08 09 10 11 12 13 14 15 16 17 18 19 20 21 22 23" at bounding box center [1310, 623] width 33 height 30
type input "14:00"
click at [1446, 581] on span at bounding box center [1449, 581] width 12 height 12
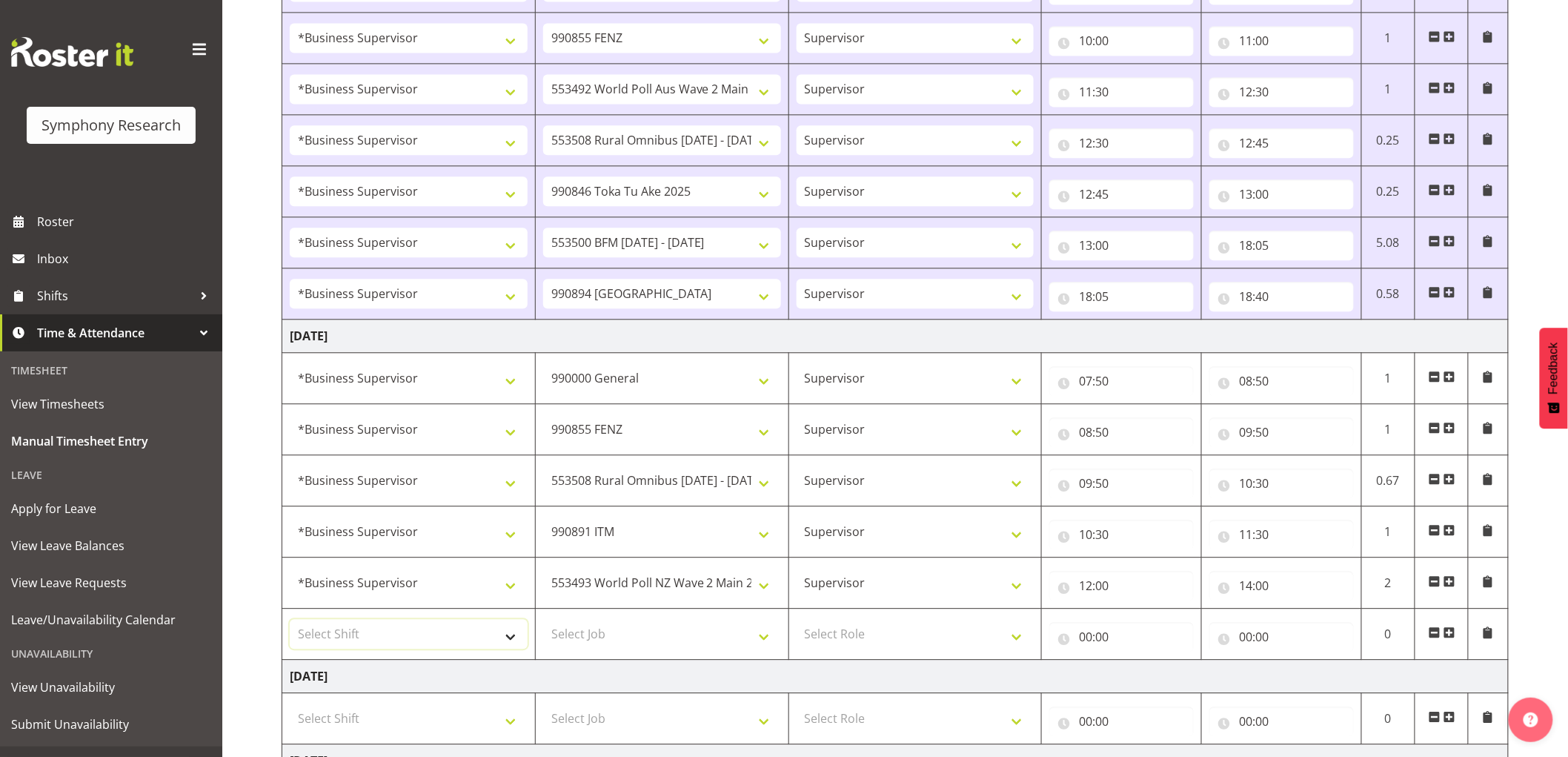
click at [406, 646] on select "Select Shift !!Weekend Residential (Roster IT Shift Label) *Business 9/10am ~ 4…" at bounding box center [408, 633] width 237 height 30
select select "1607"
click at [290, 621] on select "Select Shift !!Weekend Residential (Roster IT Shift Label) *Business 9/10am ~ 4…" at bounding box center [408, 633] width 237 height 30
click at [665, 641] on select "Select Job 550060 IF Admin 553492 World Poll Aus Wave 2 Main 2025 553493 World …" at bounding box center [661, 633] width 237 height 30
click at [543, 621] on select "Select Job 550060 IF Admin 553492 World Poll Aus Wave 2 Main 2025 553493 World …" at bounding box center [661, 633] width 237 height 30
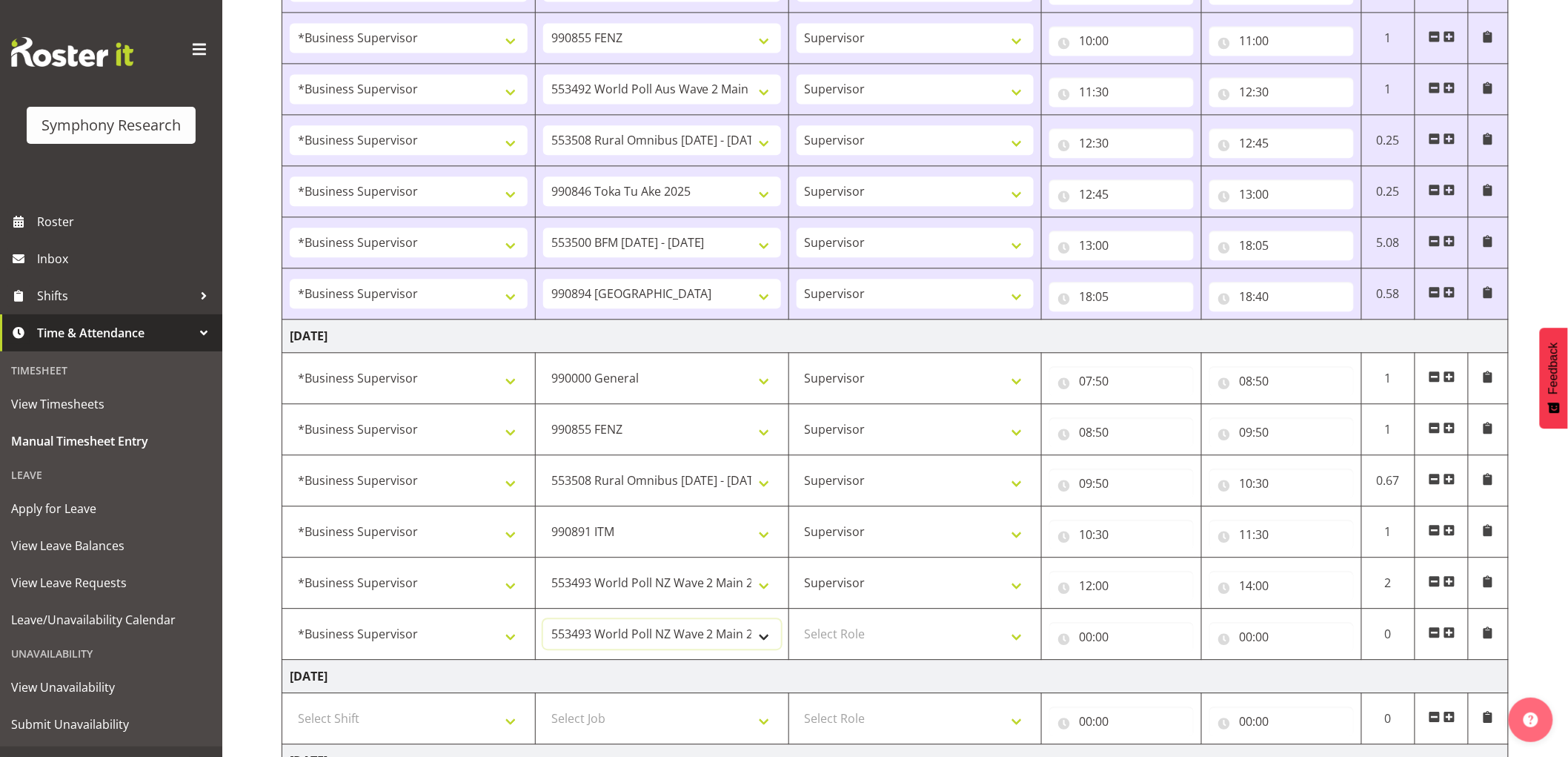
click at [700, 648] on select "550060 IF Admin 553492 World Poll Aus Wave 2 Main 2025 553493 World Poll NZ Wav…" at bounding box center [661, 633] width 237 height 30
select select "10499"
click at [543, 621] on select "550060 IF Admin 553492 World Poll Aus Wave 2 Main 2025 553493 World Poll NZ Wav…" at bounding box center [661, 633] width 237 height 30
click at [904, 611] on td "Select Role Supervisor Interviewing Briefing" at bounding box center [914, 634] width 253 height 51
click at [902, 638] on select "Select Role Supervisor Interviewing Briefing" at bounding box center [915, 633] width 237 height 30
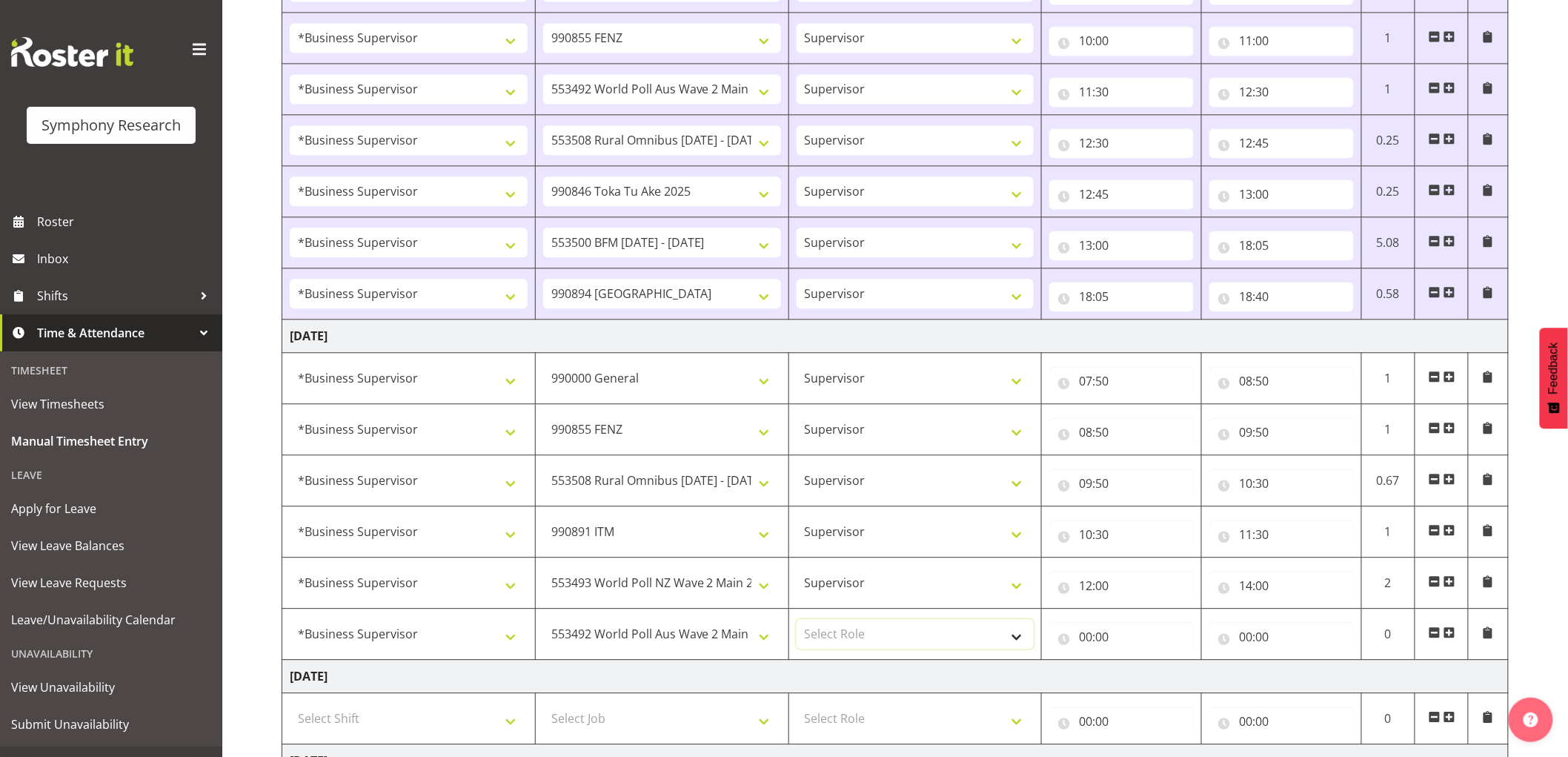
select select "45"
click at [797, 621] on select "Select Role Supervisor Interviewing Briefing" at bounding box center [915, 633] width 237 height 30
click at [1245, 586] on input "14:00" at bounding box center [1281, 585] width 144 height 30
drag, startPoint x: 1301, startPoint y: 634, endPoint x: 1270, endPoint y: 641, distance: 31.8
click at [1305, 635] on select "00 01 02 03 04 05 06 07 08 09 10 11 12 13 14 15 16 17 18 19 20 21 22 23" at bounding box center [1310, 623] width 33 height 30
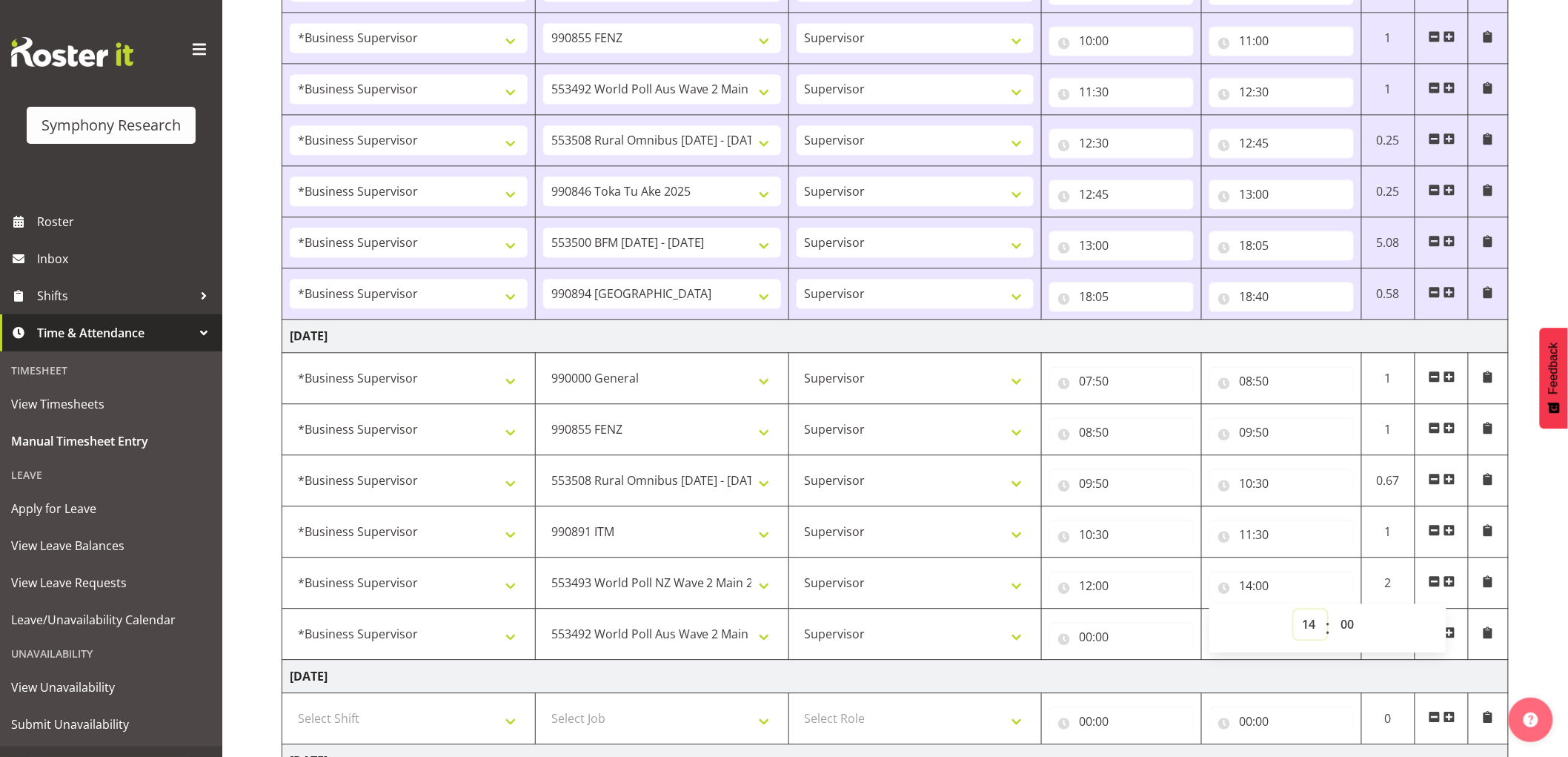
select select "13"
click at [1294, 613] on select "00 01 02 03 04 05 06 07 08 09 10 11 12 13 14 15 16 17 18 19 20 21 22 23" at bounding box center [1310, 623] width 33 height 30
type input "13:00"
drag, startPoint x: 1355, startPoint y: 625, endPoint x: 1311, endPoint y: 648, distance: 49.6
click at [1356, 628] on select "00 01 02 03 04 05 06 07 08 09 10 11 12 13 14 15 16 17 18 19 20 21 22 23 24 25 2…" at bounding box center [1349, 623] width 33 height 30
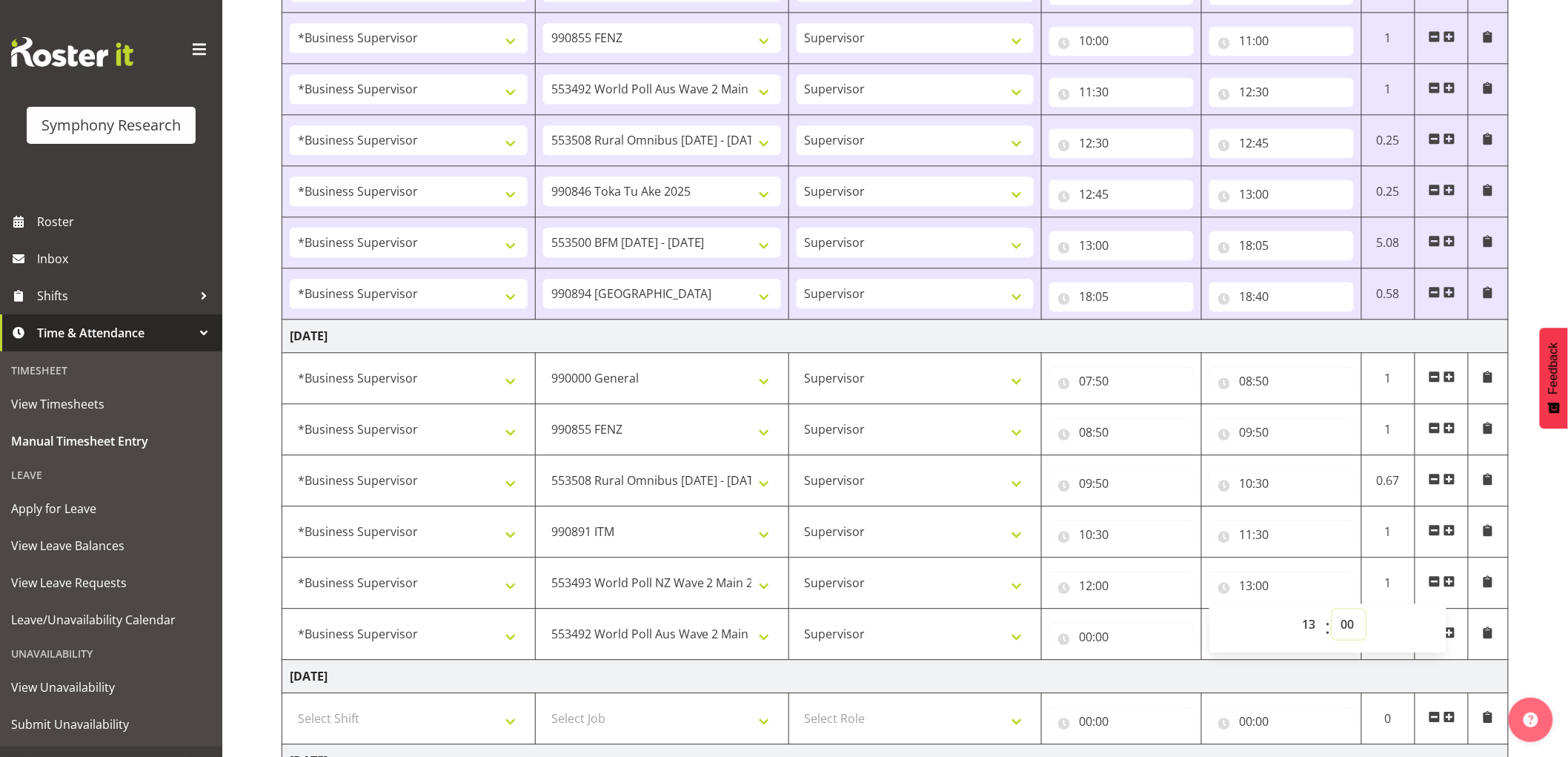
select select "30"
click at [1333, 613] on select "00 01 02 03 04 05 06 07 08 09 10 11 12 13 14 15 16 17 18 19 20 21 22 23 24 25 2…" at bounding box center [1349, 623] width 33 height 30
type input "13:30"
click at [1090, 638] on input "00:00" at bounding box center [1121, 636] width 144 height 30
drag, startPoint x: 1149, startPoint y: 671, endPoint x: 1143, endPoint y: 678, distance: 9.2
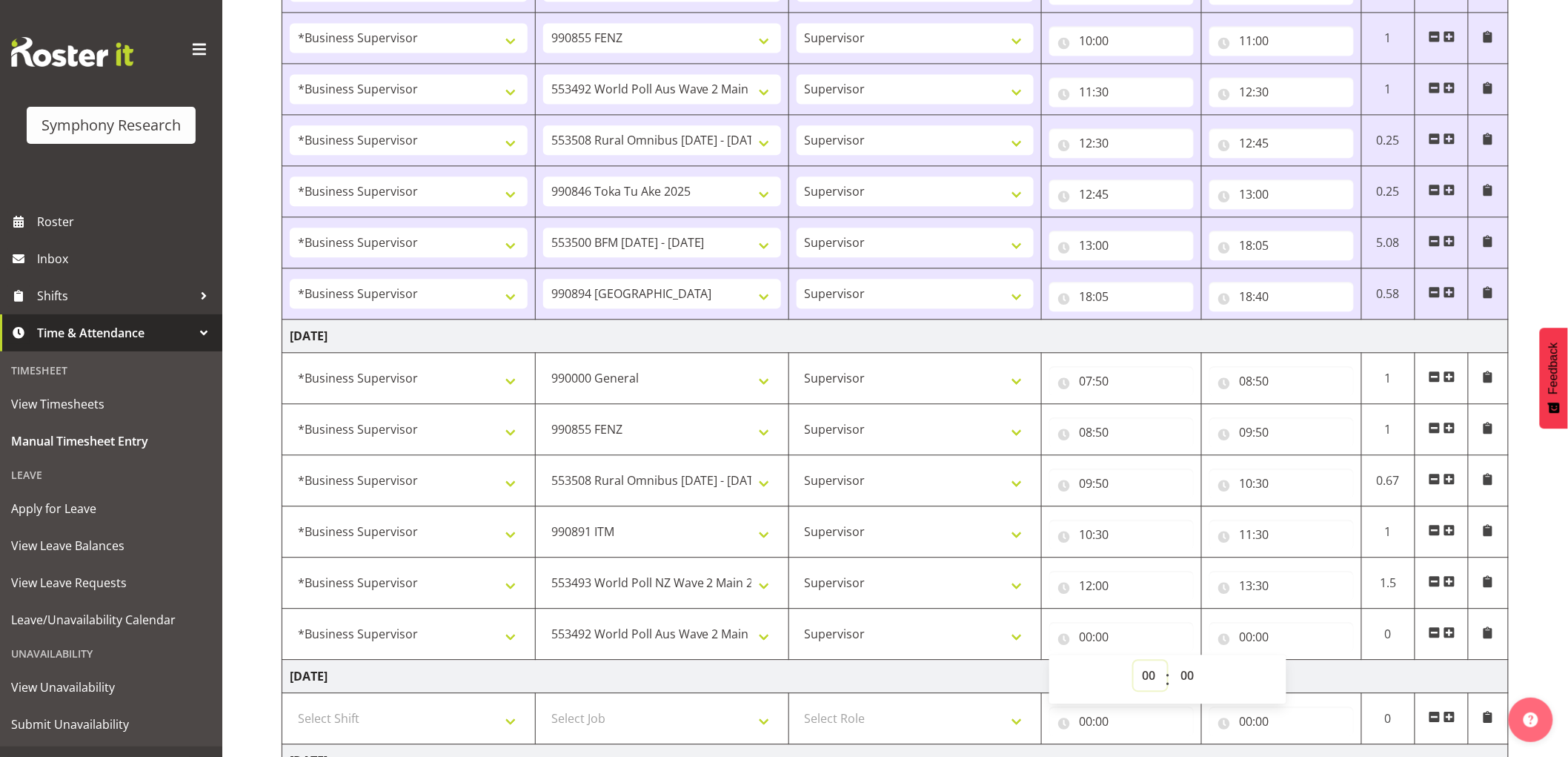
click at [1150, 671] on select "00 01 02 03 04 05 06 07 08 09 10 11 12 13 14 15 16 17 18 19 20 21 22 23" at bounding box center [1150, 675] width 33 height 30
select select "13"
click at [1134, 663] on select "00 01 02 03 04 05 06 07 08 09 10 11 12 13 14 15 16 17 18 19 20 21 22 23" at bounding box center [1150, 675] width 33 height 30
type input "13:00"
drag, startPoint x: 1190, startPoint y: 678, endPoint x: 1196, endPoint y: 695, distance: 18.0
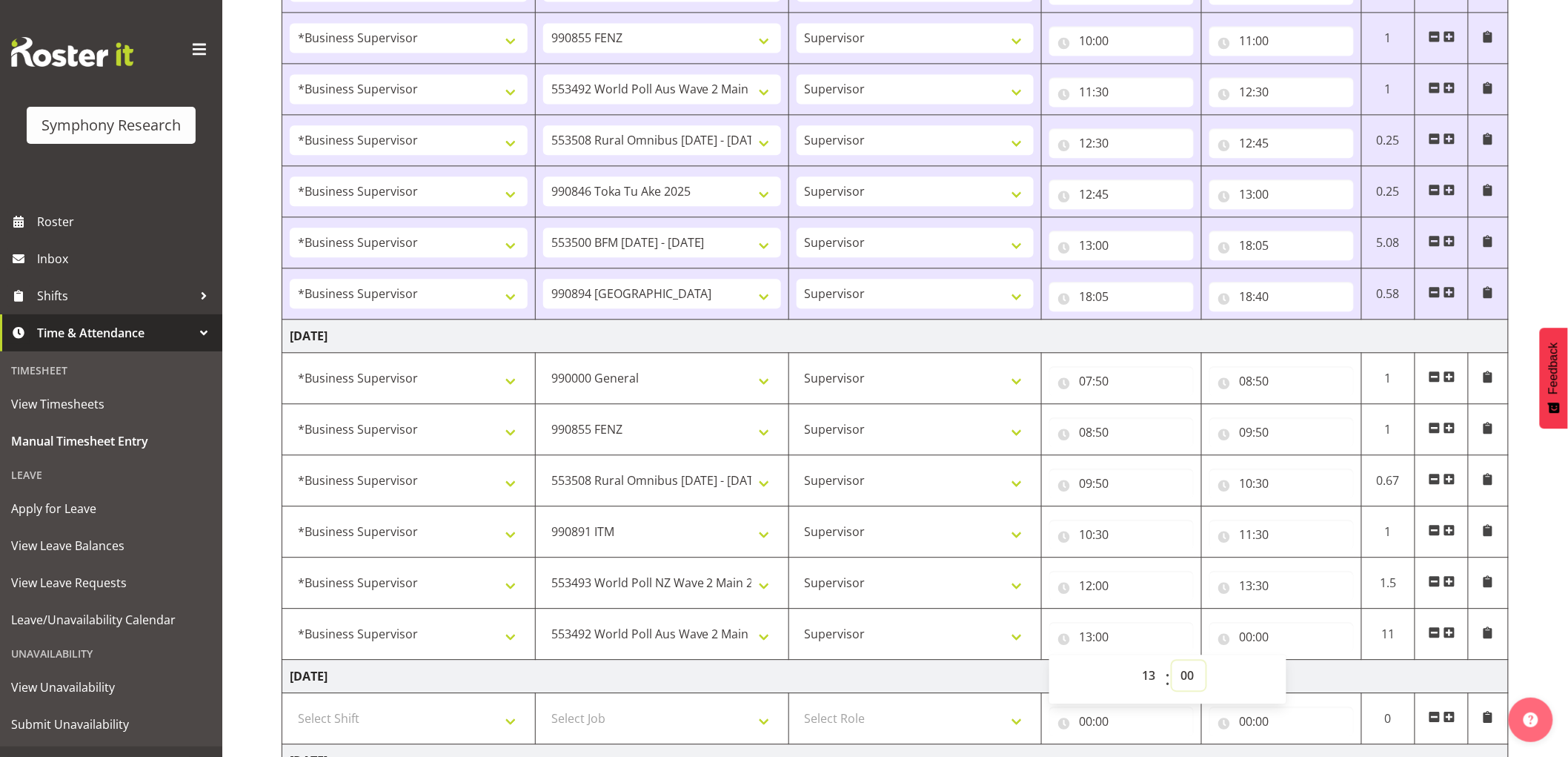
click at [1194, 682] on select "00 01 02 03 04 05 06 07 08 09 10 11 12 13 14 15 16 17 18 19 20 21 22 23 24 25 2…" at bounding box center [1188, 675] width 33 height 30
select select "30"
click at [1172, 663] on select "00 01 02 03 04 05 06 07 08 09 10 11 12 13 14 15 16 17 18 19 20 21 22 23 24 25 2…" at bounding box center [1188, 675] width 33 height 30
type input "13:30"
click at [1250, 636] on input "00:00" at bounding box center [1281, 636] width 144 height 30
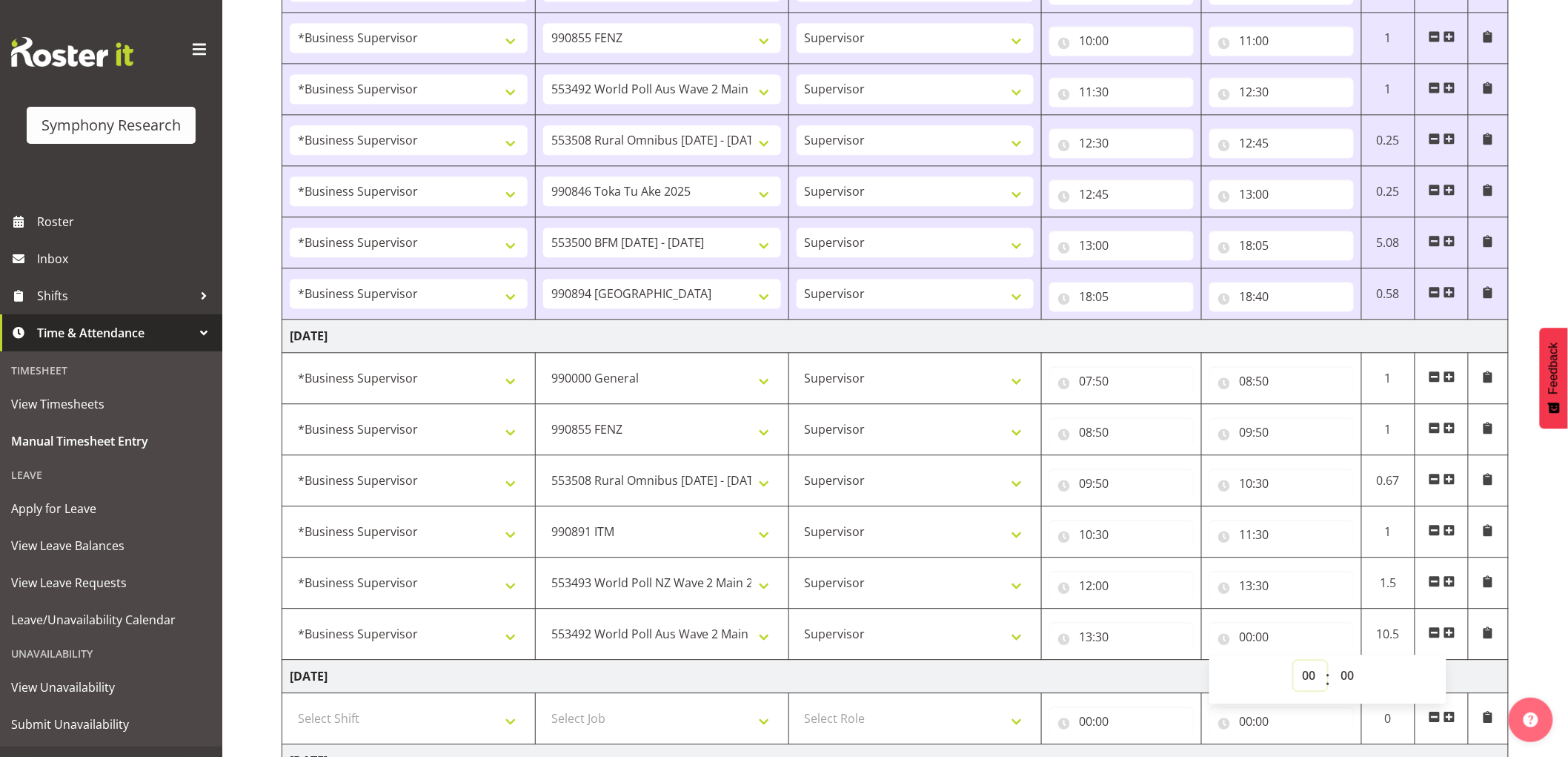
drag, startPoint x: 1304, startPoint y: 678, endPoint x: 1277, endPoint y: 691, distance: 30.0
click at [1308, 682] on select "00 01 02 03 04 05 06 07 08 09 10 11 12 13 14 15 16 17 18 19 20 21 22 23" at bounding box center [1310, 675] width 33 height 30
select select "15"
click at [1294, 663] on select "00 01 02 03 04 05 06 07 08 09 10 11 12 13 14 15 16 17 18 19 20 21 22 23" at bounding box center [1310, 675] width 33 height 30
type input "15:00"
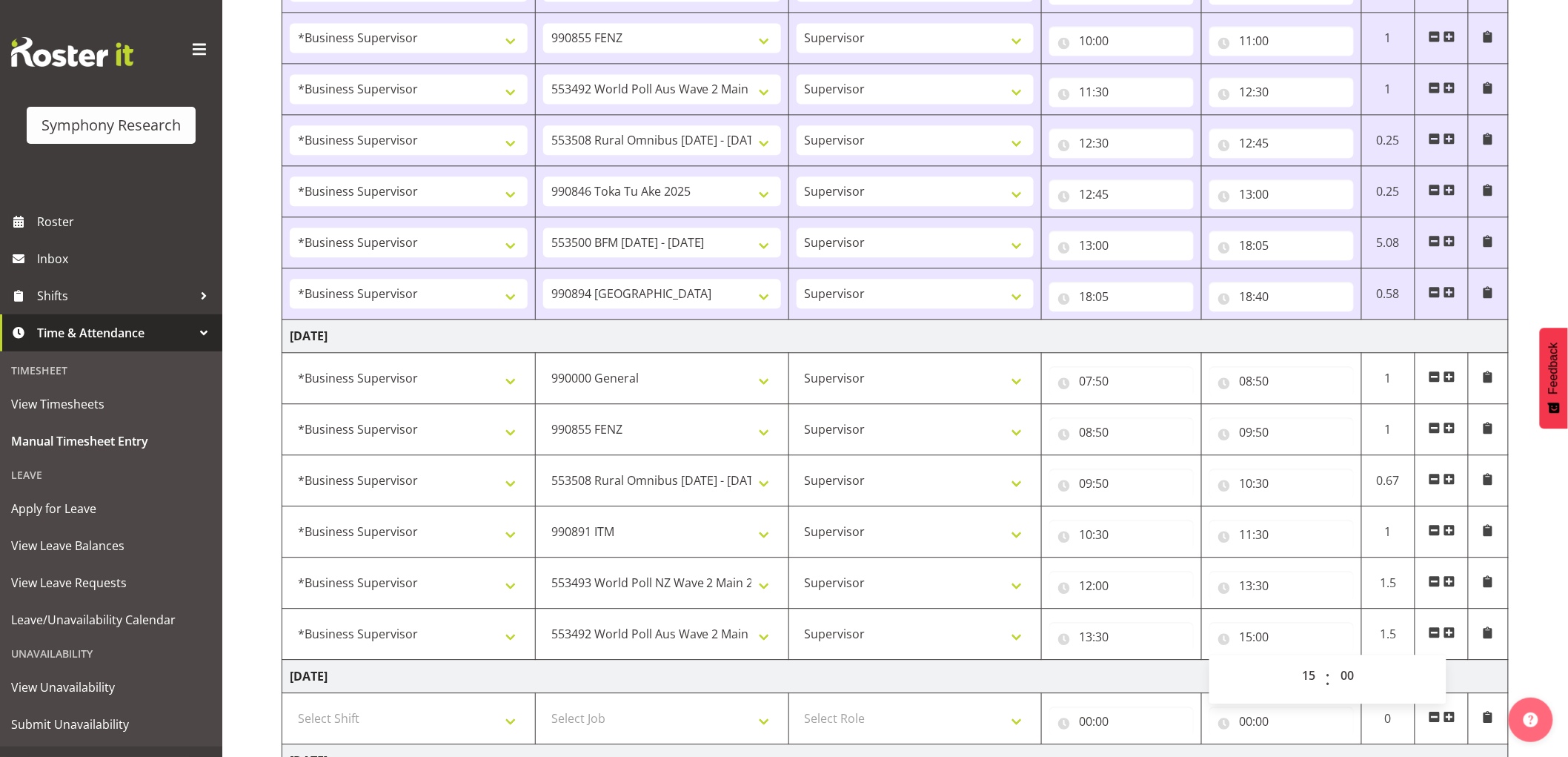
drag, startPoint x: 972, startPoint y: 669, endPoint x: 1171, endPoint y: 649, distance: 200.0
click at [986, 662] on td "Friday 29th August 2025" at bounding box center [894, 676] width 1226 height 33
click at [1456, 635] on td at bounding box center [1441, 634] width 53 height 51
click at [1453, 638] on span at bounding box center [1449, 632] width 12 height 12
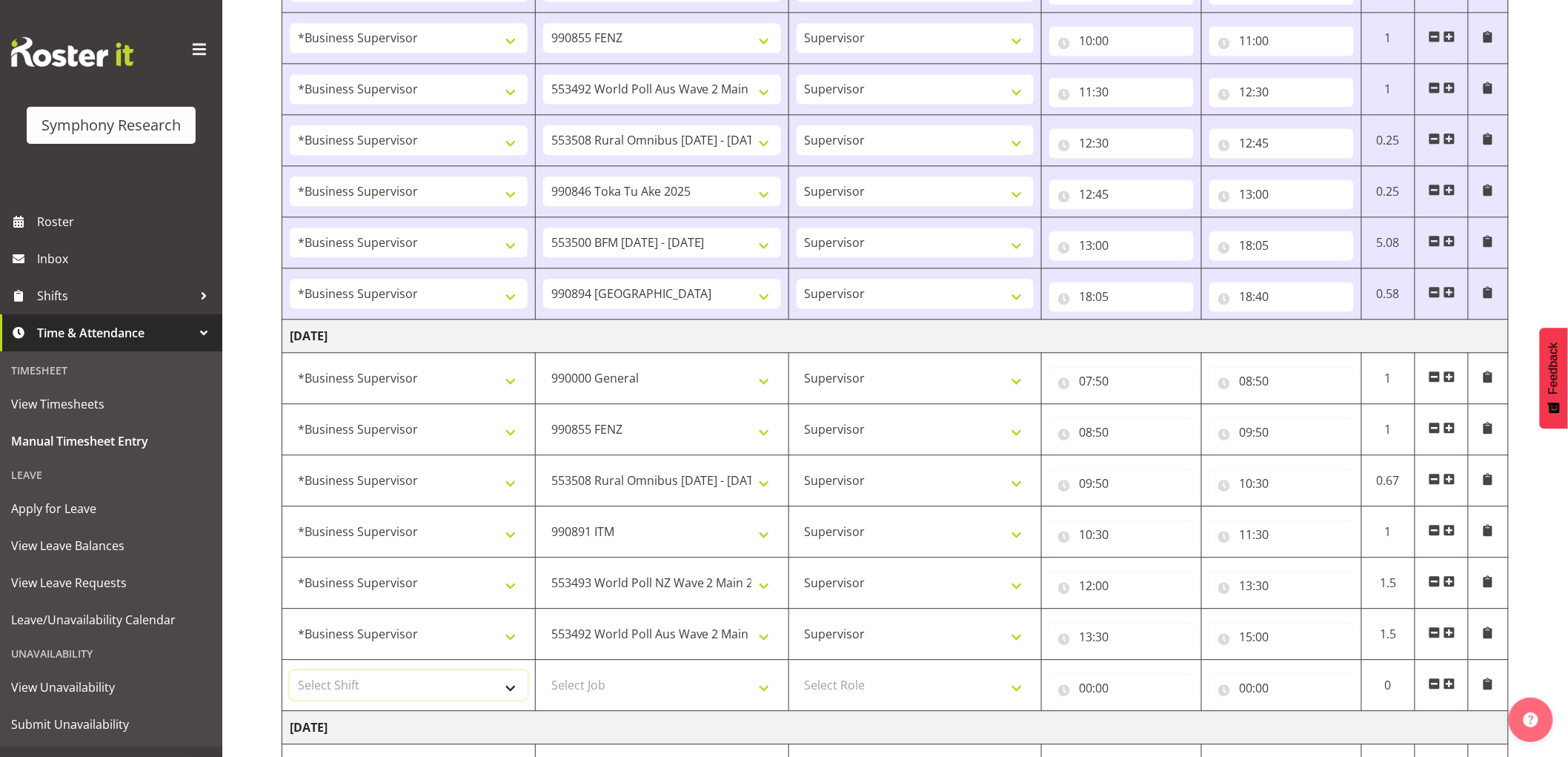
click at [455, 686] on select "Select Shift !!Weekend Residential (Roster IT Shift Label) *Business 9/10am ~ 4…" at bounding box center [408, 684] width 237 height 30
select select "1607"
click at [290, 673] on select "Select Shift !!Weekend Residential (Roster IT Shift Label) *Business 9/10am ~ 4…" at bounding box center [408, 684] width 237 height 30
click at [633, 684] on select "Select Job 550060 IF Admin 553492 World Poll Aus Wave 2 Main 2025 553493 World …" at bounding box center [661, 684] width 237 height 30
select select "10576"
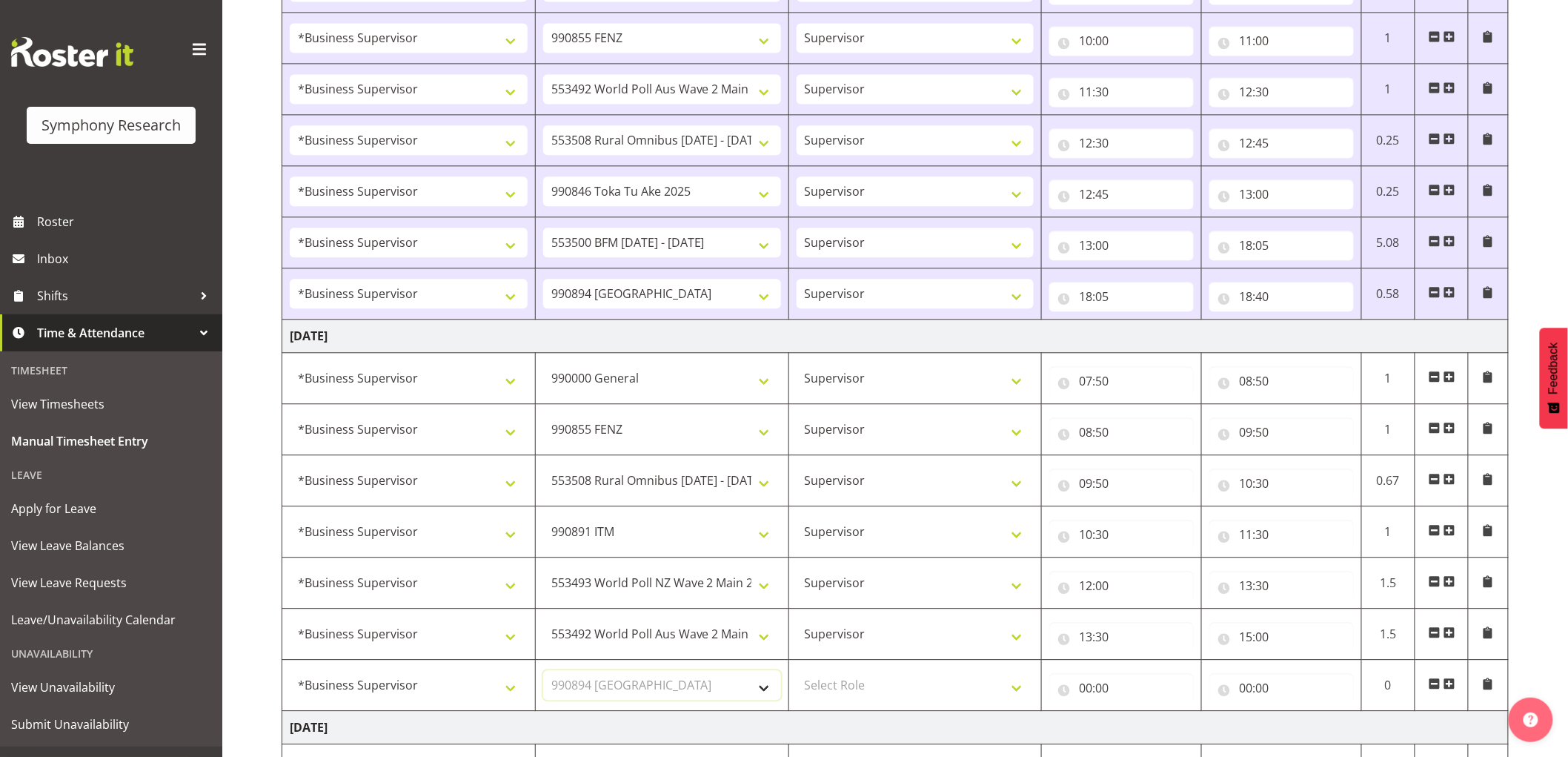
click at [543, 673] on select "Select Job 550060 IF Admin 553492 World Poll Aus Wave 2 Main 2025 553493 World …" at bounding box center [661, 684] width 237 height 30
click at [902, 678] on select "Select Role Supervisor Interviewing Briefing" at bounding box center [915, 684] width 237 height 30
click at [905, 597] on select "Supervisor Interviewing Briefing" at bounding box center [915, 583] width 237 height 30
click at [797, 571] on select "Supervisor Interviewing Briefing" at bounding box center [915, 583] width 237 height 30
click at [907, 679] on select "Select Role Supervisor Interviewing Briefing" at bounding box center [915, 684] width 237 height 30
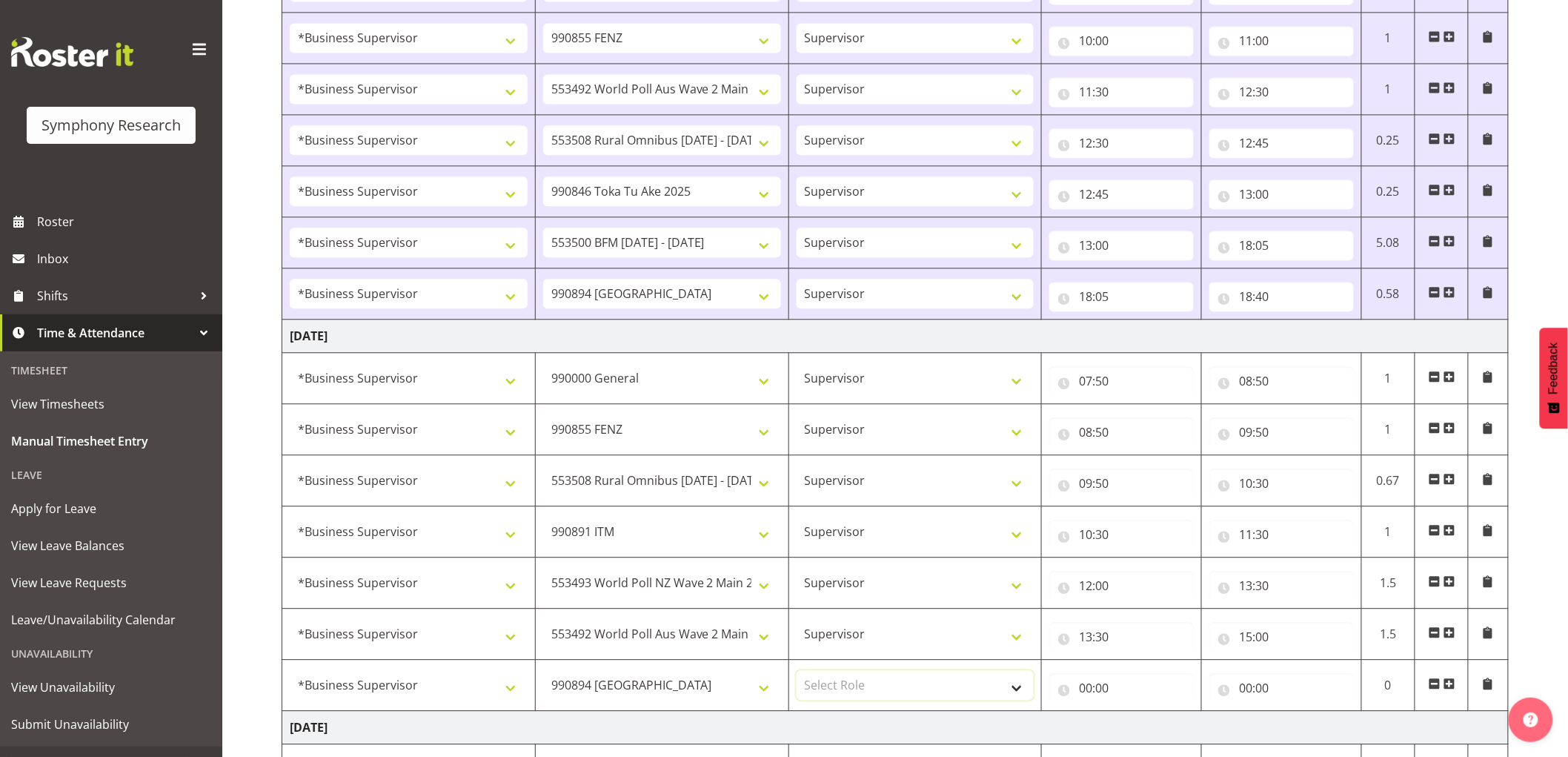
select select "45"
click at [797, 673] on select "Select Role Supervisor Interviewing Briefing" at bounding box center [915, 684] width 237 height 30
click at [1077, 699] on input "00:00" at bounding box center [1121, 687] width 144 height 30
drag, startPoint x: 1144, startPoint y: 721, endPoint x: 1138, endPoint y: 735, distance: 15.2
click at [1144, 721] on select "00 01 02 03 04 05 06 07 08 09 10 11 12 13 14 15 16 17 18 19 20 21 22 23" at bounding box center [1150, 726] width 33 height 30
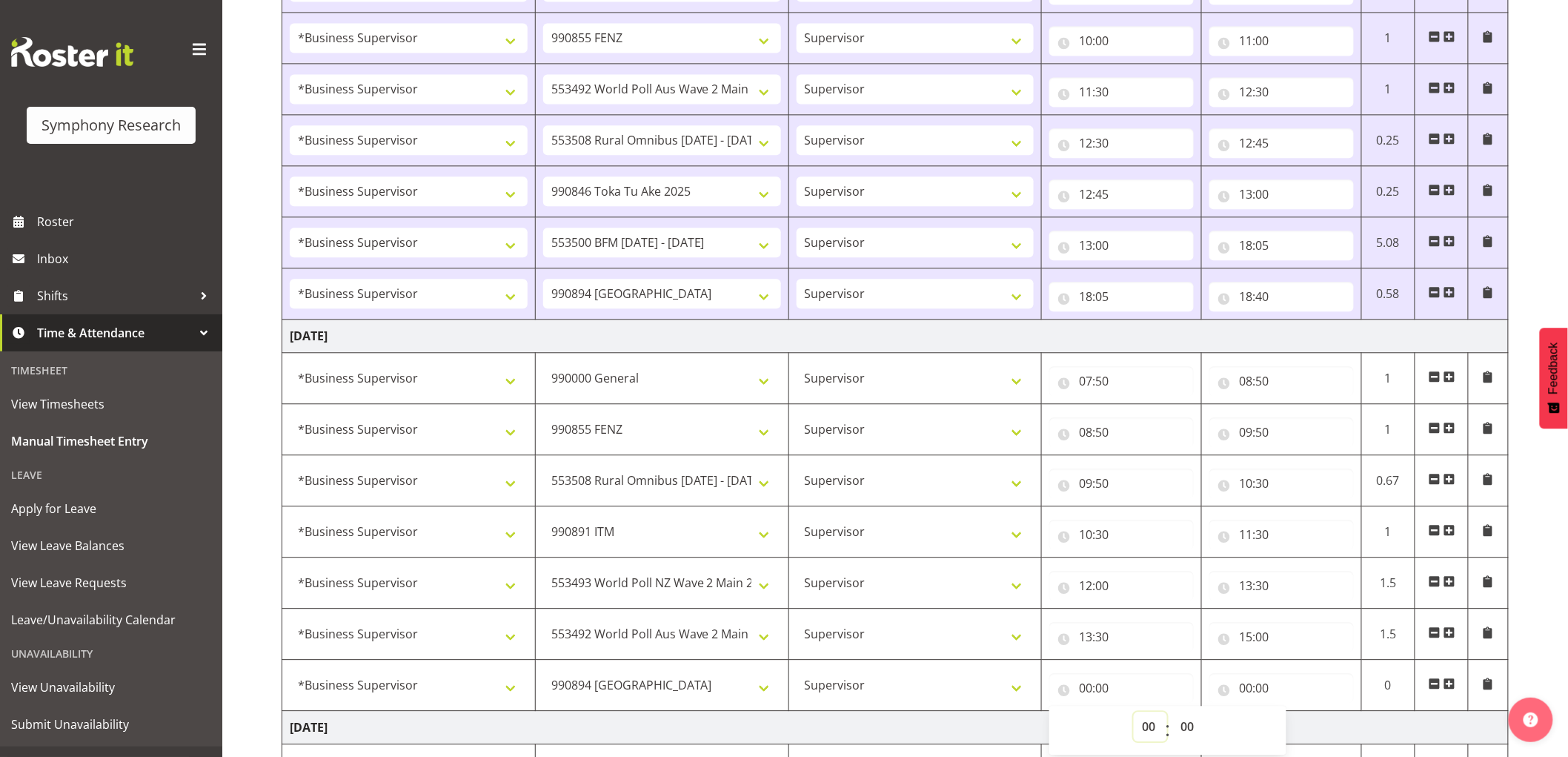
select select "15"
click at [1134, 714] on select "00 01 02 03 04 05 06 07 08 09 10 11 12 13 14 15 16 17 18 19 20 21 22 23" at bounding box center [1150, 726] width 33 height 30
type input "15:00"
click at [1257, 687] on input "00:00" at bounding box center [1281, 687] width 144 height 30
drag, startPoint x: 1323, startPoint y: 732, endPoint x: 1330, endPoint y: 741, distance: 11.4
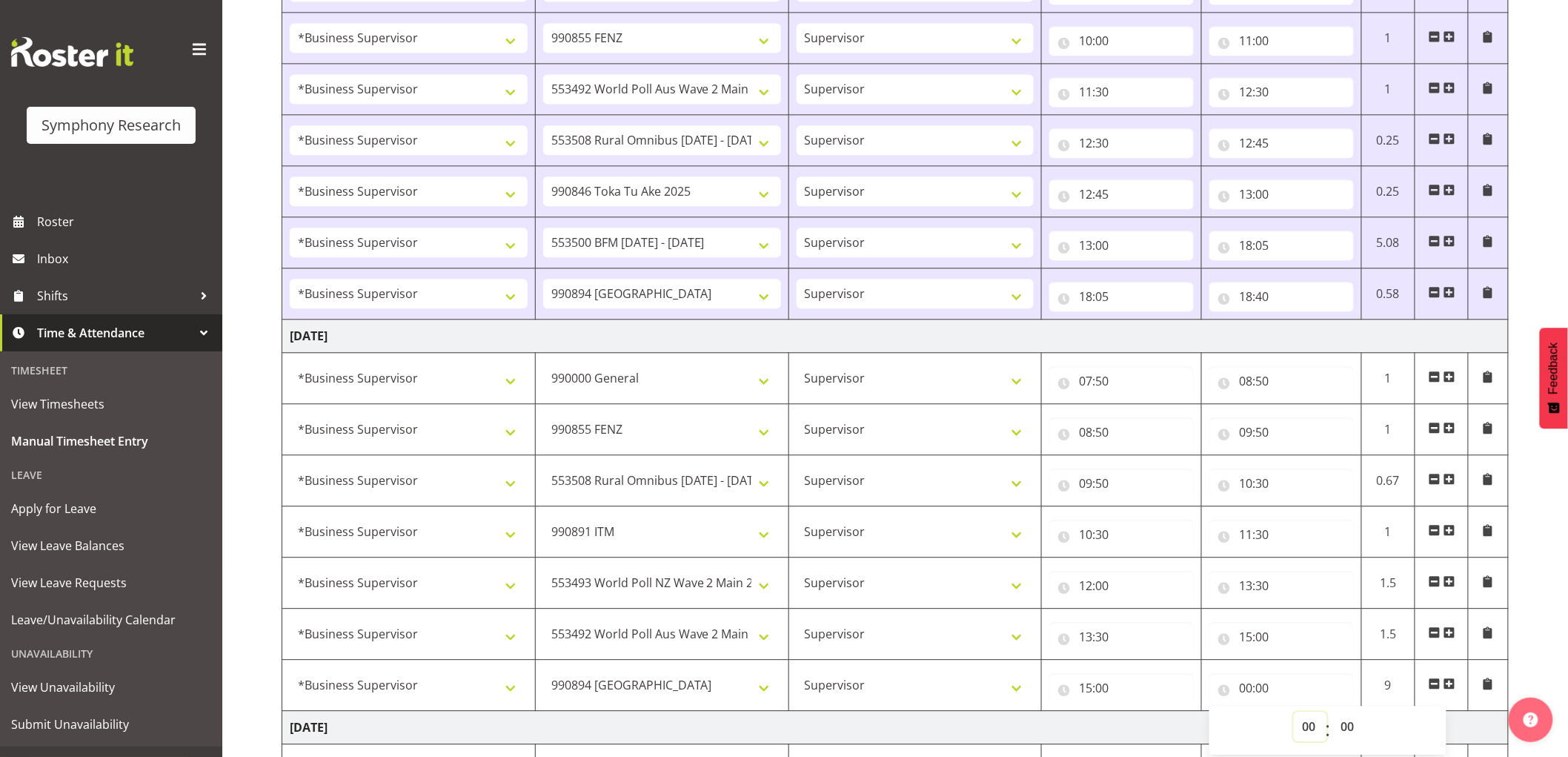
click at [1323, 732] on select "00 01 02 03 04 05 06 07 08 09 10 11 12 13 14 15 16 17 18 19 20 21 22 23" at bounding box center [1310, 726] width 33 height 30
select select "17"
click at [1294, 714] on select "00 01 02 03 04 05 06 07 08 09 10 11 12 13 14 15 16 17 18 19 20 21 22 23" at bounding box center [1310, 726] width 33 height 30
type input "17:00"
click at [1153, 735] on td "Friday 29th August 2025" at bounding box center [894, 727] width 1226 height 33
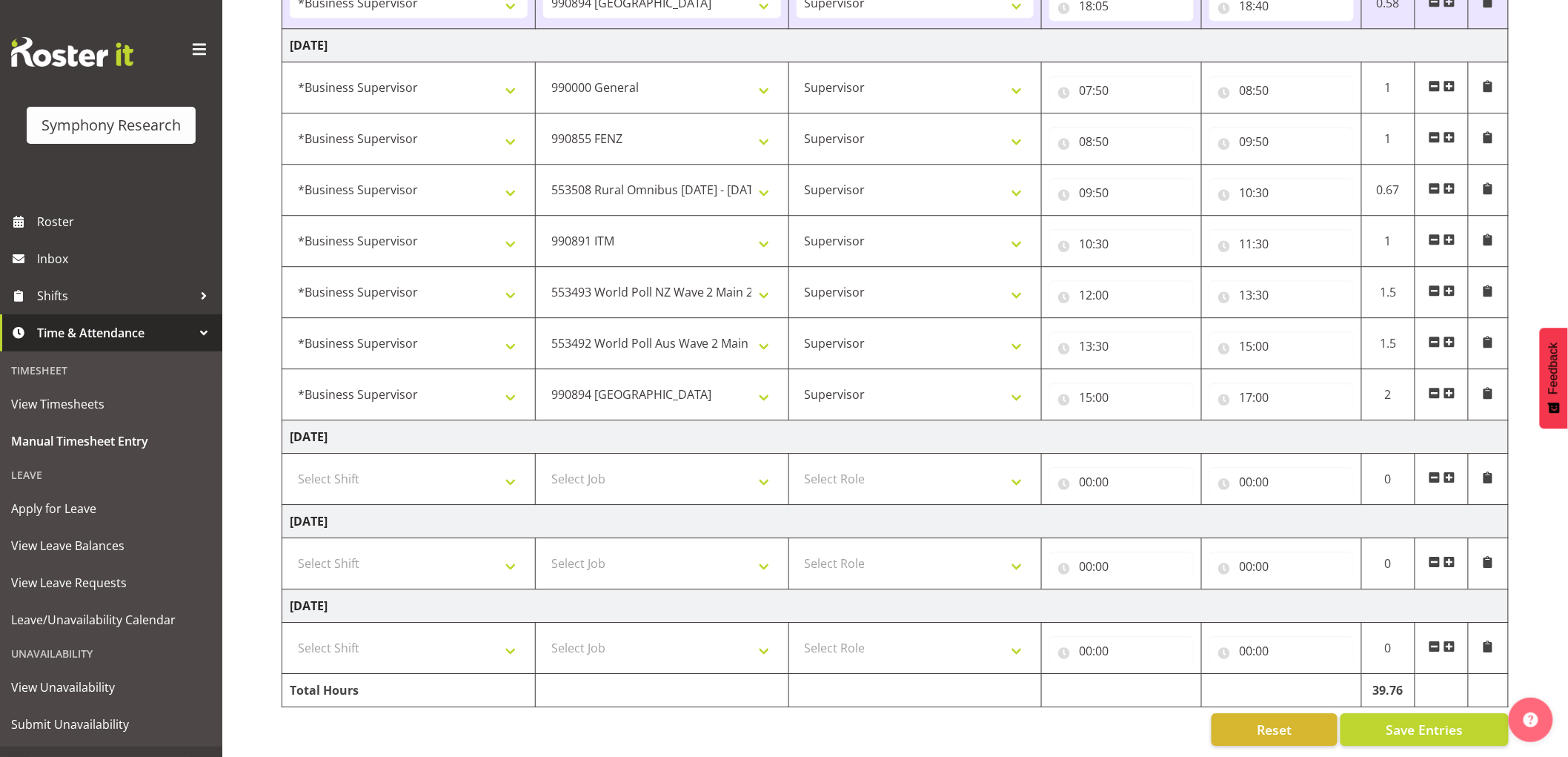
scroll to position [1656, 0]
click at [1452, 387] on span at bounding box center [1449, 393] width 12 height 12
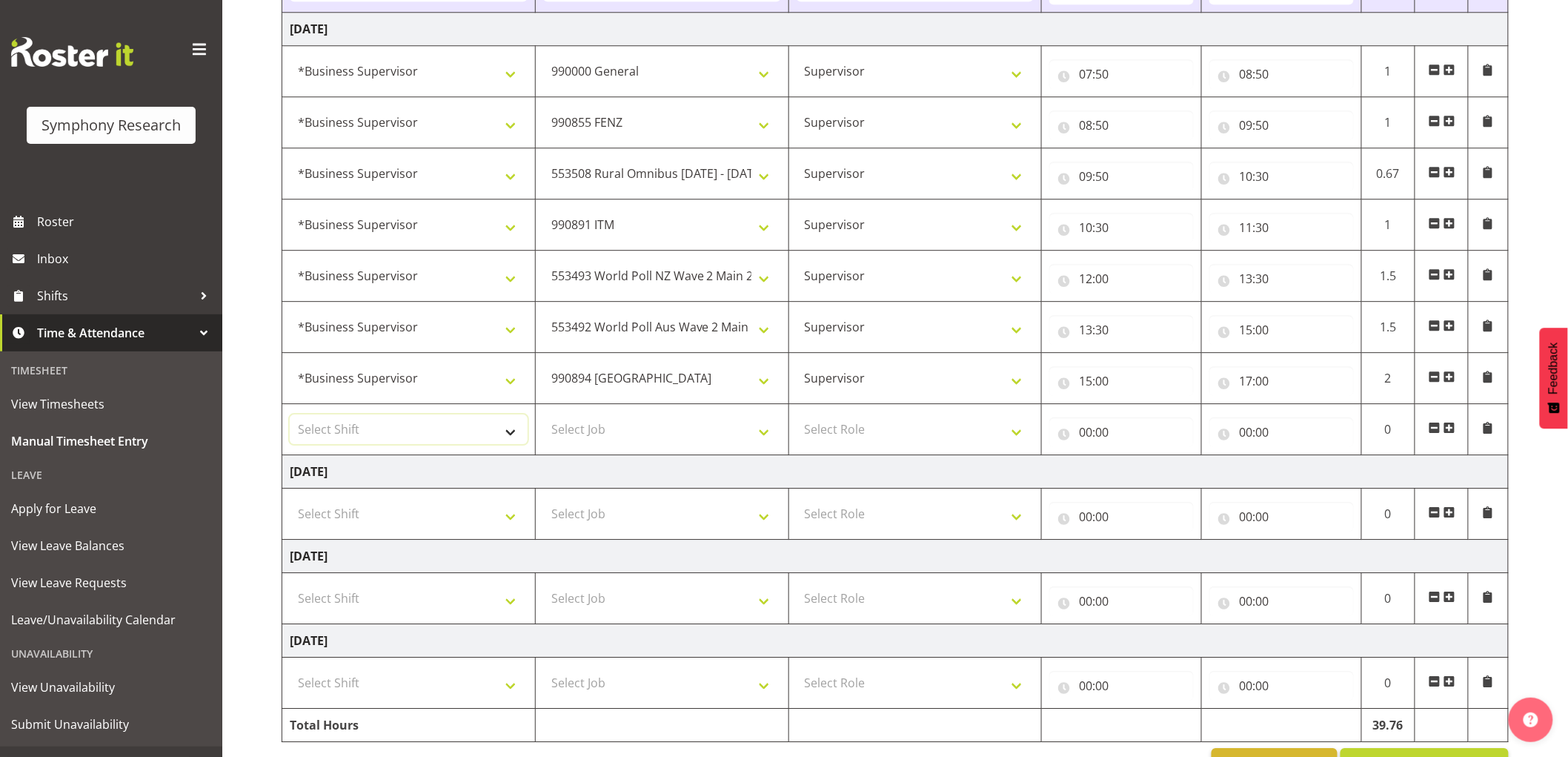
click at [382, 444] on select "Select Shift !!Weekend Residential (Roster IT Shift Label) *Business 9/10am ~ 4…" at bounding box center [408, 428] width 237 height 30
select select "1607"
click at [290, 417] on select "Select Shift !!Weekend Residential (Roster IT Shift Label) *Business 9/10am ~ 4…" at bounding box center [408, 428] width 237 height 30
click at [590, 449] on td "Select Job 550060 IF Admin 553492 World Poll Aus Wave 2 Main 2025 553493 World …" at bounding box center [661, 429] width 253 height 51
drag, startPoint x: 590, startPoint y: 440, endPoint x: 605, endPoint y: 454, distance: 20.5
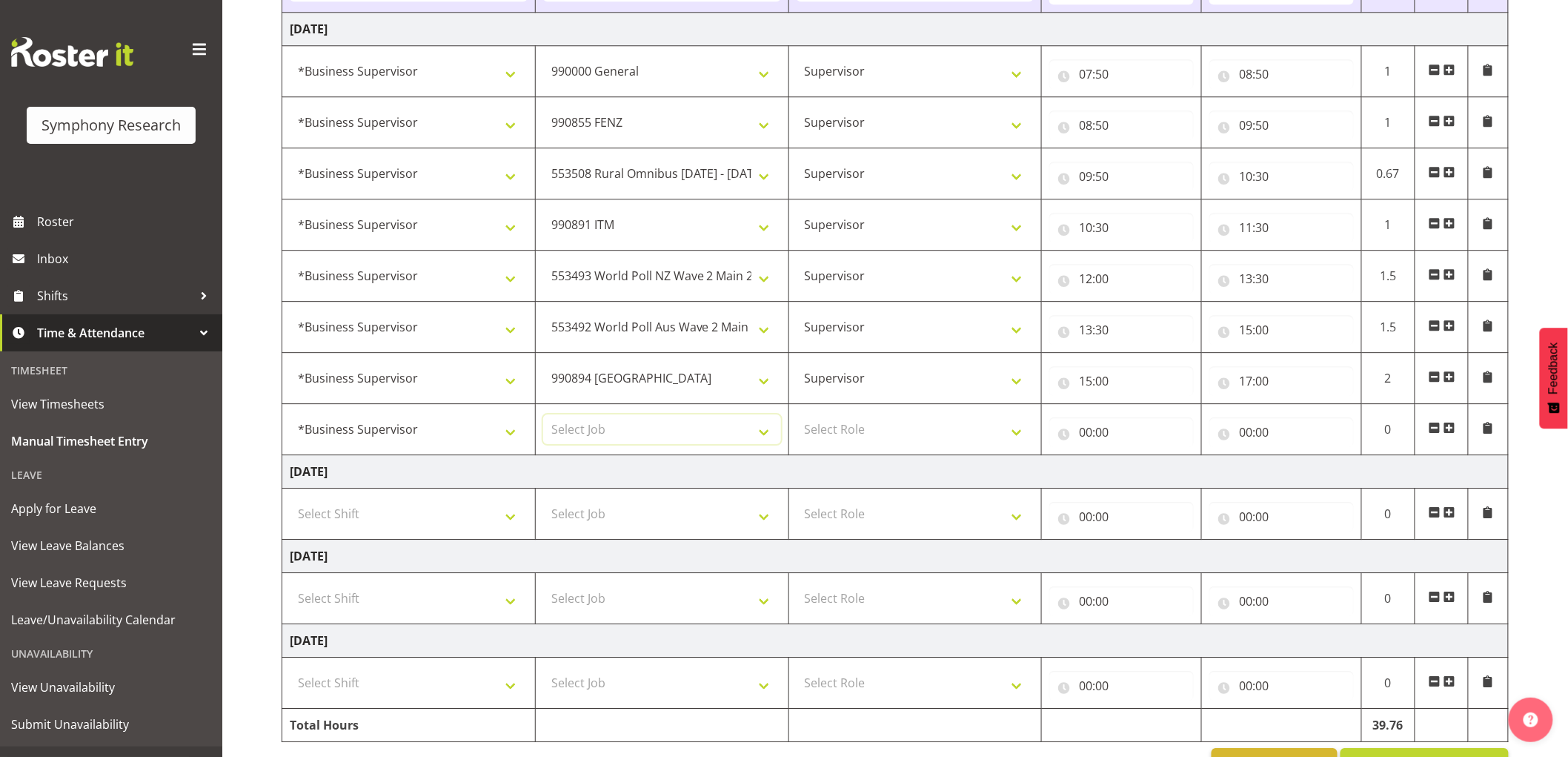
click at [590, 440] on select "Select Job 550060 IF Admin 553492 World Poll Aus Wave 2 Main 2025 553493 World …" at bounding box center [661, 428] width 237 height 30
select select "10242"
click at [543, 417] on select "Select Job 550060 IF Admin 553492 World Poll Aus Wave 2 Main 2025 553493 World …" at bounding box center [661, 428] width 237 height 30
drag, startPoint x: 898, startPoint y: 429, endPoint x: 897, endPoint y: 445, distance: 16.0
click at [898, 429] on select "Select Role Supervisor Interviewing Briefing" at bounding box center [915, 428] width 237 height 30
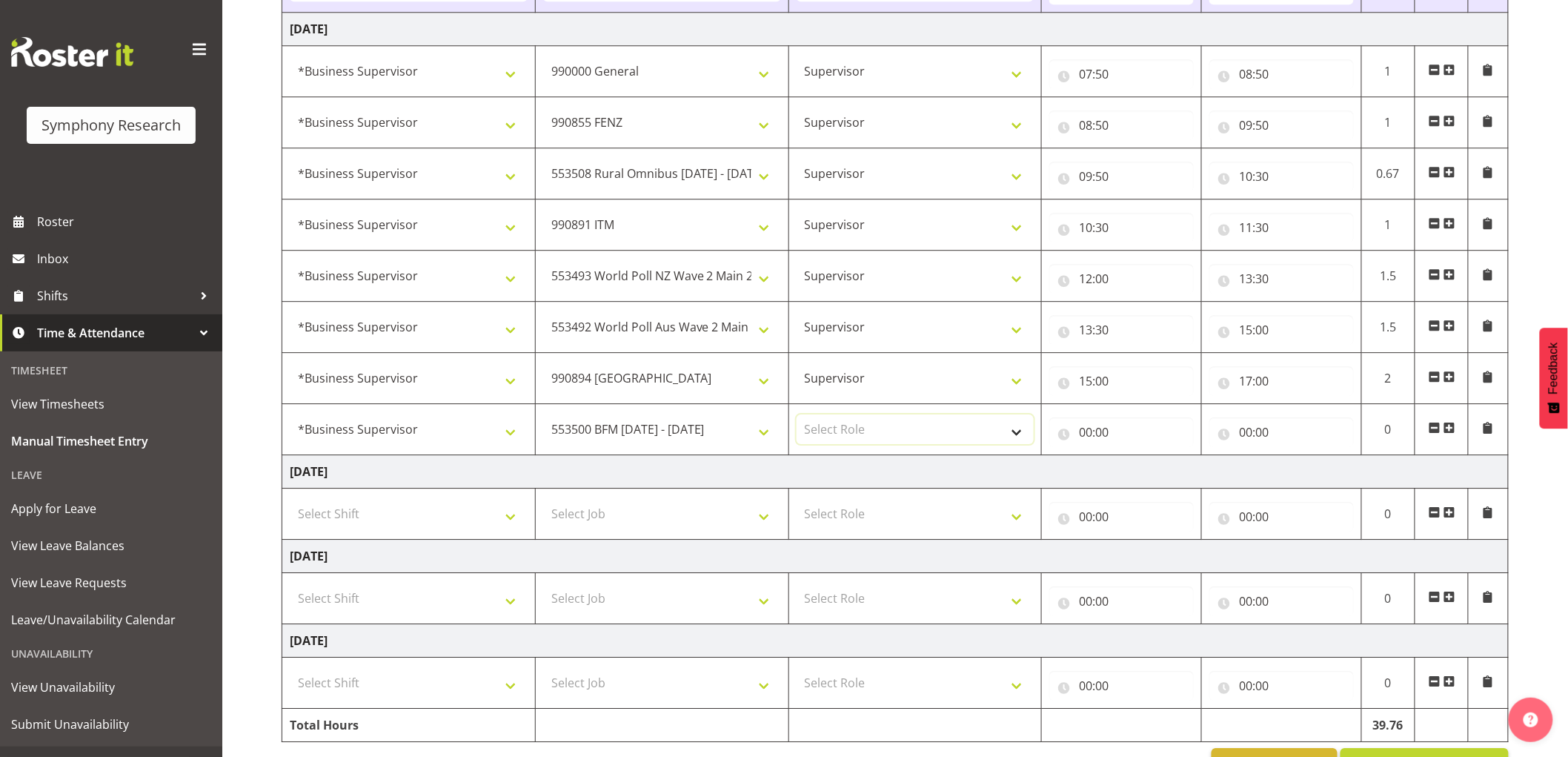
select select "45"
click at [797, 417] on select "Select Role Supervisor Interviewing Briefing" at bounding box center [915, 428] width 237 height 30
click at [1138, 447] on input "00:00" at bounding box center [1121, 431] width 144 height 30
click at [1161, 486] on select "00 01 02 03 04 05 06 07 08 09 10 11 12 13 14 15 16 17 18 19 20 21 22 23" at bounding box center [1150, 470] width 33 height 30
select select "17"
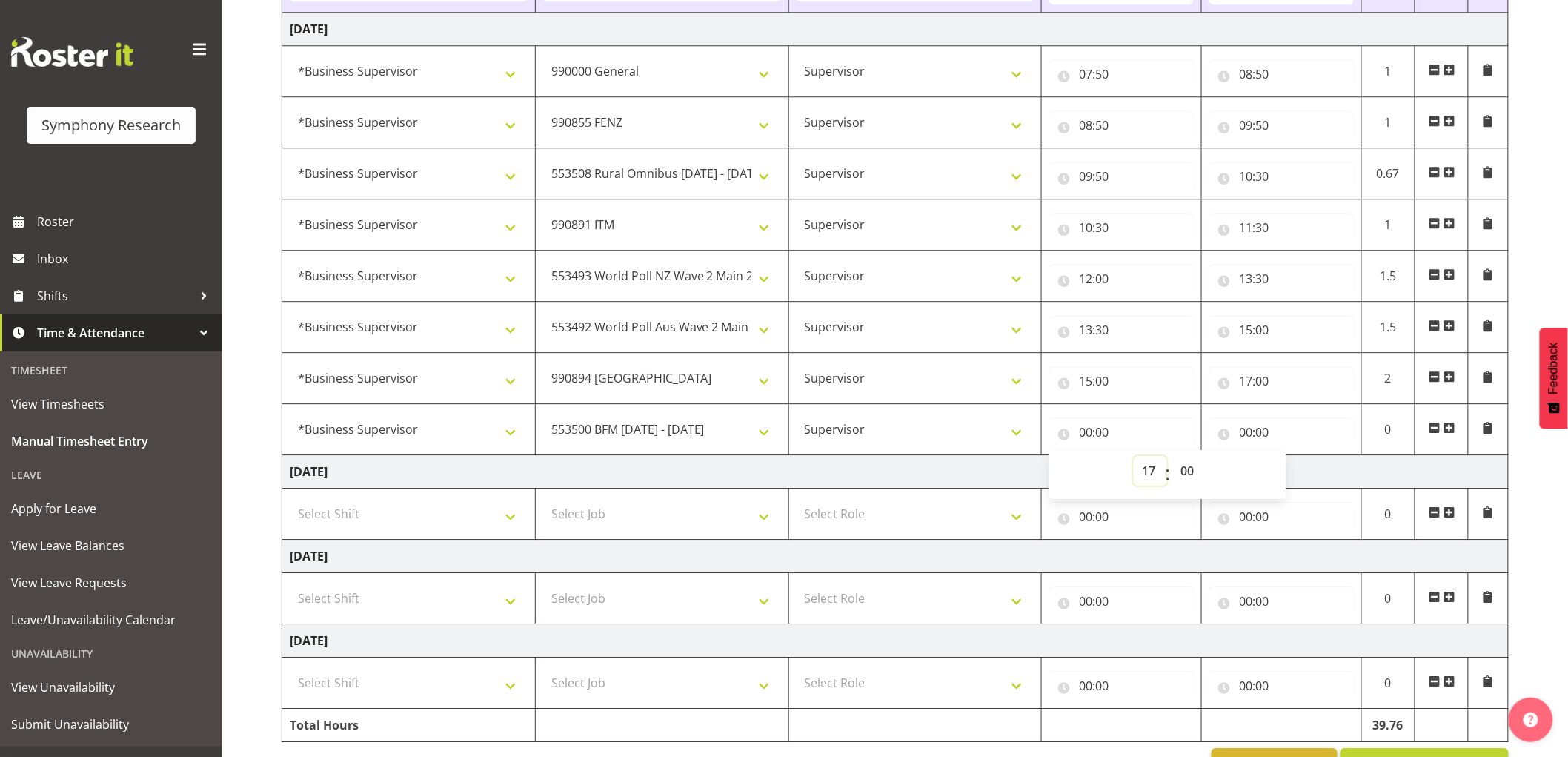
click at [1134, 458] on select "00 01 02 03 04 05 06 07 08 09 10 11 12 13 14 15 16 17 18 19 20 21 22 23" at bounding box center [1150, 470] width 33 height 30
type input "17:00"
click at [1234, 432] on input "00:00" at bounding box center [1281, 431] width 144 height 30
drag, startPoint x: 1292, startPoint y: 470, endPoint x: 1299, endPoint y: 472, distance: 7.3
click at [1299, 472] on div "00 01 02 03 04 05 06 07 08 09 10 11 12 13 14 15 16 17 18 19 20 21 22 23" at bounding box center [1308, 474] width 33 height 37
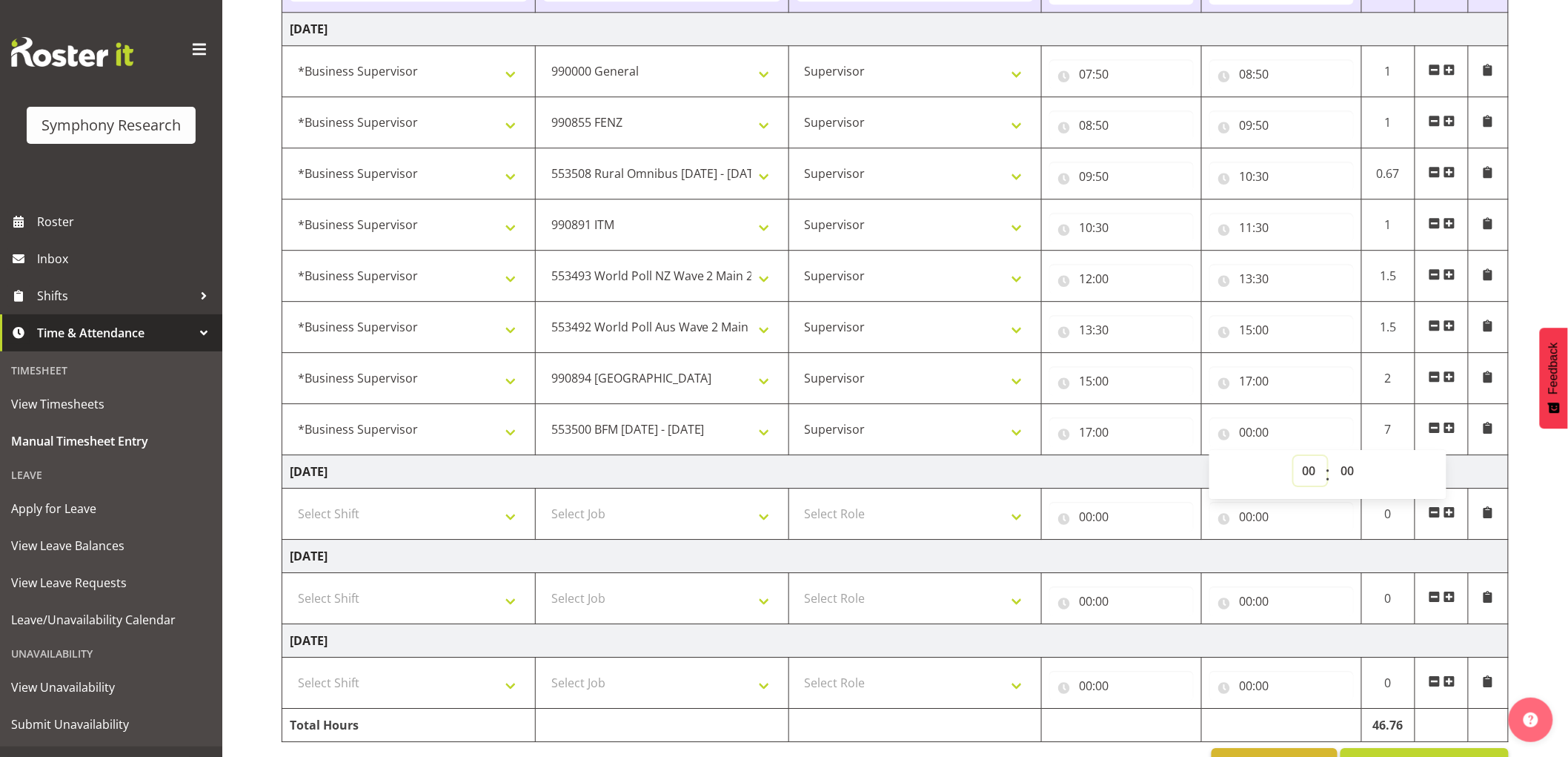
drag, startPoint x: 1301, startPoint y: 473, endPoint x: 1288, endPoint y: 483, distance: 16.4
click at [1301, 473] on select "00 01 02 03 04 05 06 07 08 09 10 11 12 13 14 15 16 17 18 19 20 21 22 23" at bounding box center [1310, 470] width 33 height 30
select select "18"
click at [1294, 458] on select "00 01 02 03 04 05 06 07 08 09 10 11 12 13 14 15 16 17 18 19 20 21 22 23" at bounding box center [1310, 470] width 33 height 30
type input "18:00"
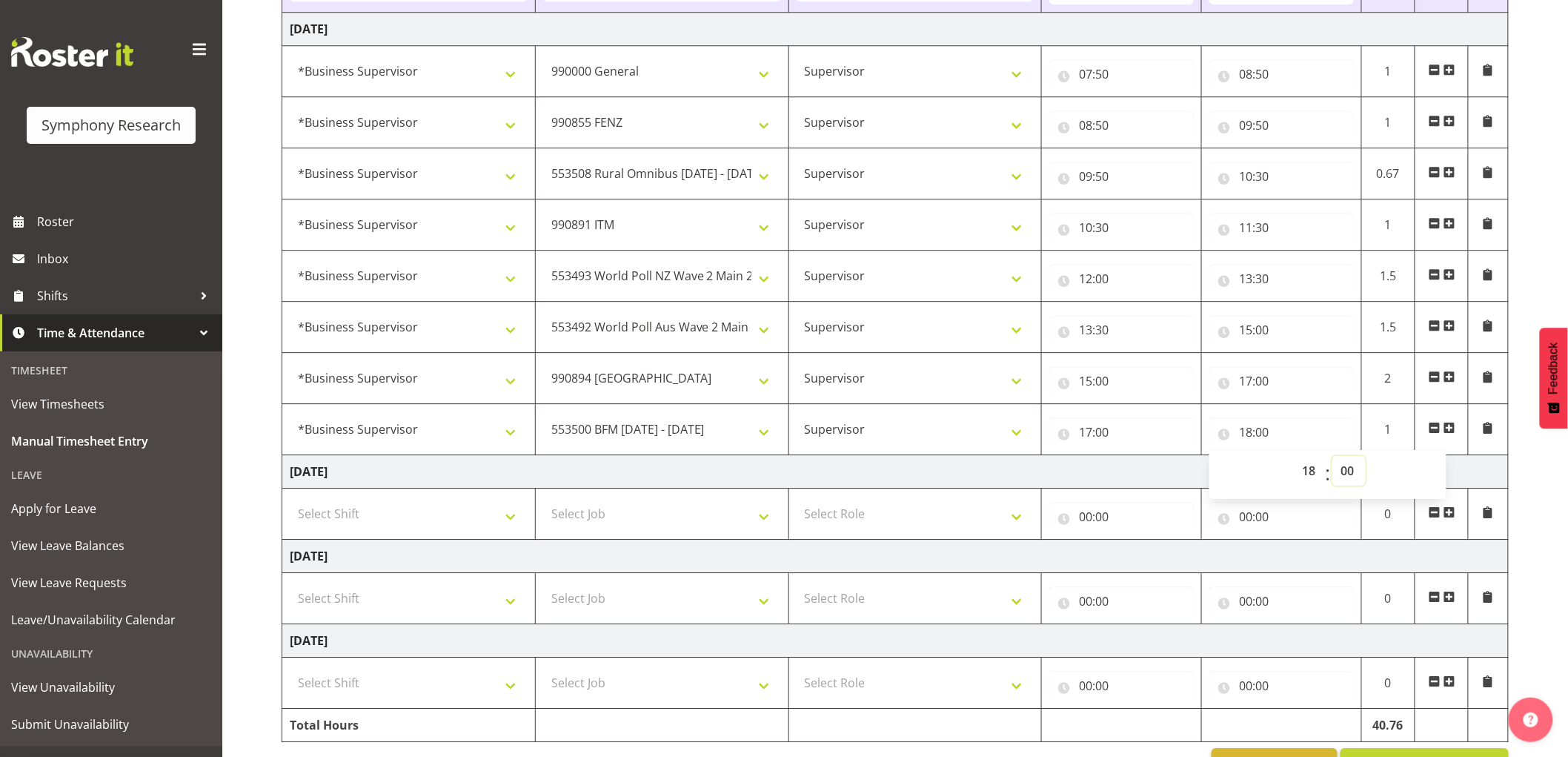
drag, startPoint x: 1349, startPoint y: 479, endPoint x: 1352, endPoint y: 514, distance: 35.1
click at [1349, 479] on select "00 01 02 03 04 05 06 07 08 09 10 11 12 13 14 15 16 17 18 19 20 21 22 23 24 25 2…" at bounding box center [1349, 470] width 33 height 30
select select "30"
click at [1333, 458] on select "00 01 02 03 04 05 06 07 08 09 10 11 12 13 14 15 16 17 18 19 20 21 22 23 24 25 2…" at bounding box center [1349, 470] width 33 height 30
type input "18:30"
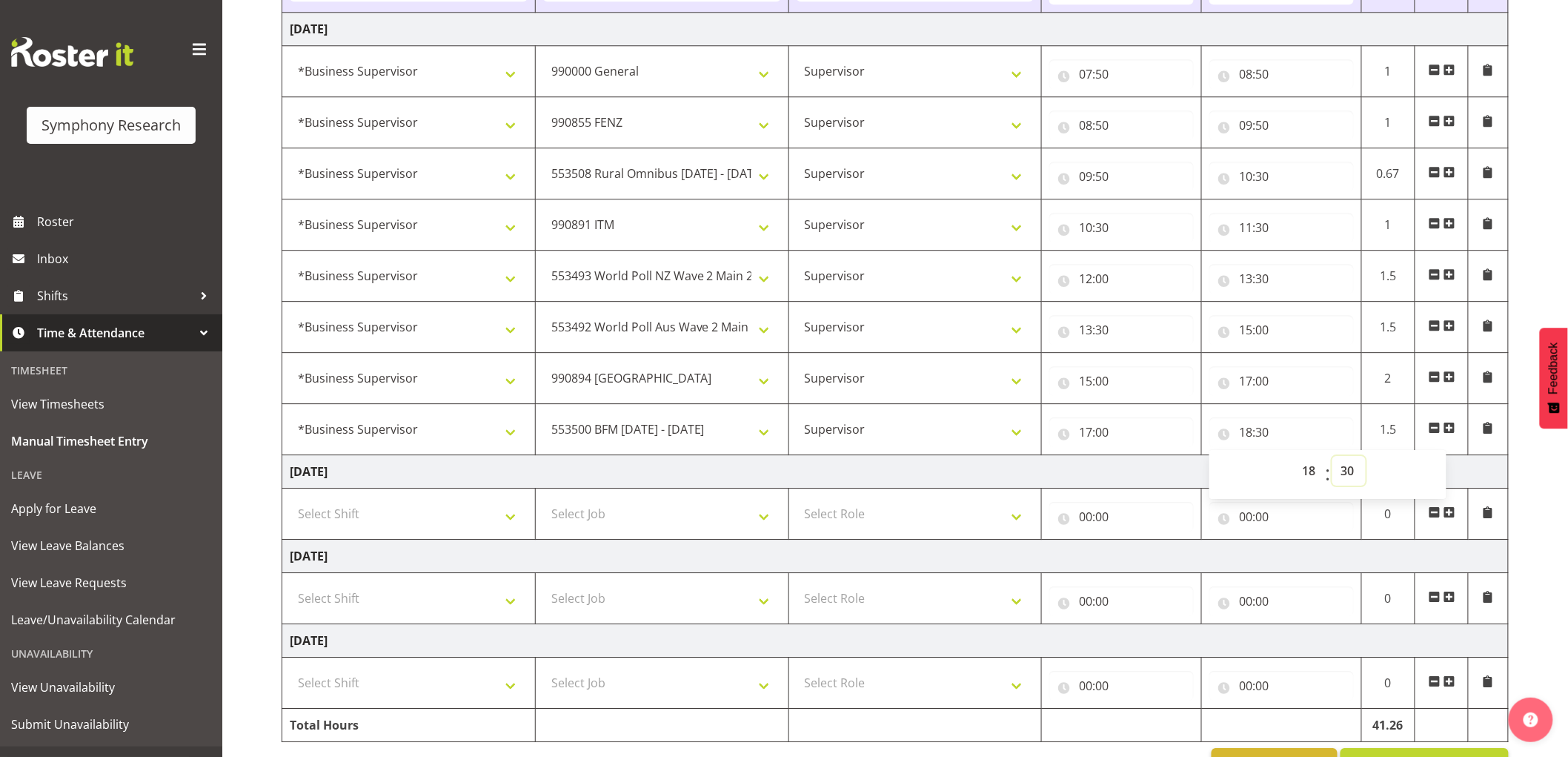
drag, startPoint x: 1343, startPoint y: 475, endPoint x: 1367, endPoint y: 512, distance: 44.1
click at [1350, 479] on select "00 01 02 03 04 05 06 07 08 09 10 11 12 13 14 15 16 17 18 19 20 21 22 23 24 25 2…" at bounding box center [1349, 470] width 33 height 30
select select "15"
click at [1333, 458] on select "00 01 02 03 04 05 06 07 08 09 10 11 12 13 14 15 16 17 18 19 20 21 22 23 24 25 2…" at bounding box center [1349, 470] width 33 height 30
type input "18:15"
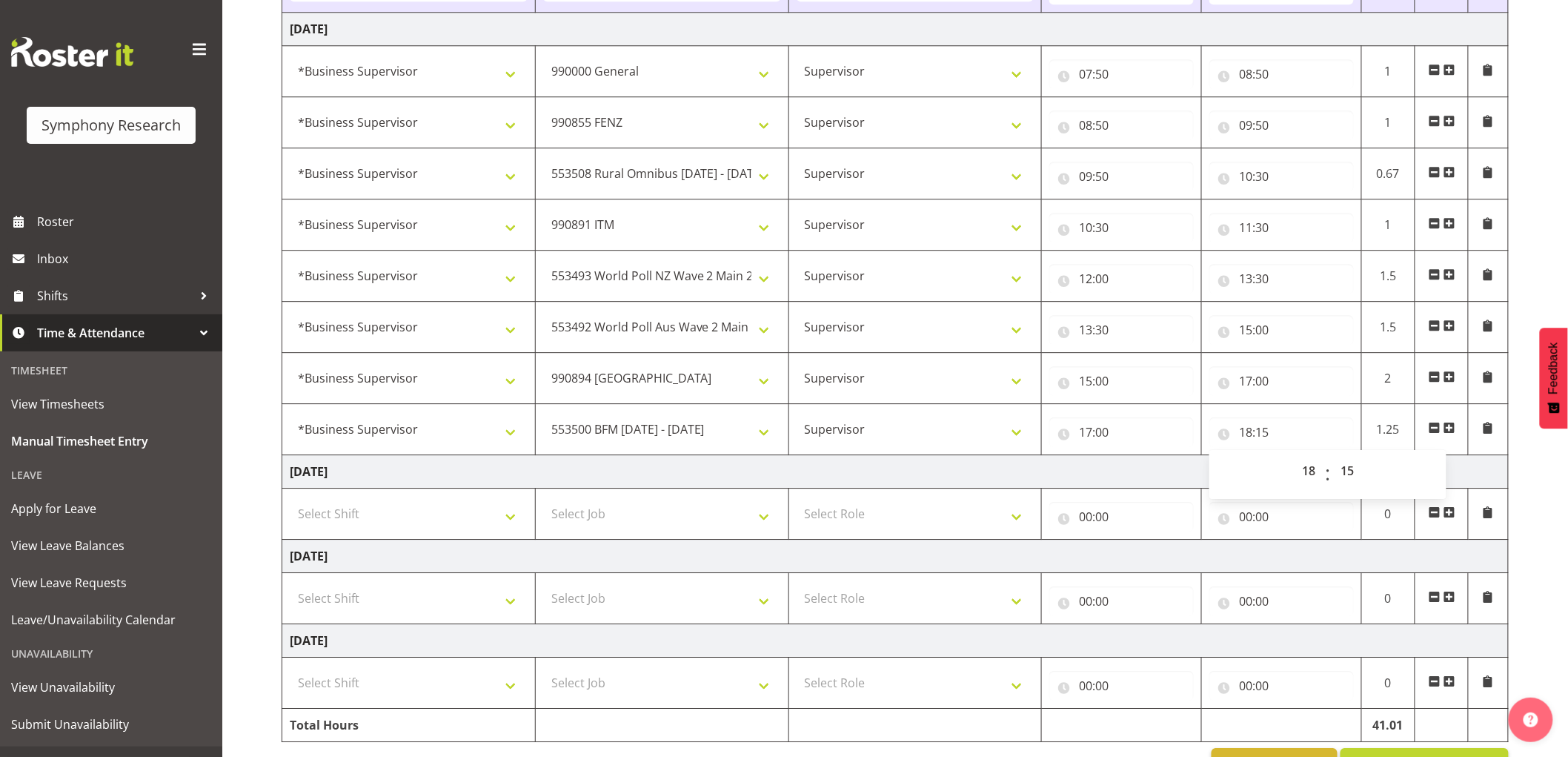
click at [1098, 494] on td "00:00 00 01 02 03 04 05 06 07 08 09 10 11 12 13 14 15 16 17 18 19 20 21 22 23 :…" at bounding box center [1121, 514] width 160 height 51
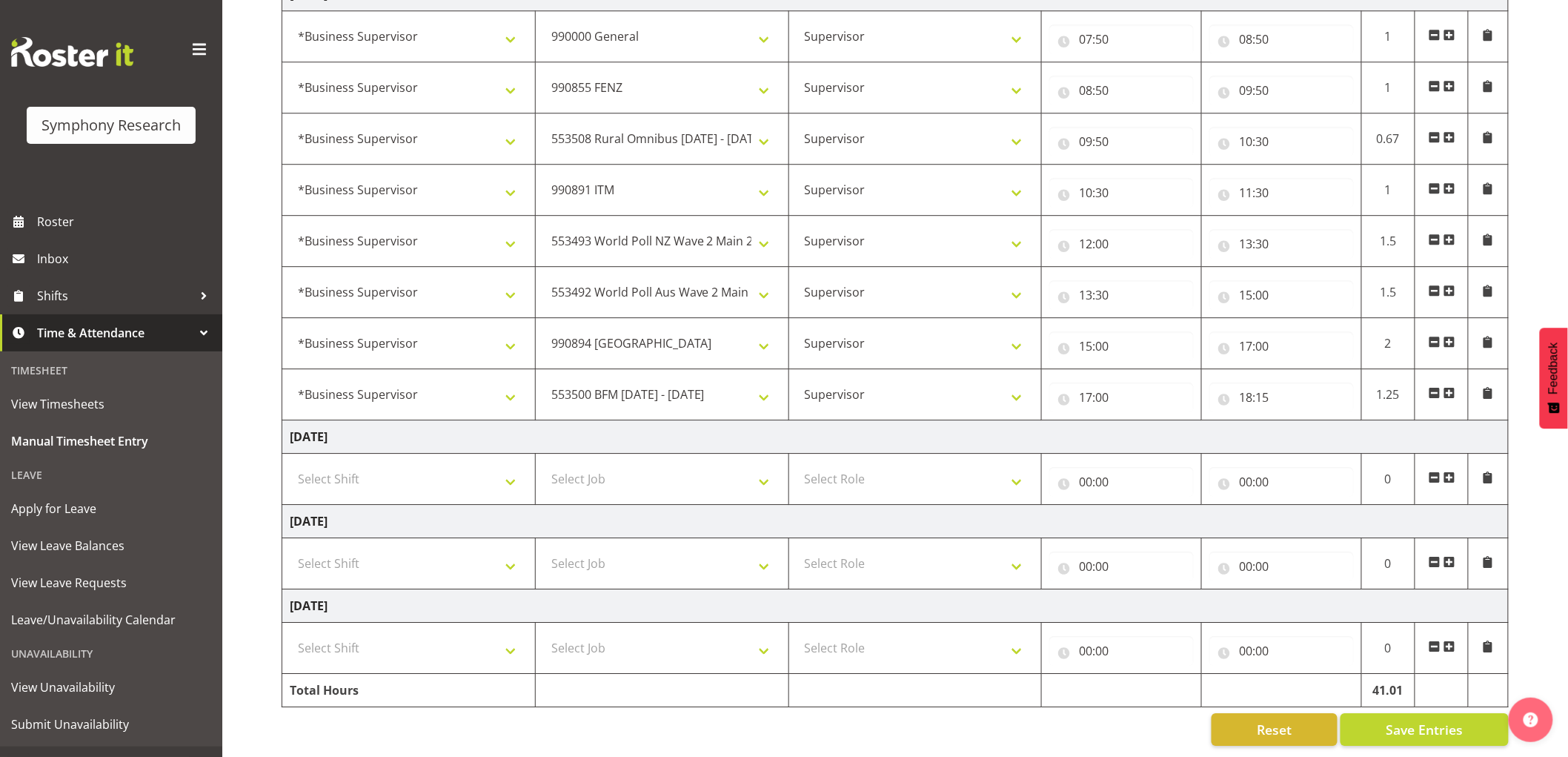
scroll to position [1707, 0]
click at [1413, 719] on span "Save Entries" at bounding box center [1425, 729] width 78 height 19
